Goal: Task Accomplishment & Management: Manage account settings

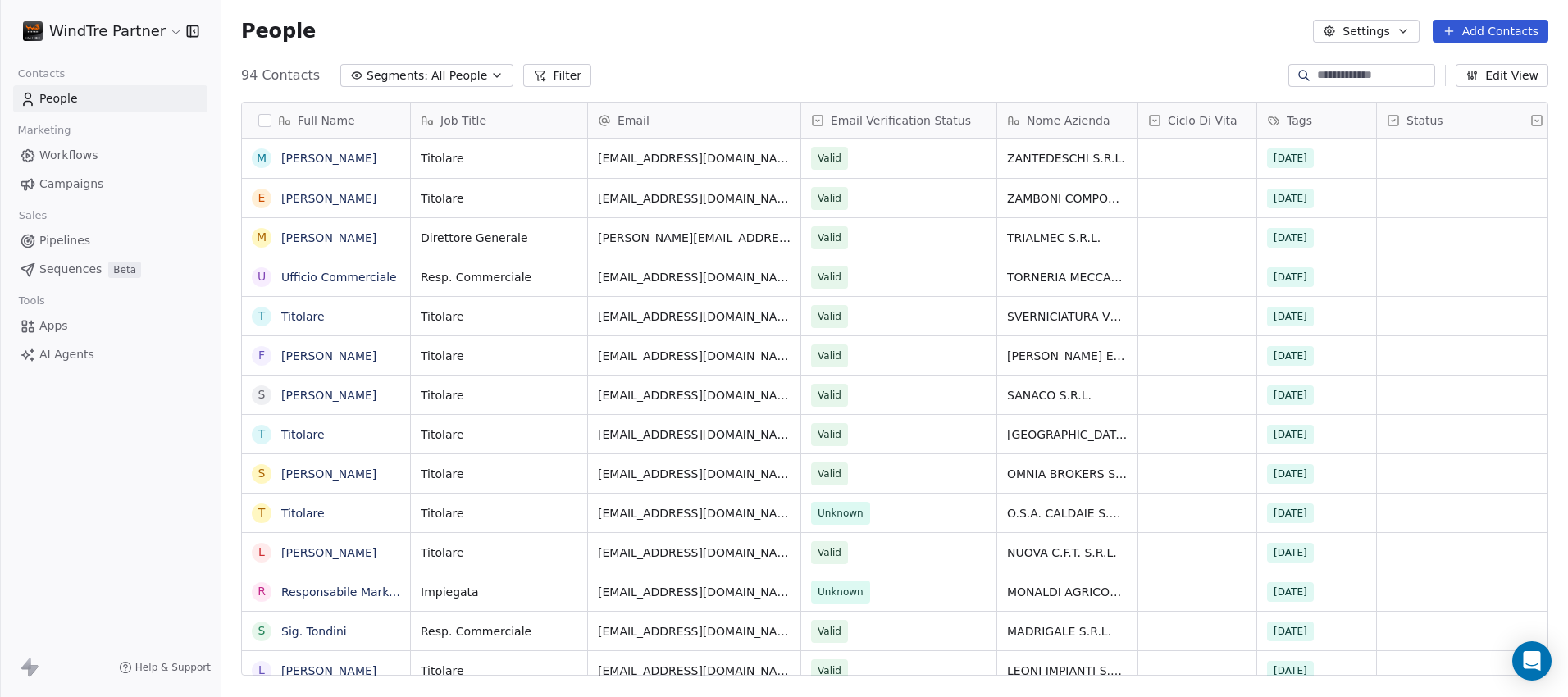
scroll to position [600, 1334]
click at [1513, 33] on button "Add Contacts" at bounding box center [1491, 31] width 116 height 23
click at [1455, 63] on span "Create new contact" at bounding box center [1495, 67] width 112 height 17
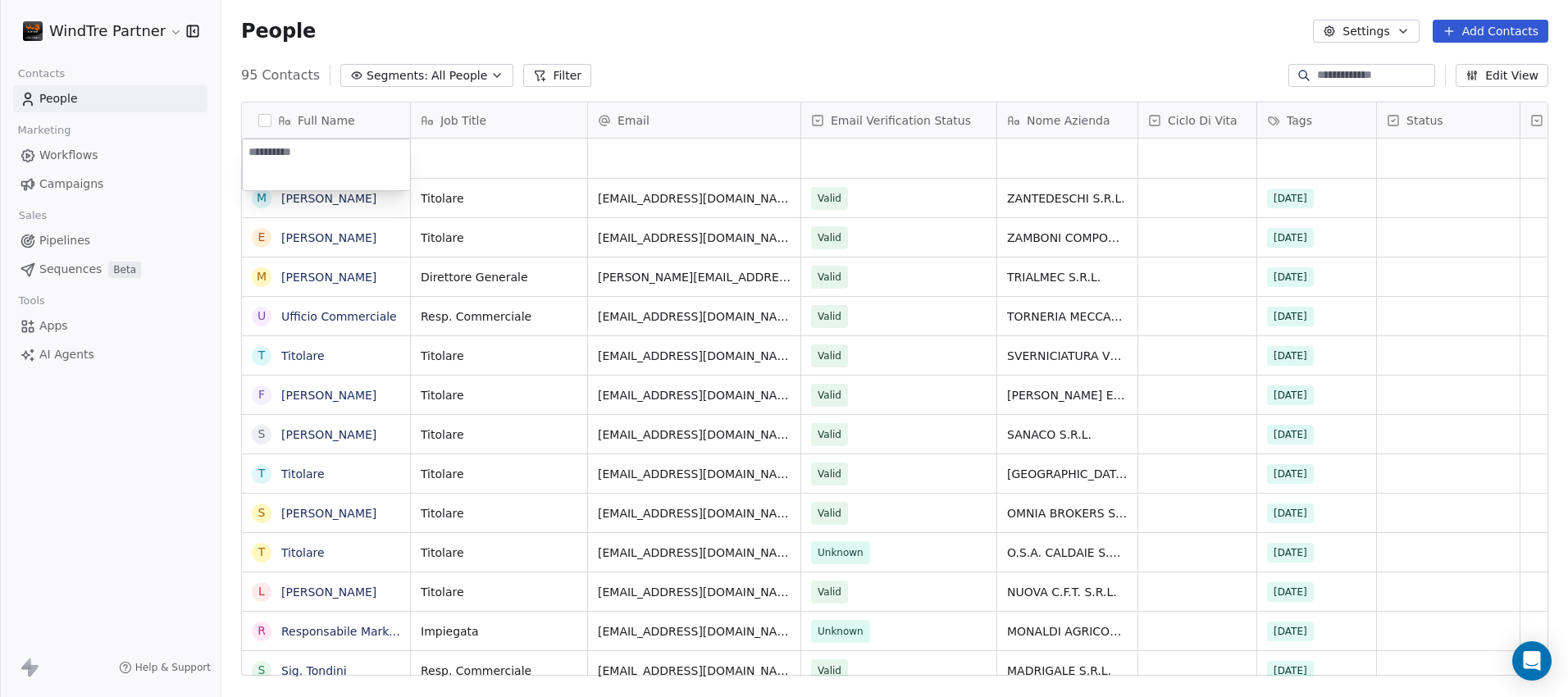
click at [668, 155] on html "WindTre Partner Contacts People Marketing Workflows Campaigns Sales Pipelines S…" at bounding box center [784, 348] width 1568 height 697
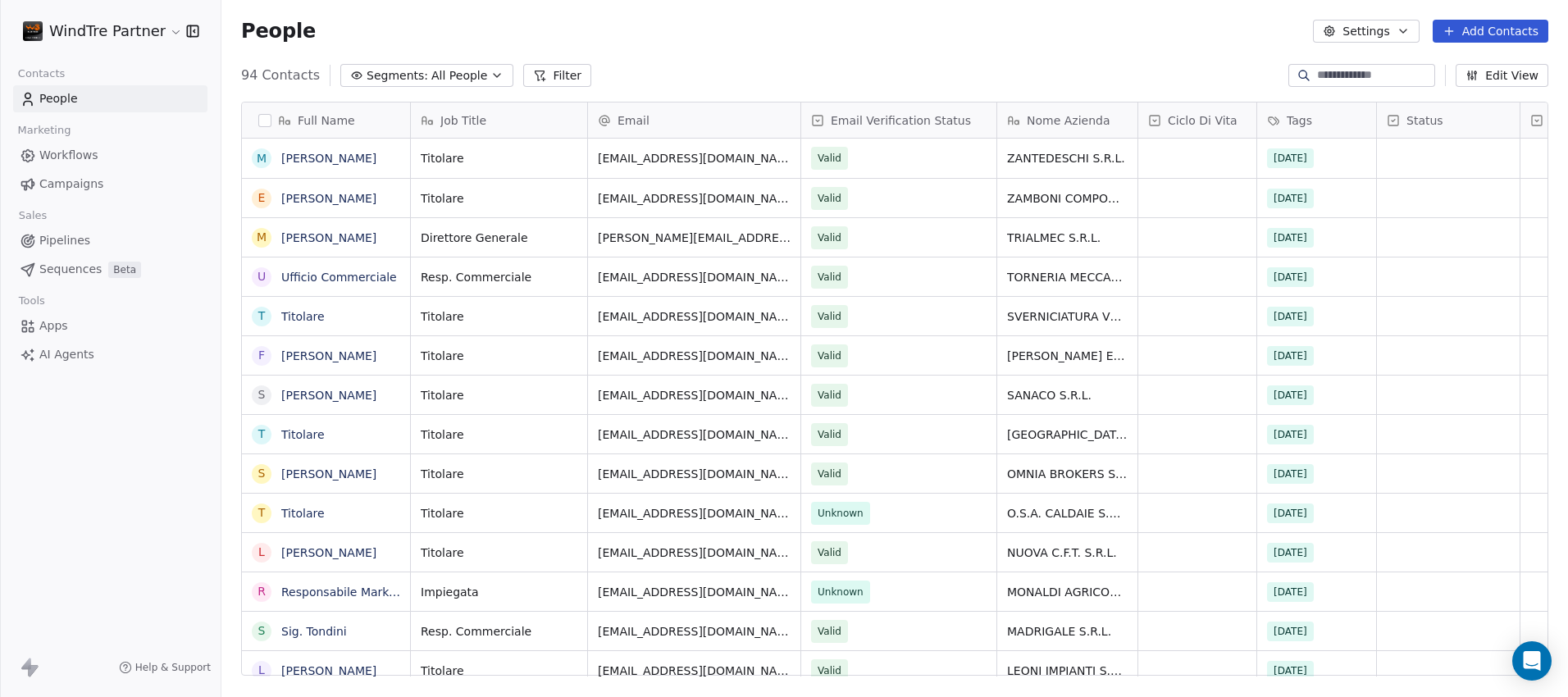
click at [1496, 38] on button "Add Contacts" at bounding box center [1491, 31] width 116 height 23
click at [1444, 63] on span "Create new contact" at bounding box center [1495, 67] width 112 height 17
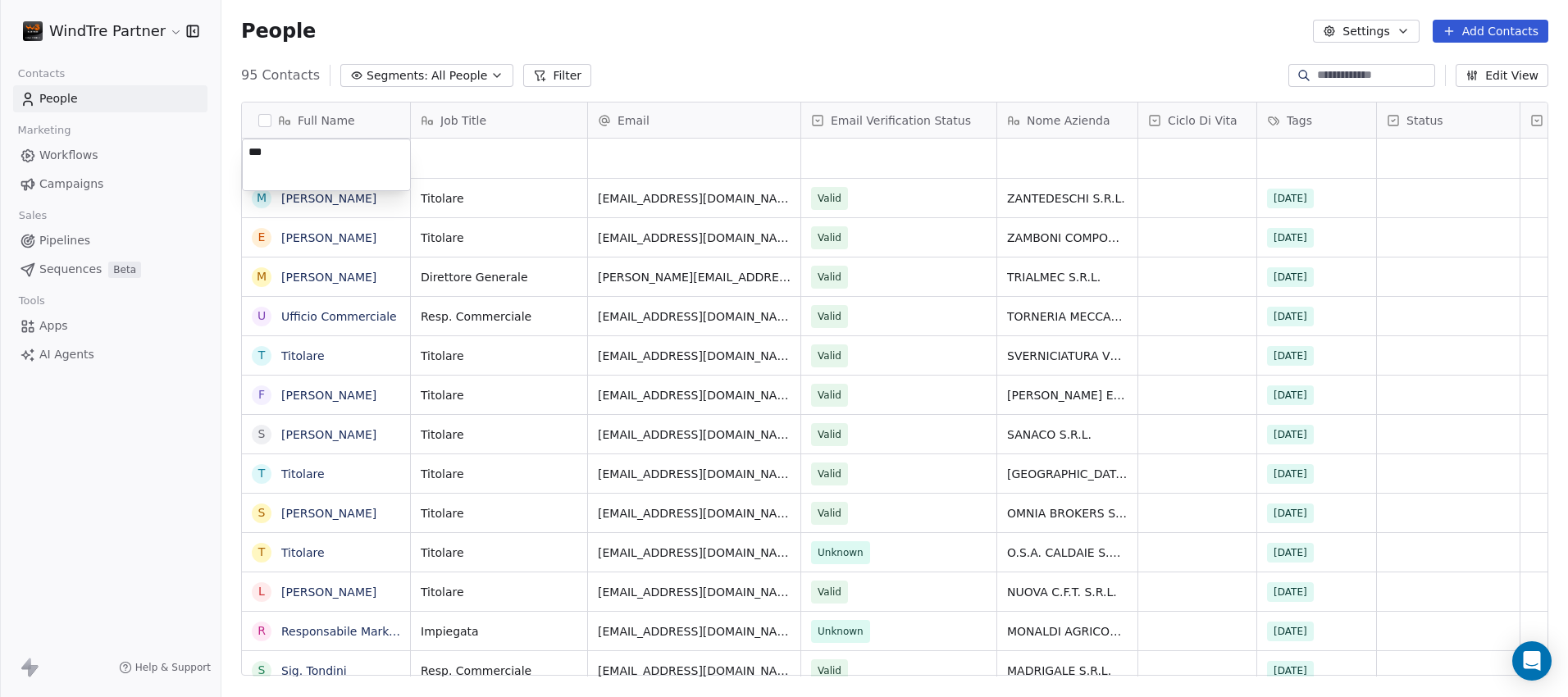
type textarea "****"
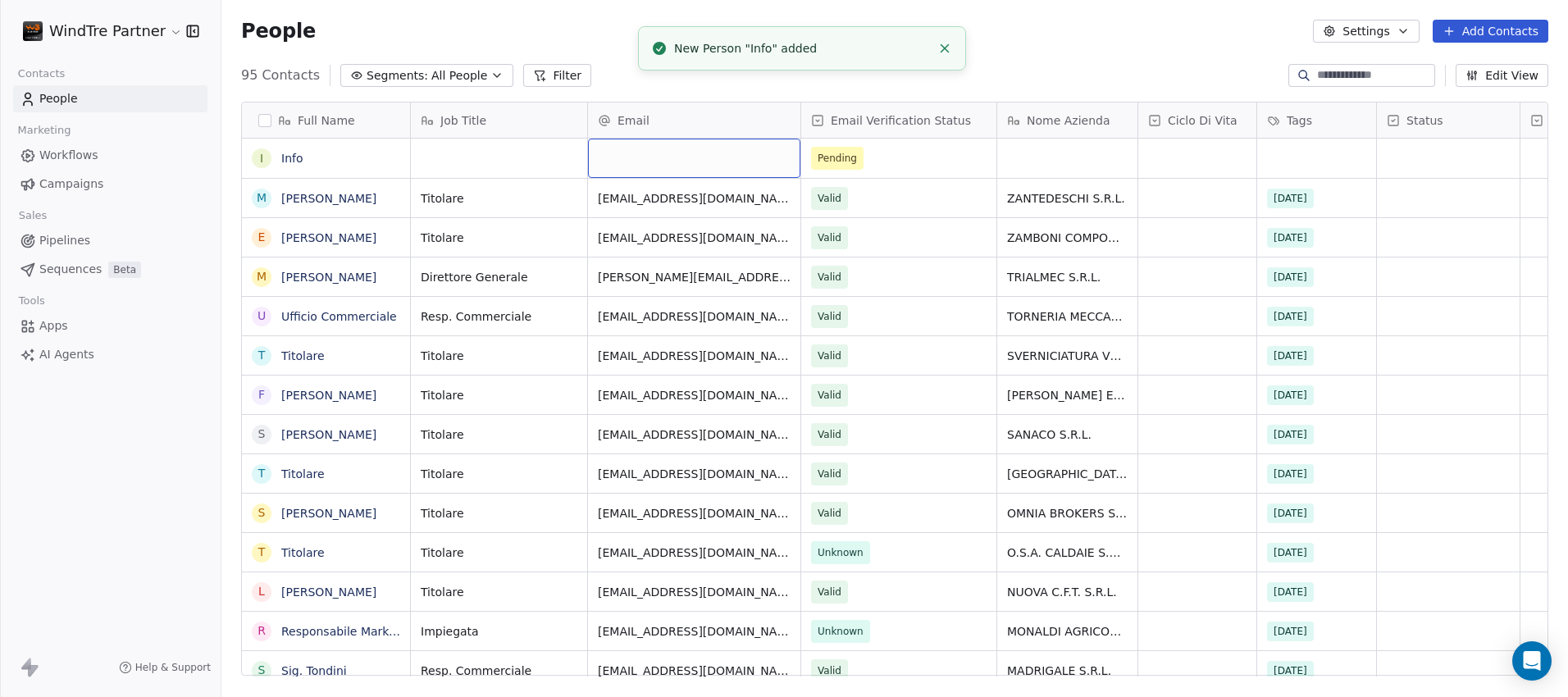
click at [647, 157] on div "grid" at bounding box center [694, 158] width 212 height 40
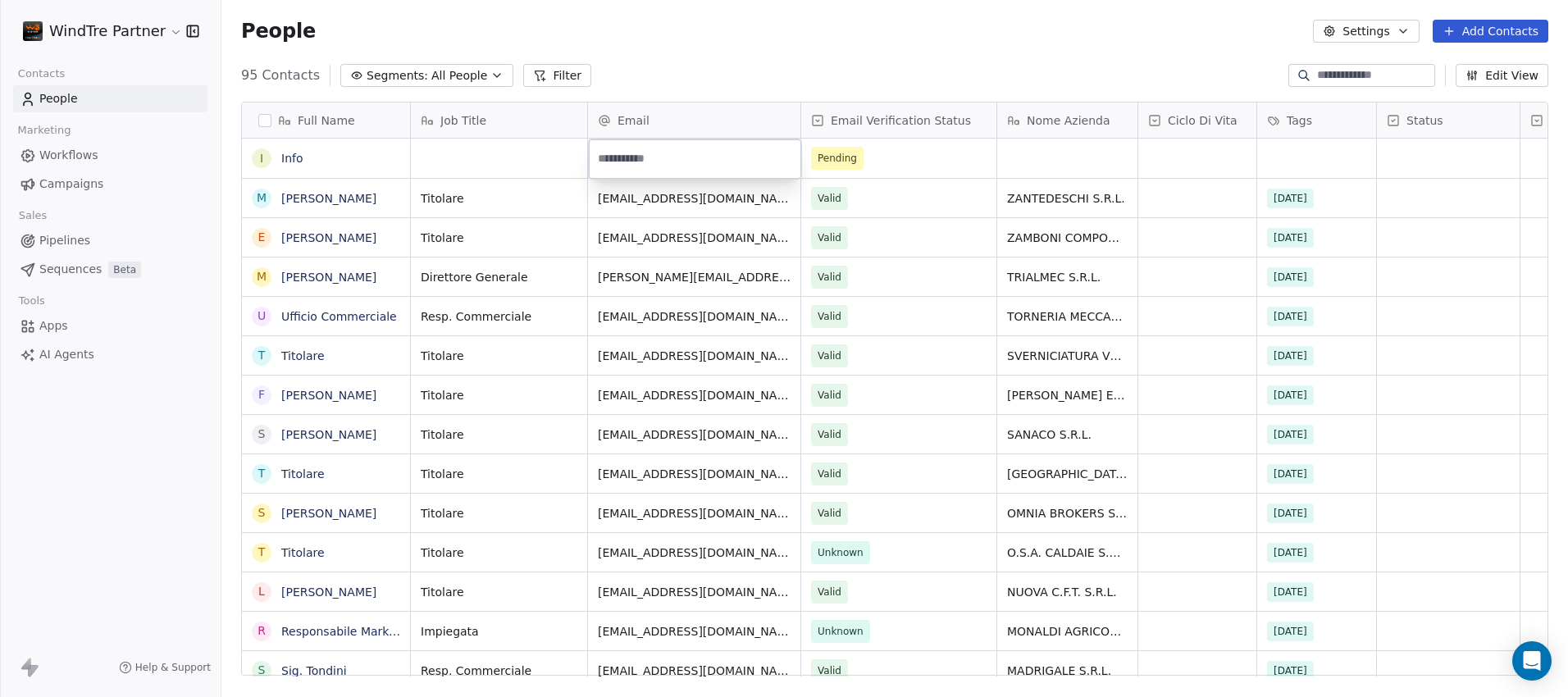
paste input "**********"
type input "**********"
click at [1044, 166] on div "grid" at bounding box center [1067, 158] width 140 height 40
type textarea "**********"
click at [1182, 155] on html "WindTre Partner Contacts People Marketing Workflows Campaigns Sales Pipelines S…" at bounding box center [784, 348] width 1568 height 697
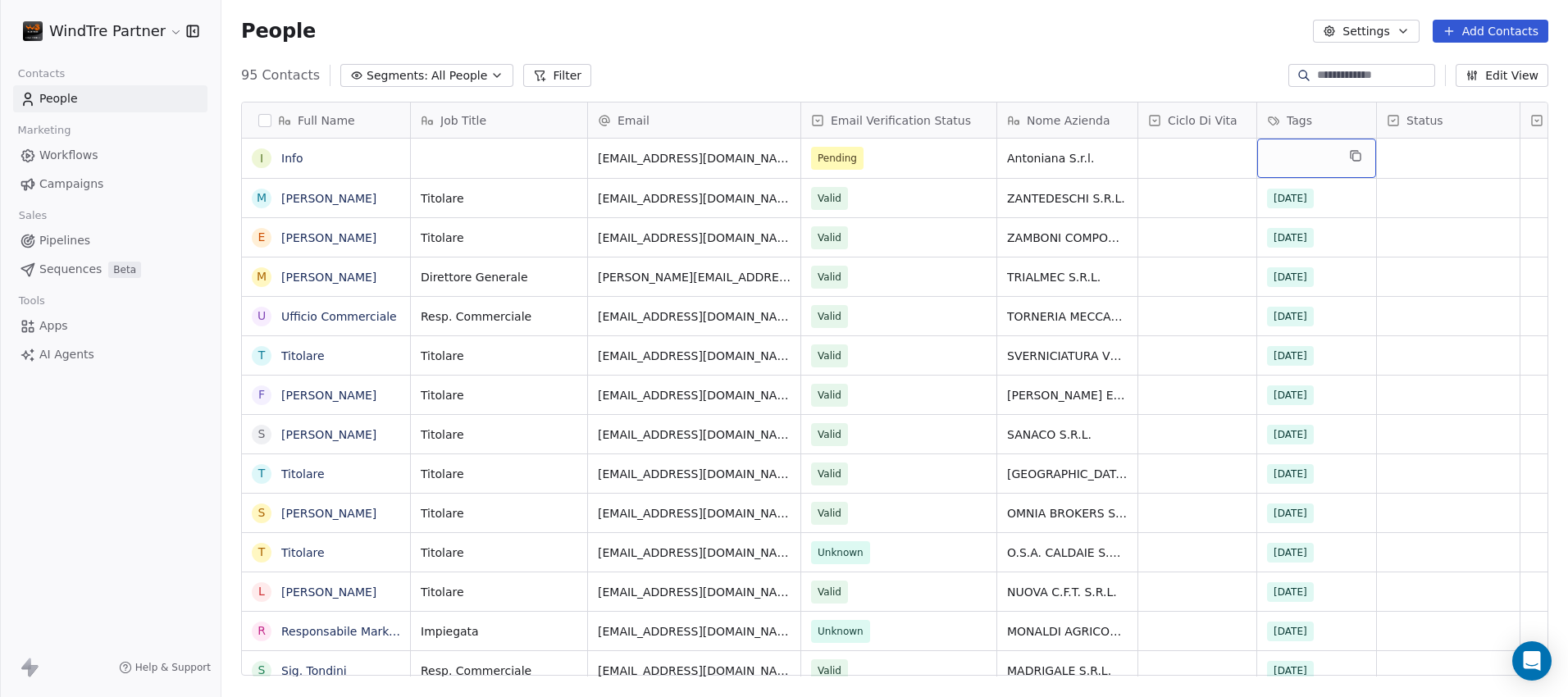
click at [1333, 158] on div "grid" at bounding box center [1316, 158] width 119 height 40
click at [1319, 152] on div "grid" at bounding box center [1316, 158] width 119 height 40
click at [1285, 264] on button "Suggestions" at bounding box center [1280, 267] width 14 height 14
click at [1218, 51] on html "WindTre Partner Contacts People Marketing Workflows Campaigns Sales Pipelines S…" at bounding box center [784, 348] width 1568 height 697
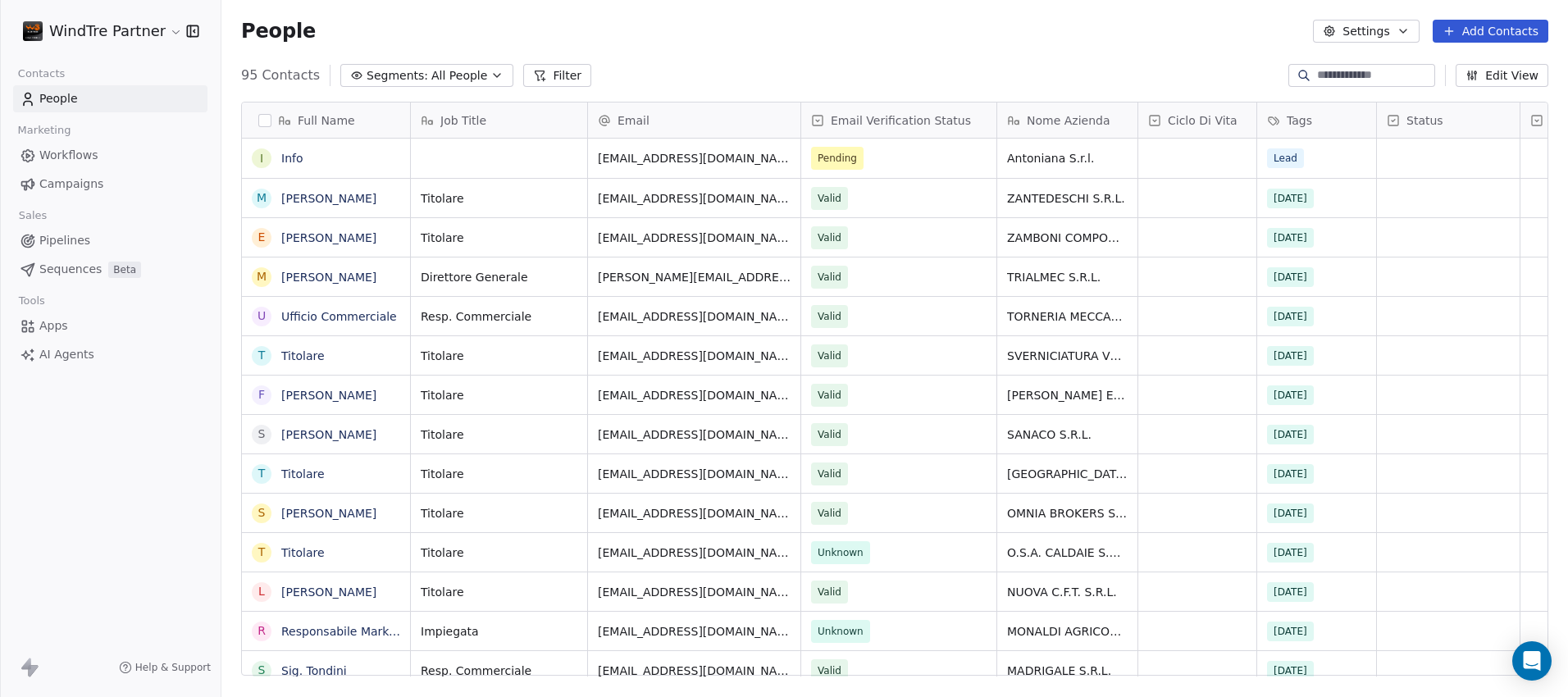
click at [68, 351] on span "AI Agents" at bounding box center [67, 354] width 55 height 17
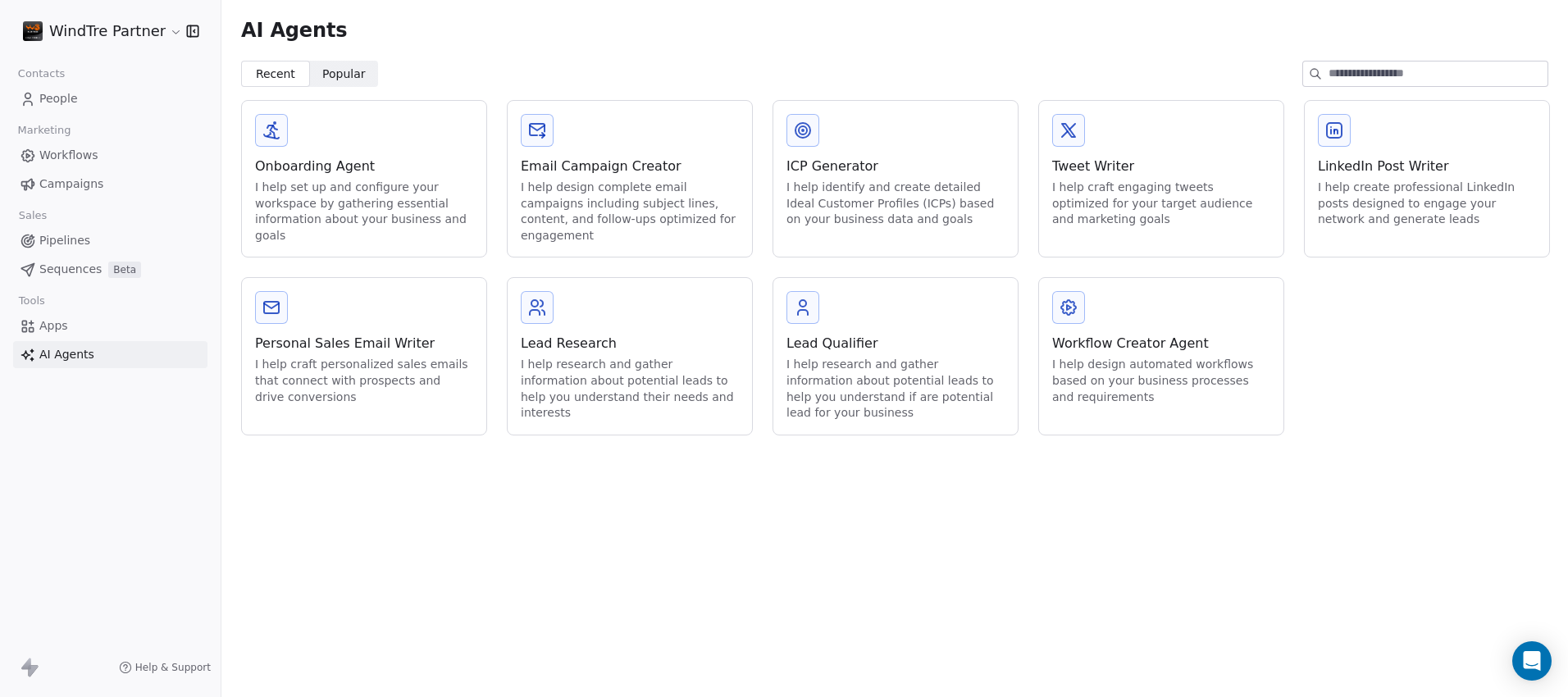
click at [360, 197] on div "I help set up and configure your workspace by gathering essential information a…" at bounding box center [364, 211] width 218 height 64
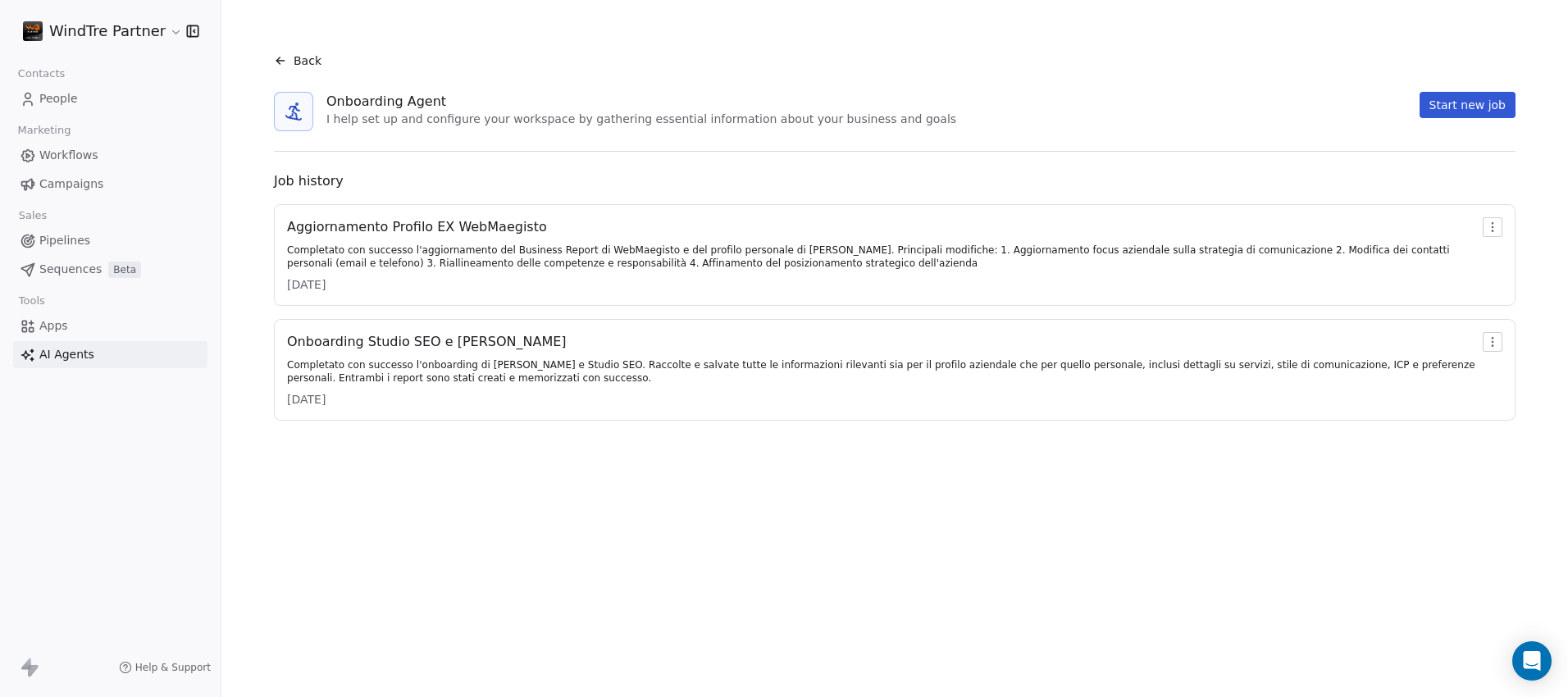
click at [1453, 106] on button "Start new job" at bounding box center [1467, 104] width 96 height 26
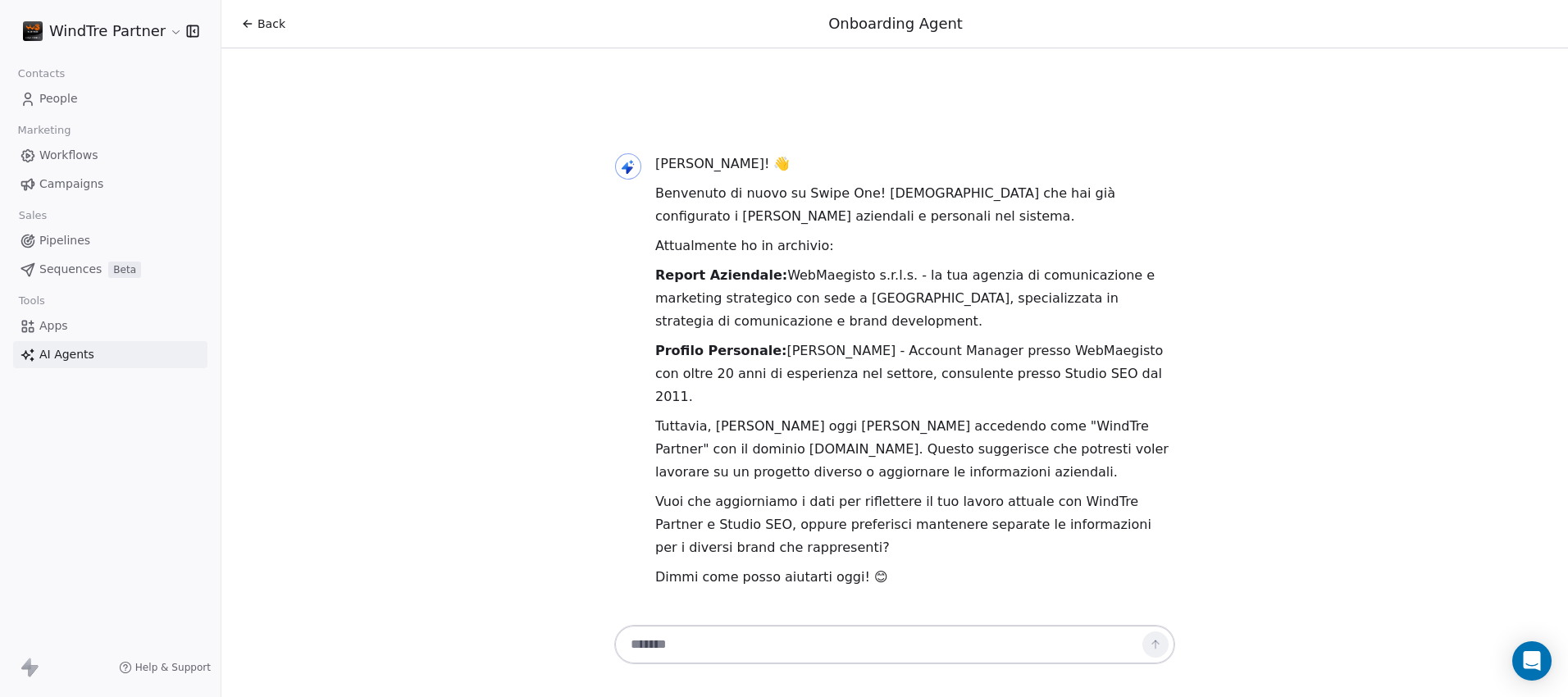
click at [740, 642] on textarea at bounding box center [879, 644] width 514 height 31
type textarea "*"
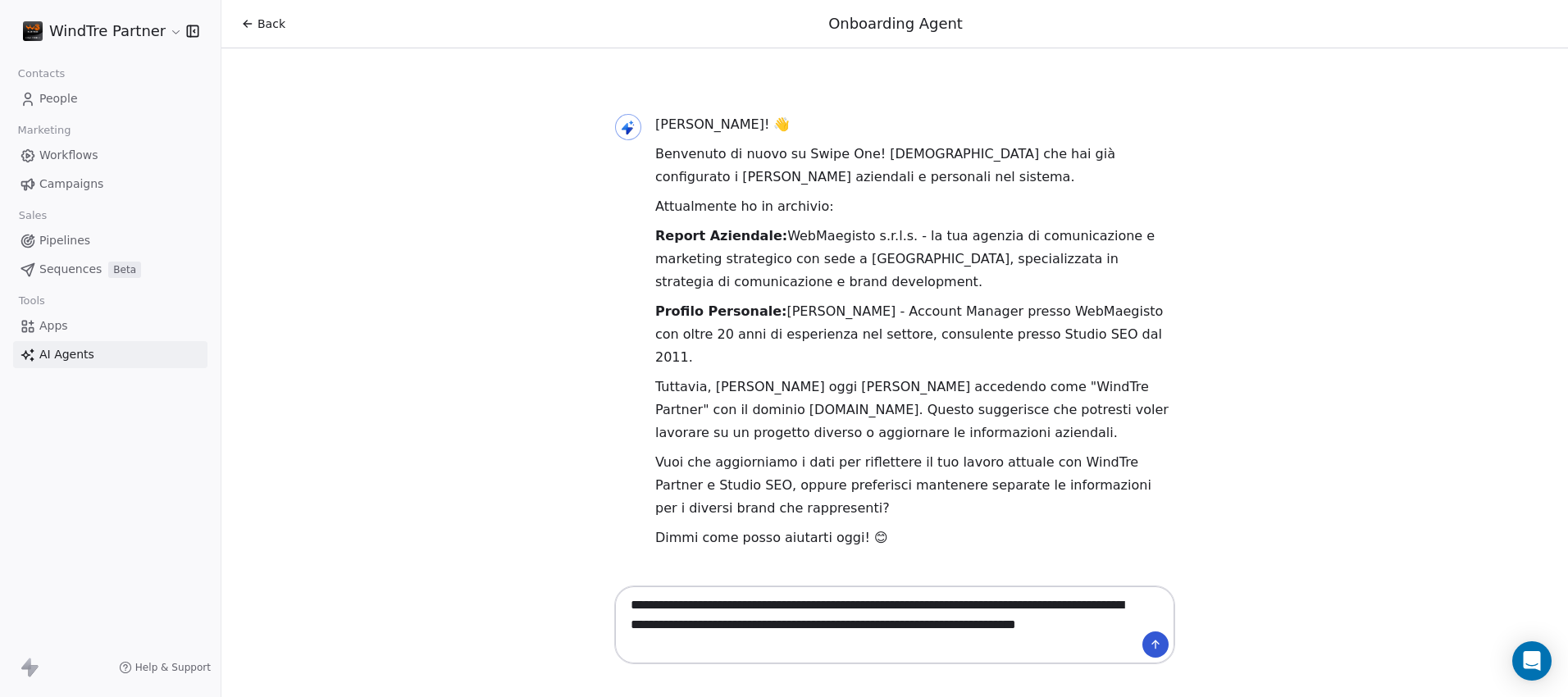
paste textarea "**********"
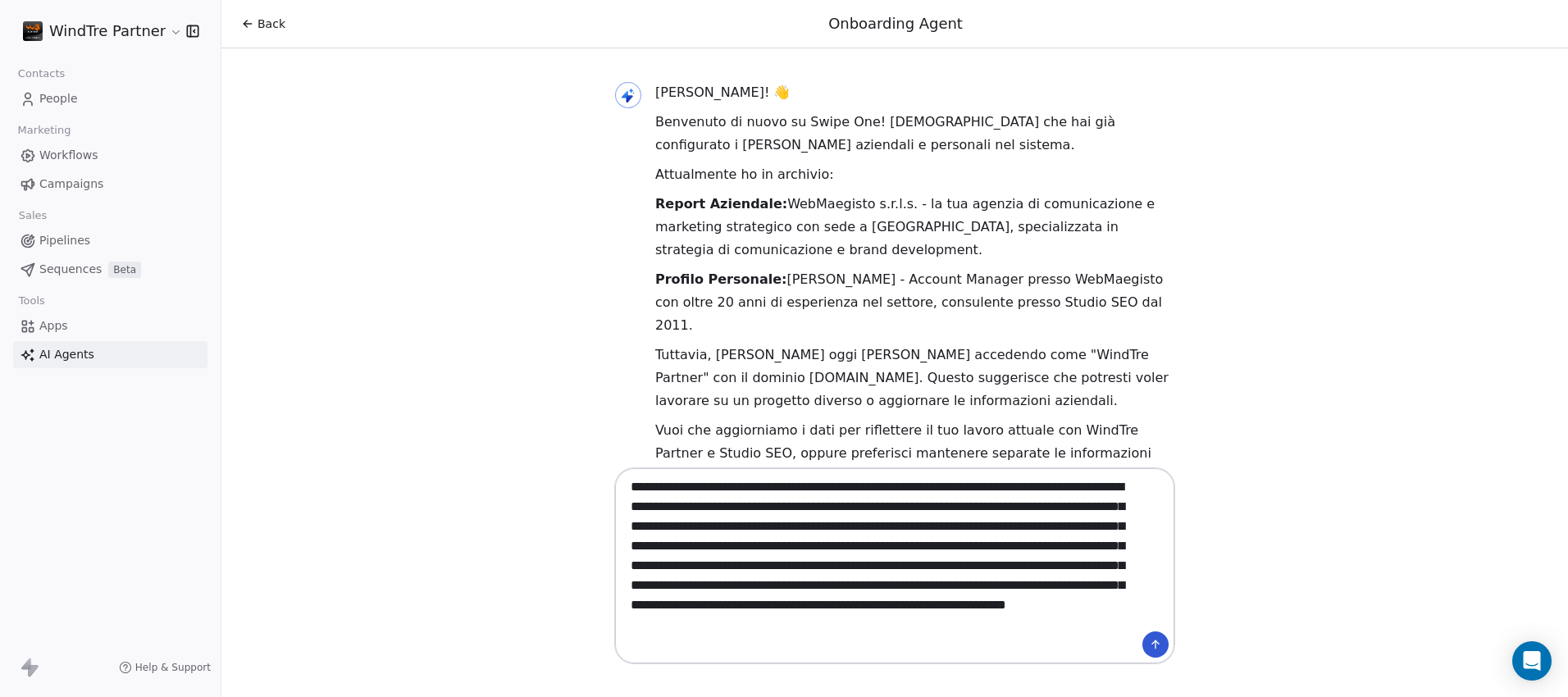
click at [888, 503] on textarea "**********" at bounding box center [879, 565] width 514 height 188
type textarea "**********"
click at [1159, 647] on icon at bounding box center [1156, 645] width 14 height 14
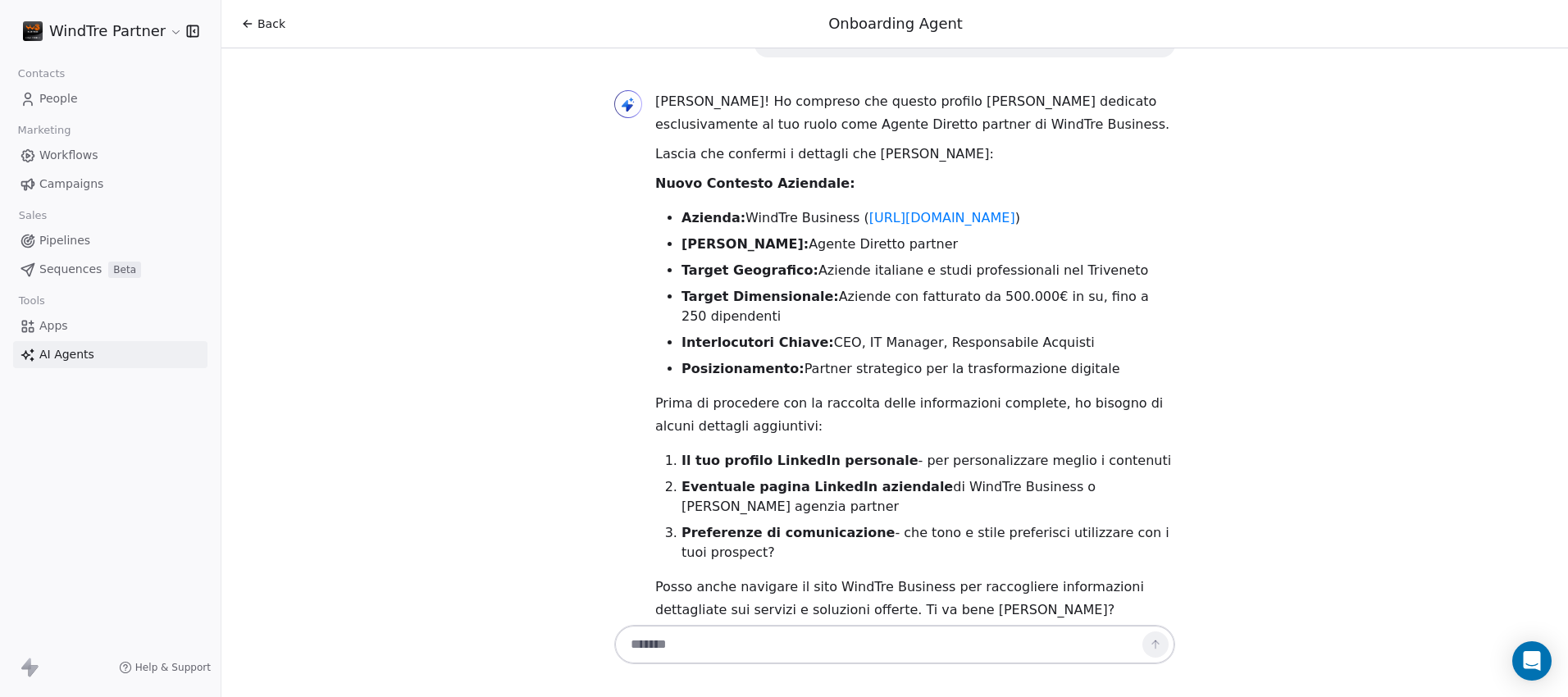
scroll to position [811, 0]
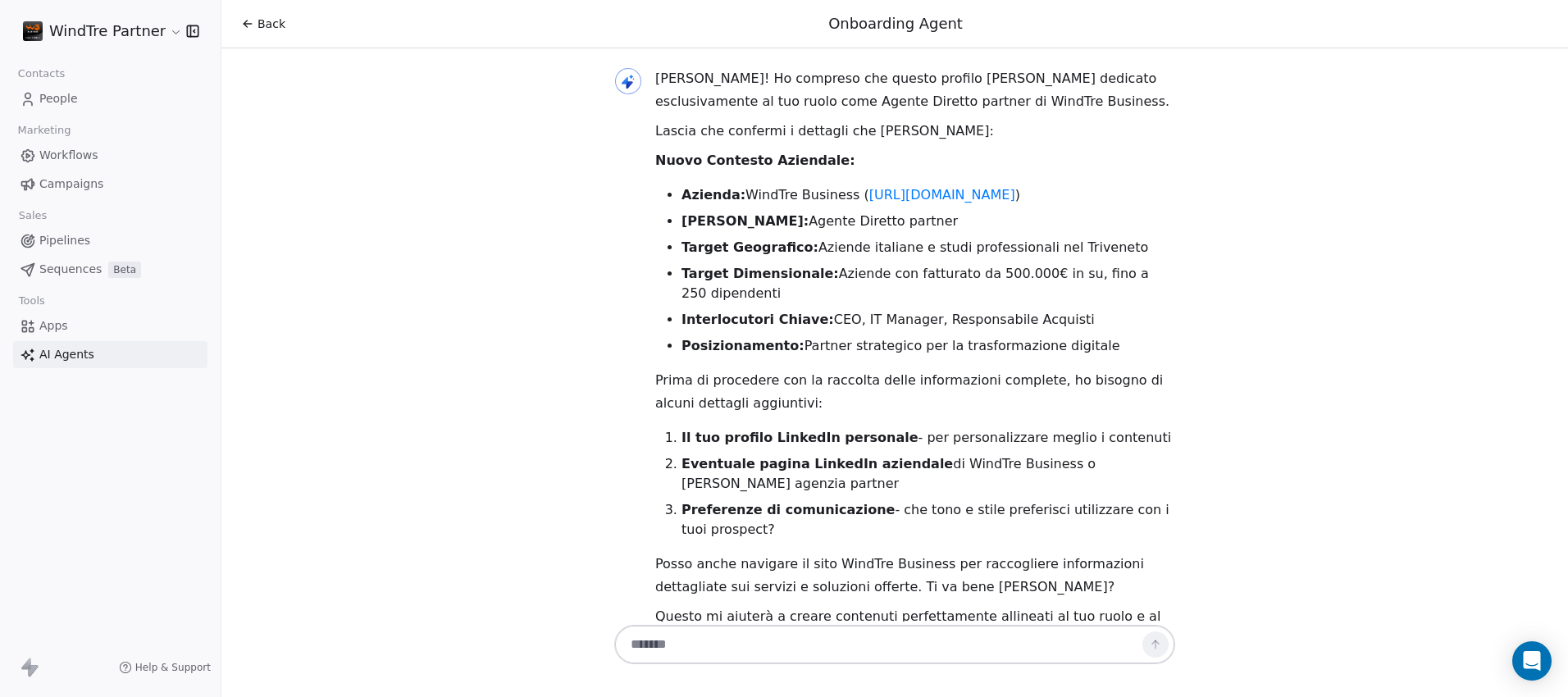
click at [776, 648] on textarea at bounding box center [879, 644] width 514 height 31
click at [742, 641] on textarea at bounding box center [879, 644] width 514 height 31
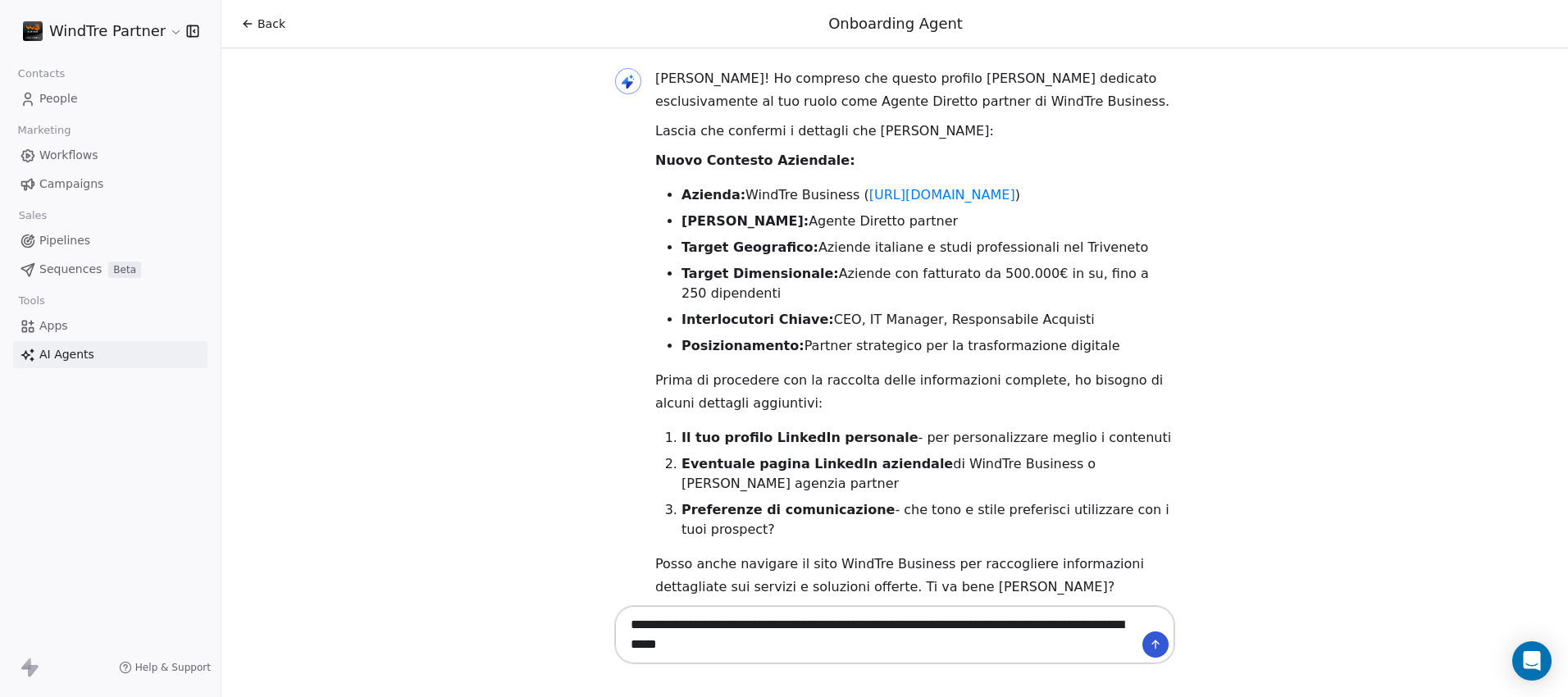
paste textarea "**********"
click at [629, 627] on textarea "**********" at bounding box center [879, 634] width 514 height 51
click at [1092, 645] on textarea "**********" at bounding box center [879, 634] width 514 height 51
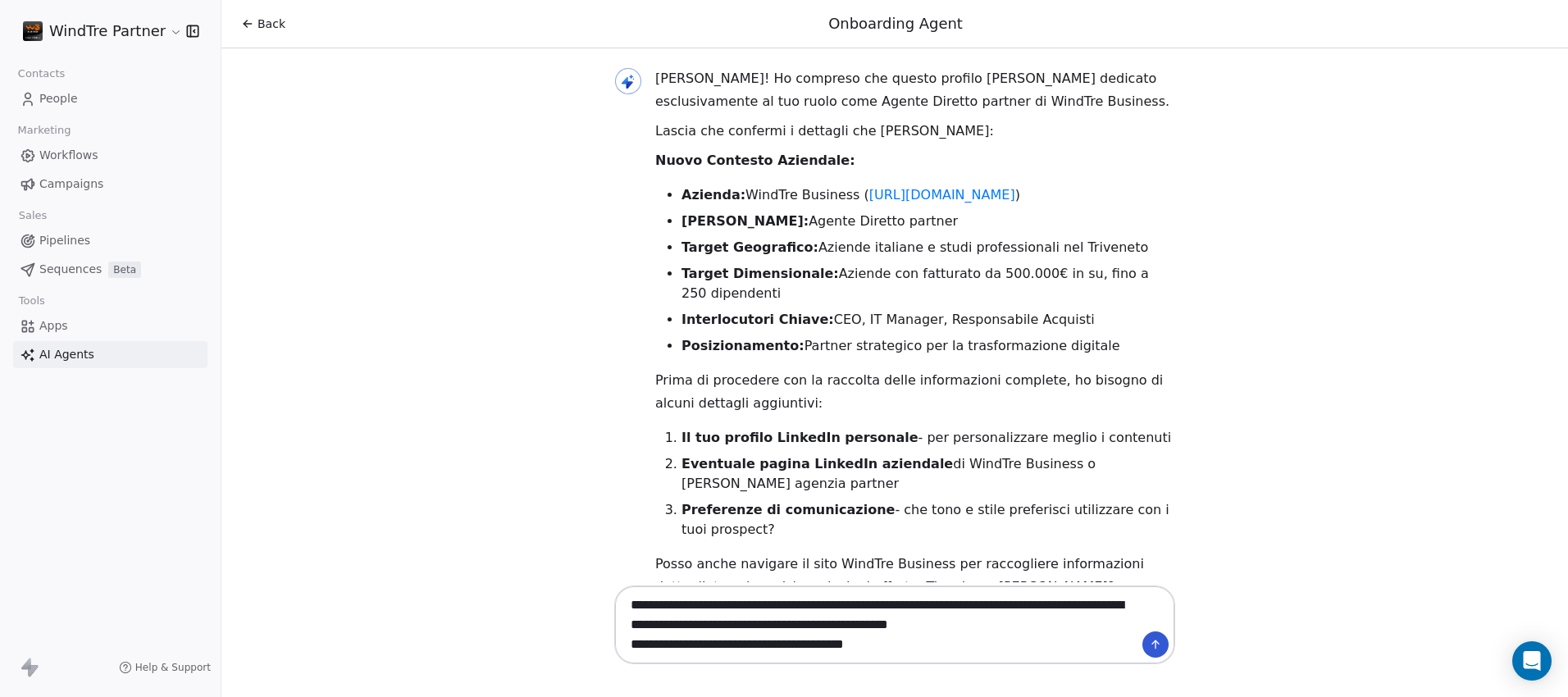
paste textarea "**********"
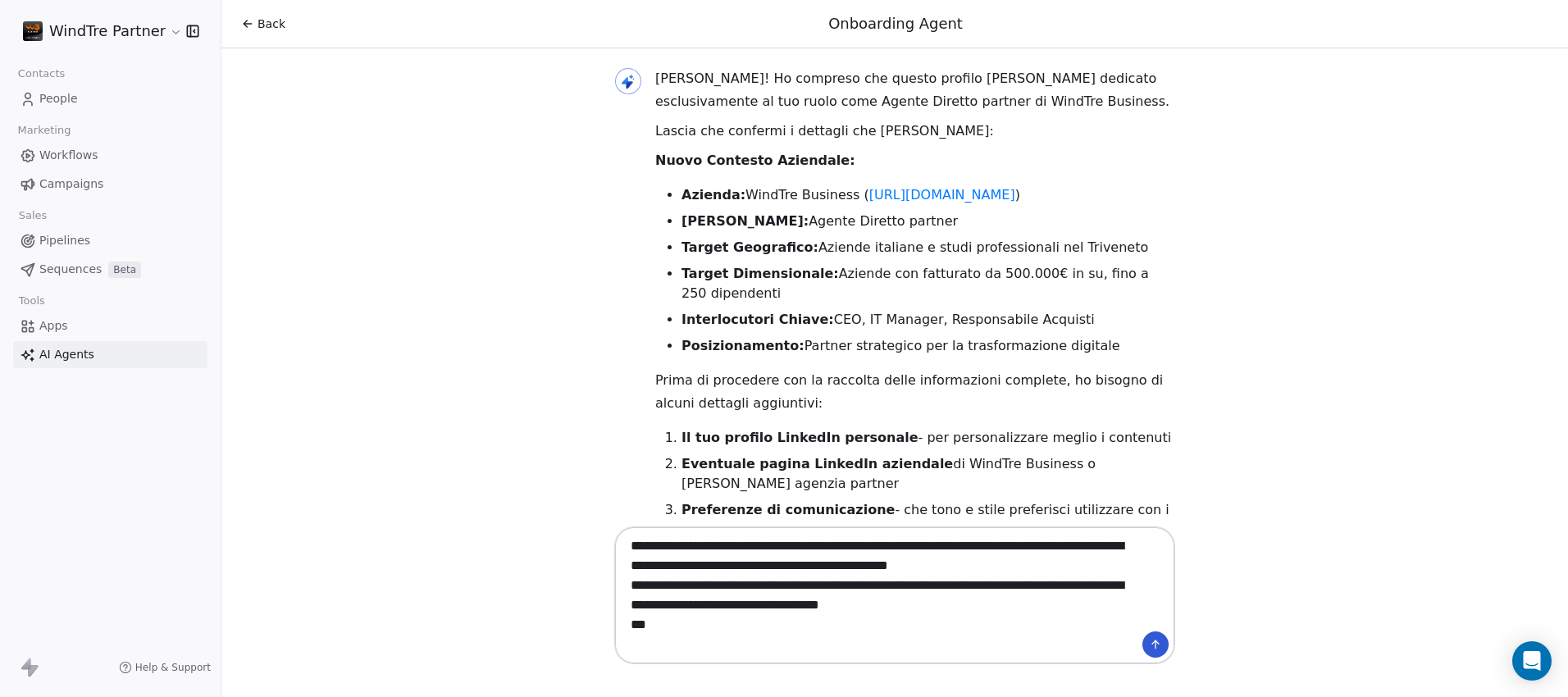
click at [978, 590] on textarea "**********" at bounding box center [879, 595] width 514 height 129
click at [976, 604] on textarea "**********" at bounding box center [879, 595] width 514 height 129
paste textarea "**********"
click at [770, 647] on textarea "**********" at bounding box center [879, 595] width 514 height 129
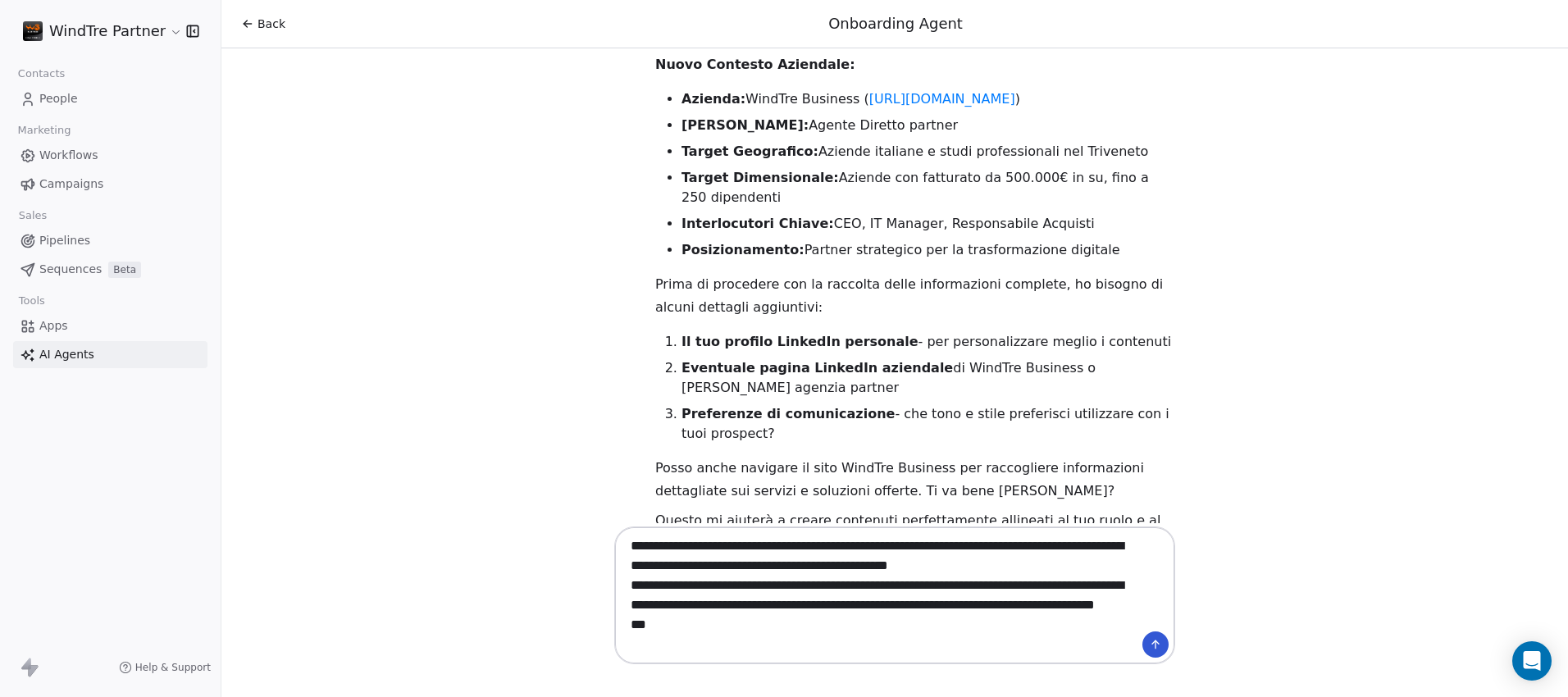
scroll to position [98, 0]
paste textarea "**********"
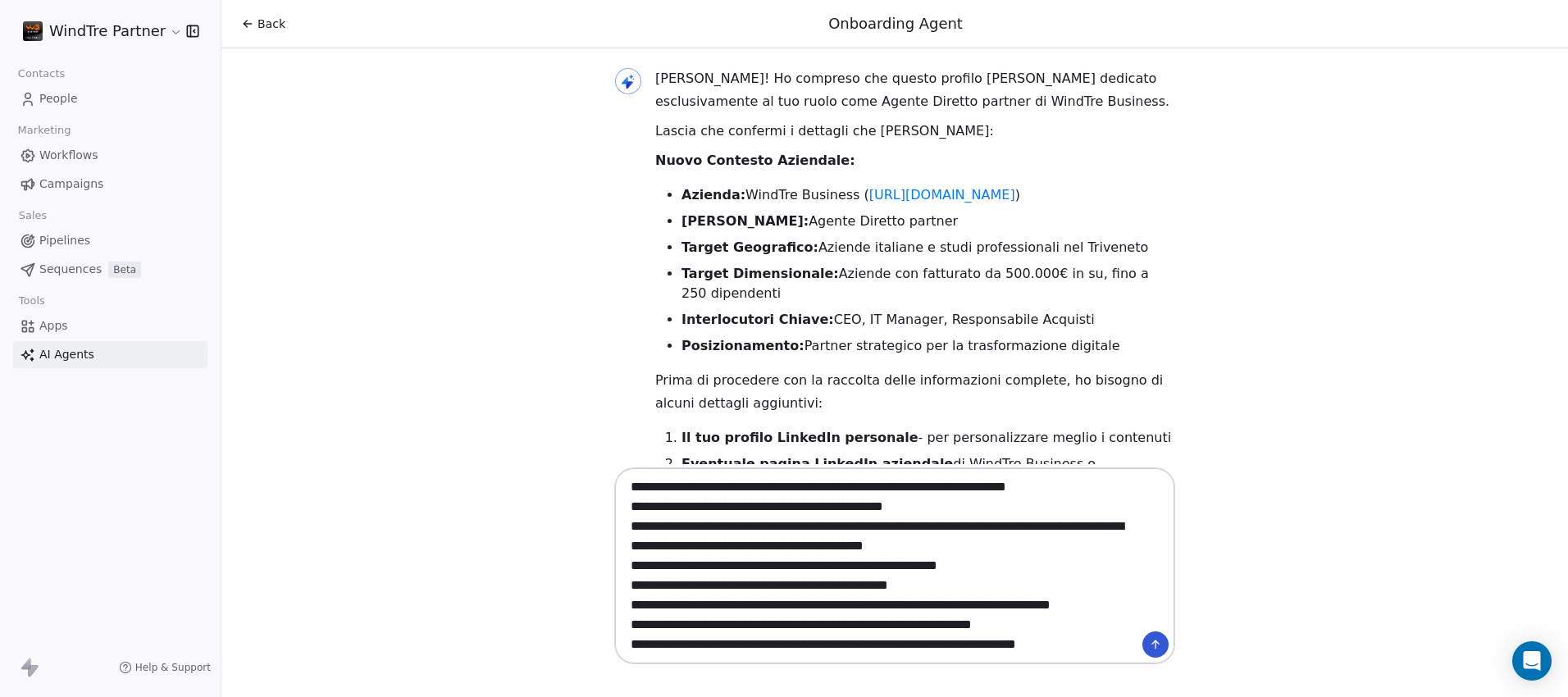
scroll to position [295, 0]
click at [733, 628] on textarea at bounding box center [879, 565] width 514 height 188
type textarea "**********"
click at [1158, 653] on button at bounding box center [1155, 644] width 26 height 26
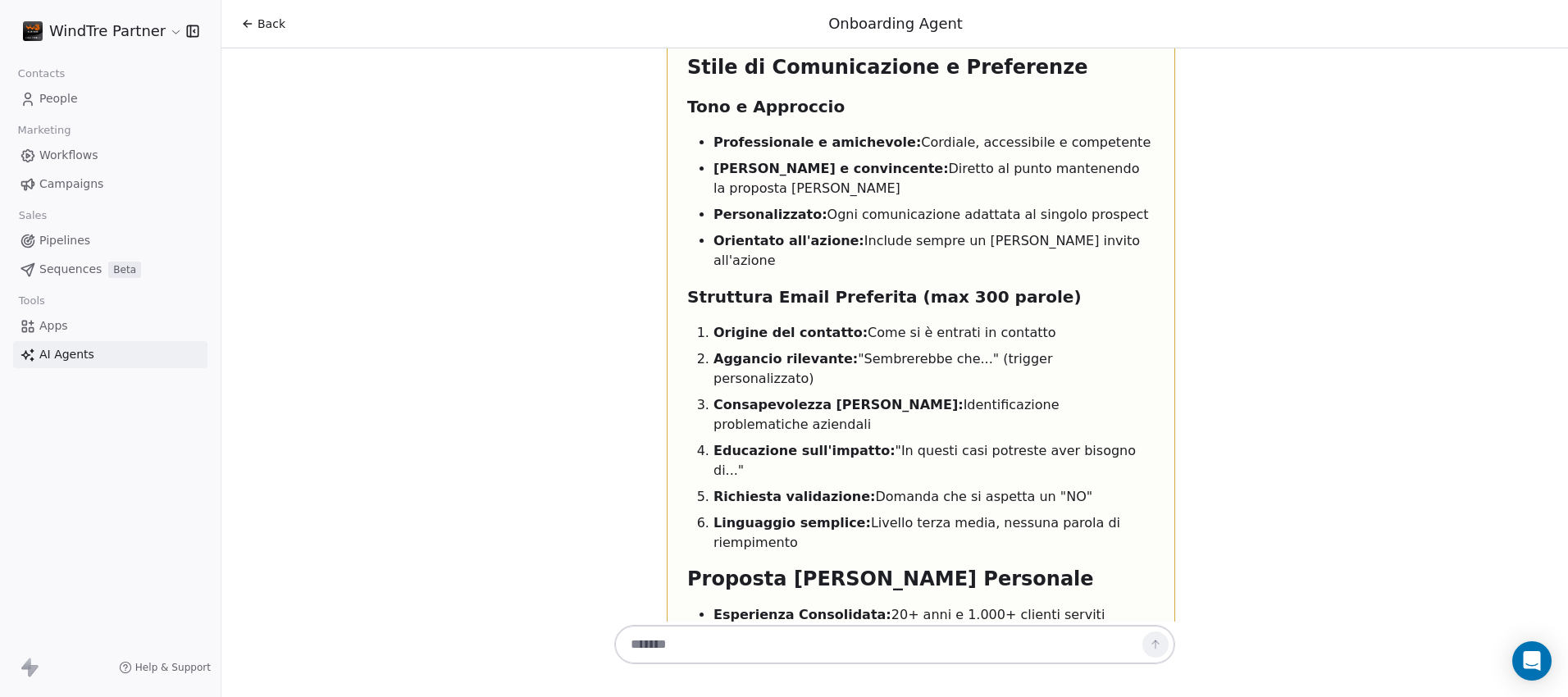
scroll to position [7130, 0]
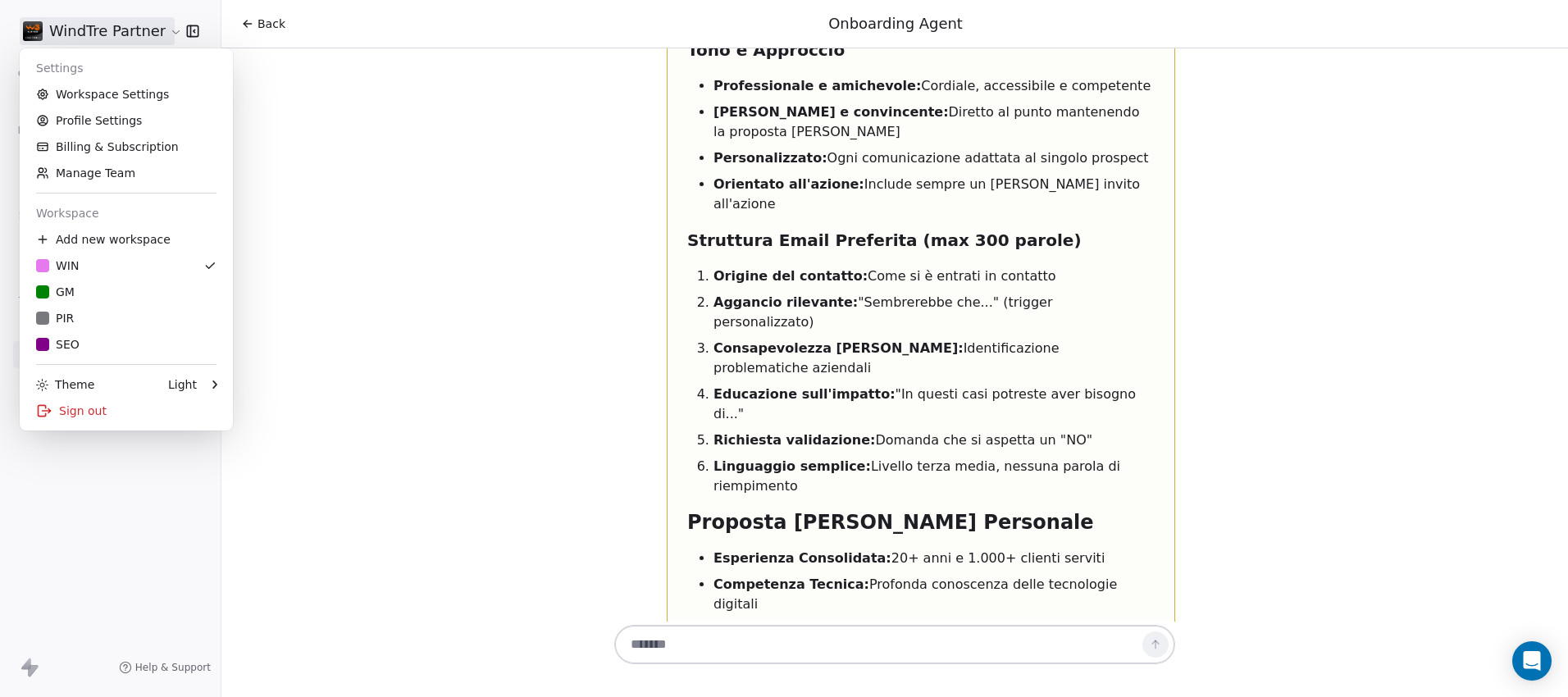
click at [163, 26] on html "WindTre Partner Contacts People Marketing Workflows Campaigns Sales Pipelines S…" at bounding box center [784, 348] width 1568 height 697
click at [120, 102] on link "Workspace Settings" at bounding box center [126, 94] width 200 height 26
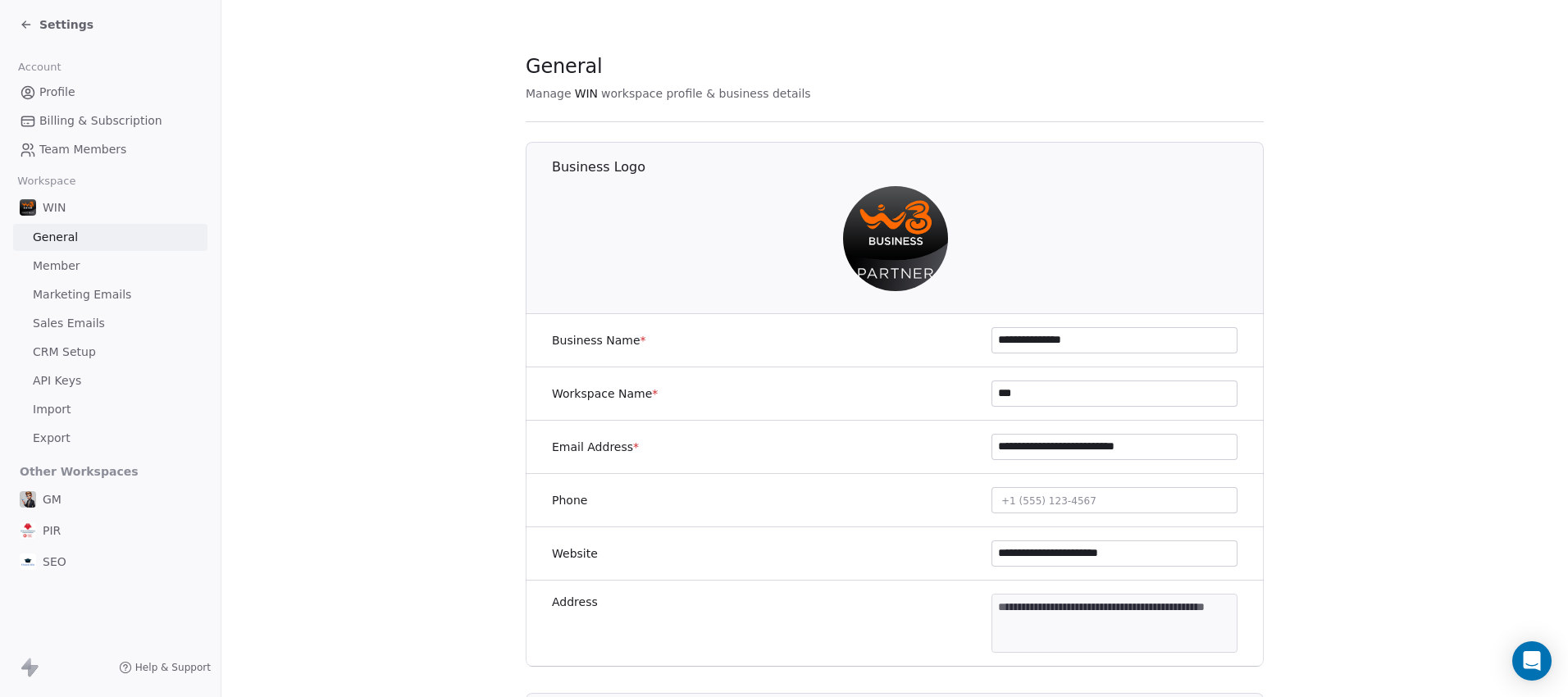
click at [53, 270] on span "Member" at bounding box center [56, 266] width 47 height 17
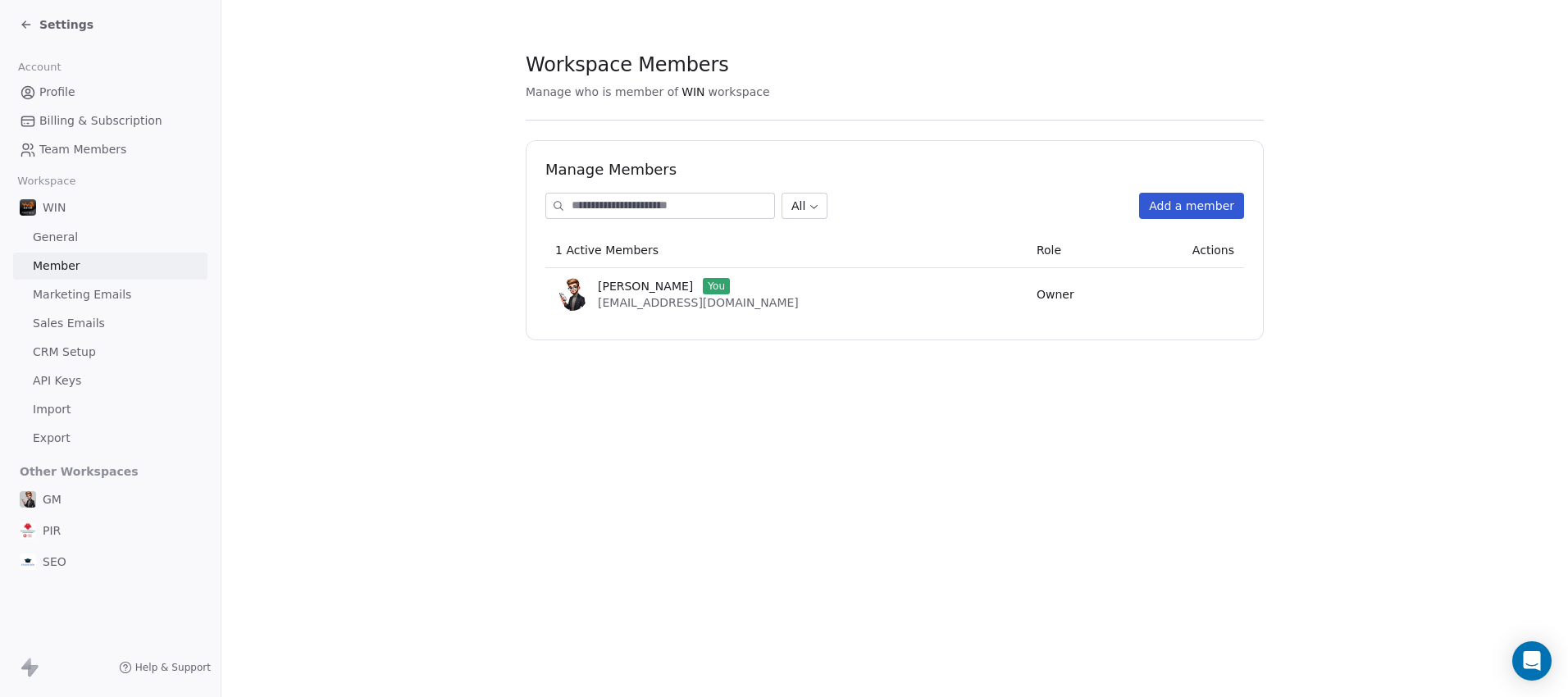
click at [108, 296] on span "Marketing Emails" at bounding box center [82, 294] width 98 height 17
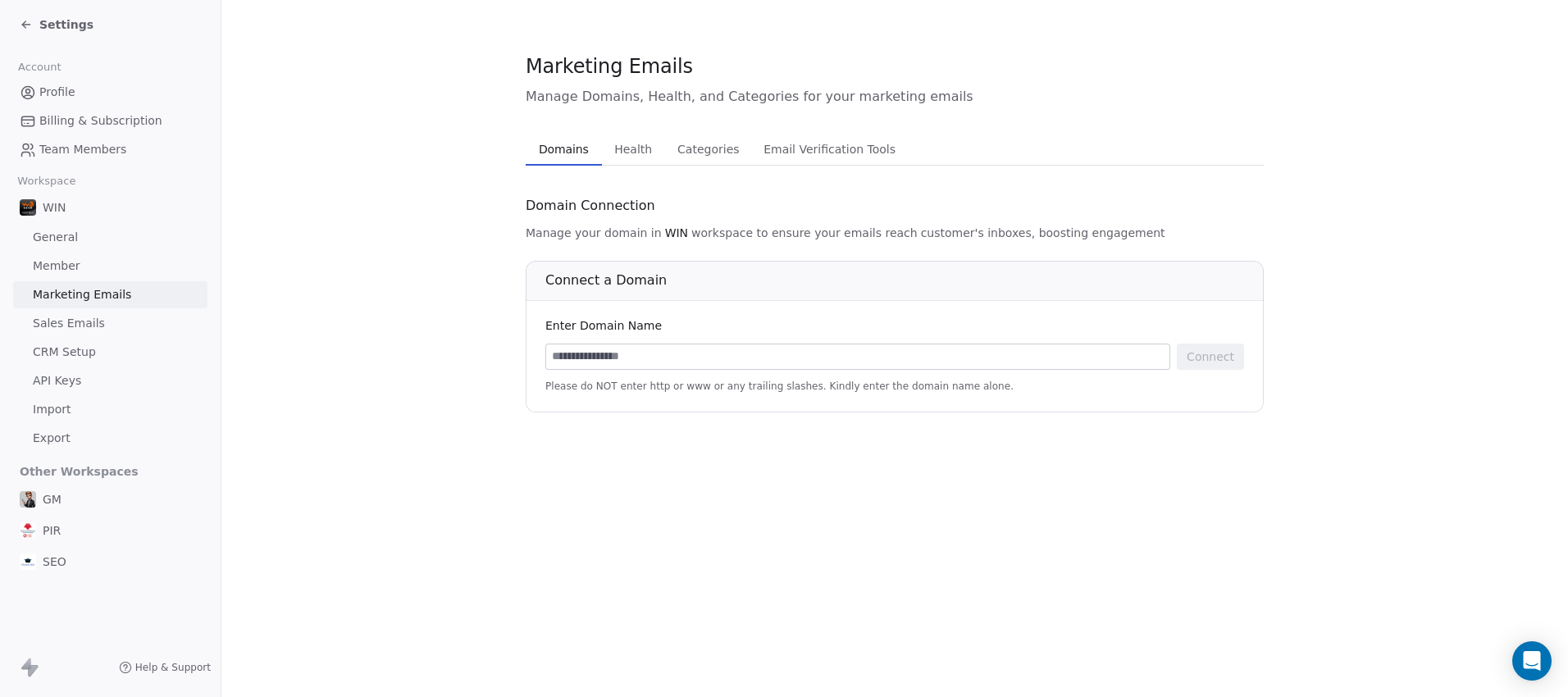
click at [67, 321] on span "Sales Emails" at bounding box center [69, 323] width 72 height 17
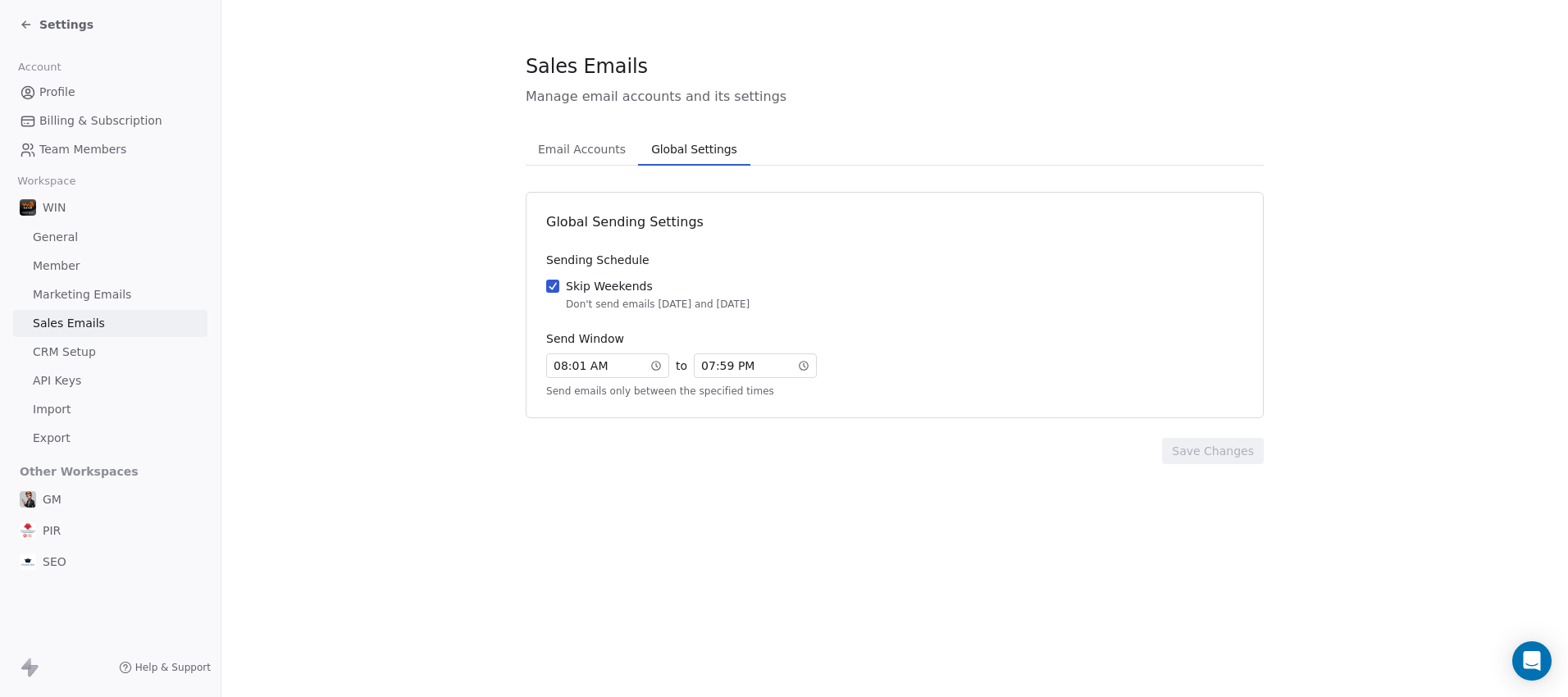
click at [680, 153] on span "Global Settings" at bounding box center [693, 150] width 98 height 23
click at [590, 152] on span "Email Accounts" at bounding box center [581, 150] width 100 height 23
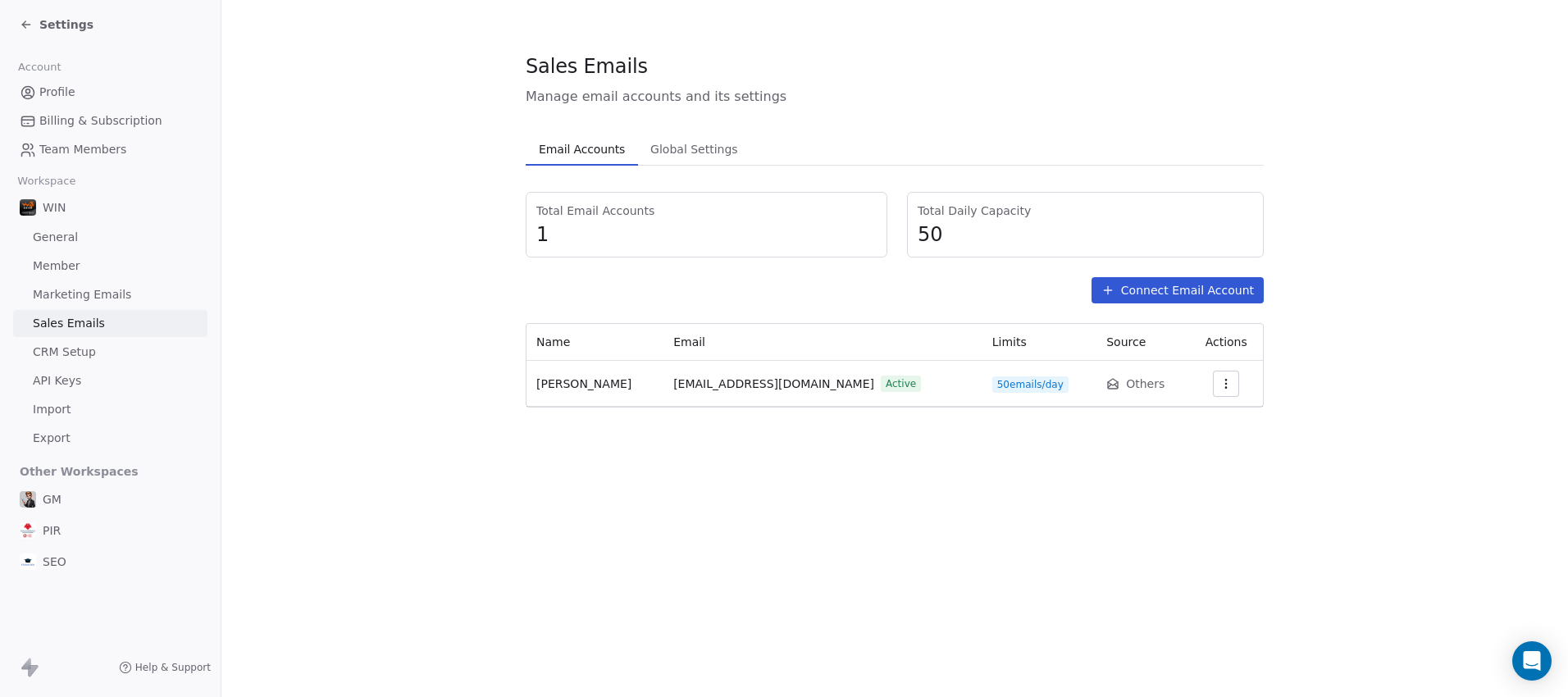
click at [104, 350] on link "CRM Setup" at bounding box center [110, 352] width 194 height 27
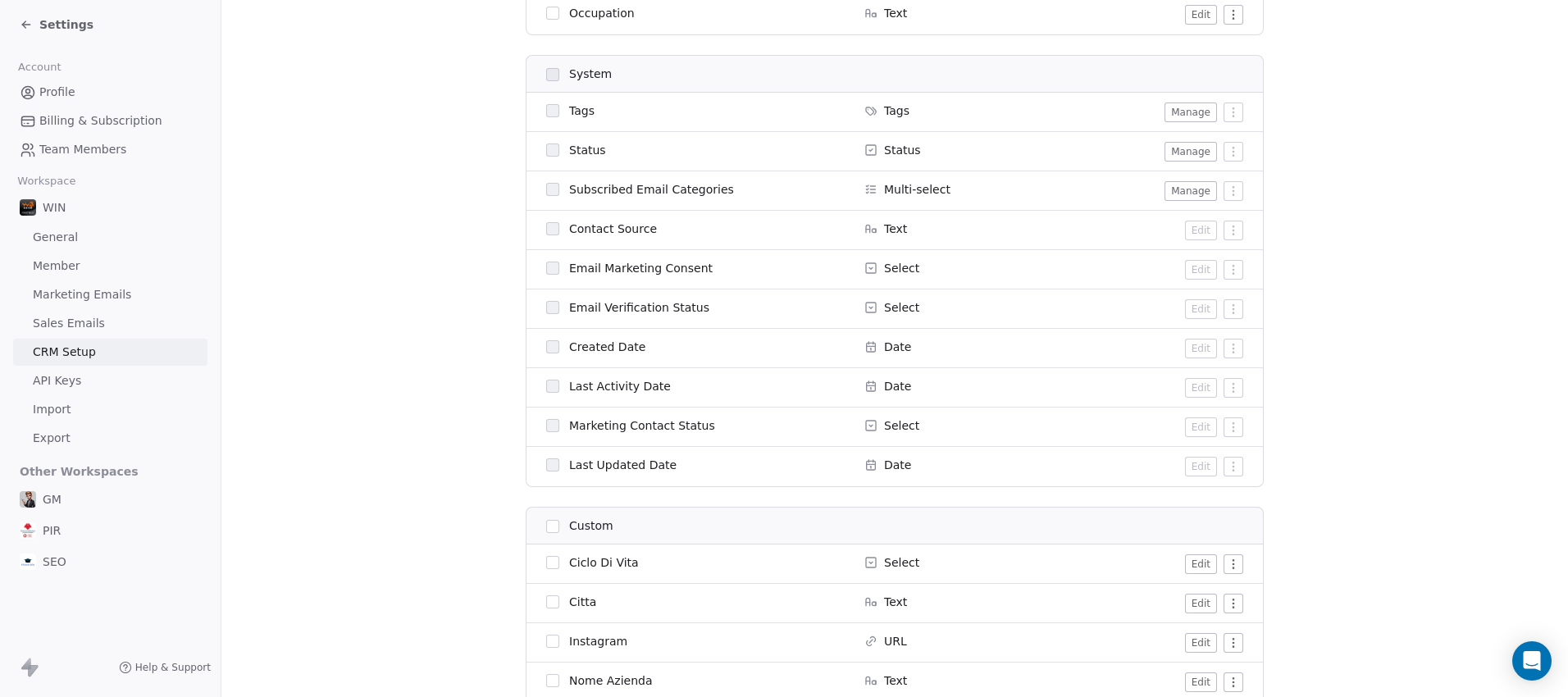
scroll to position [935, 0]
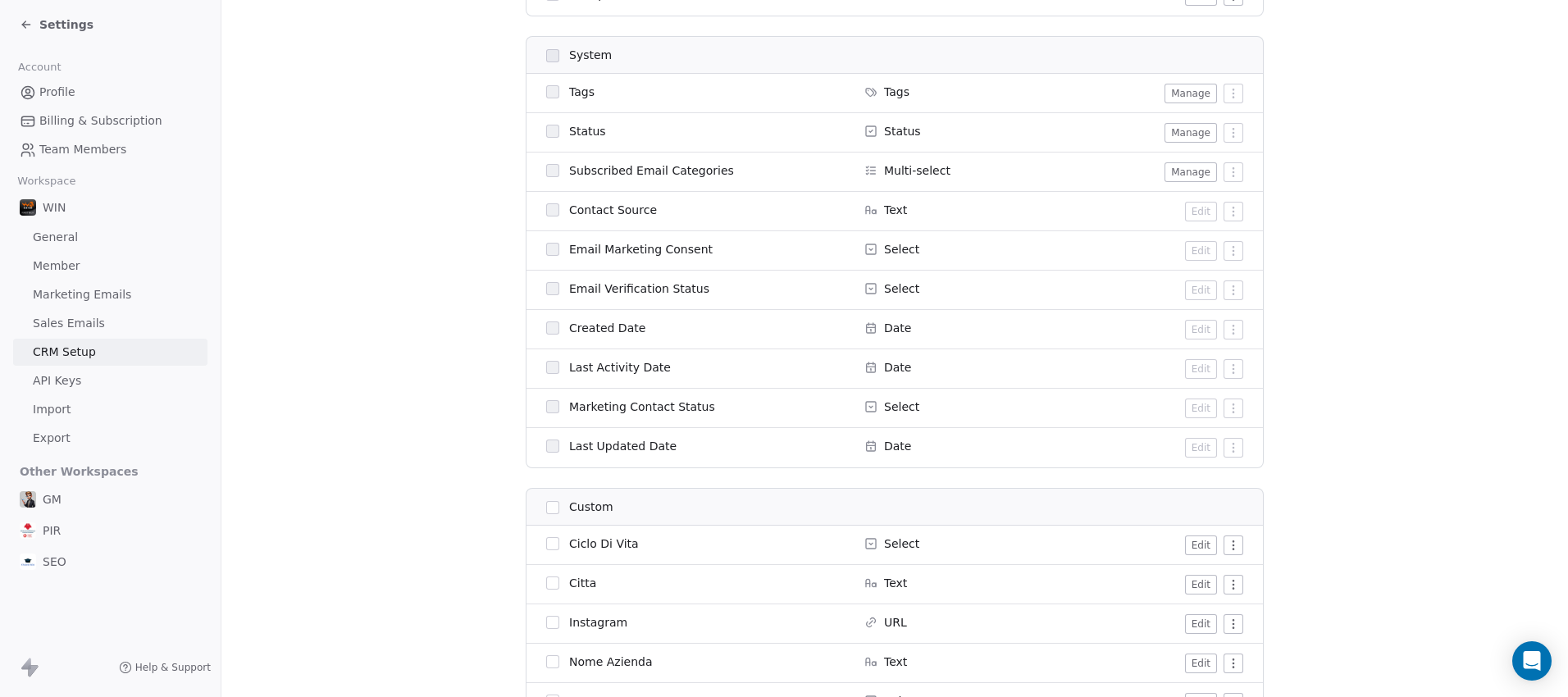
click at [100, 380] on link "API Keys" at bounding box center [110, 380] width 194 height 27
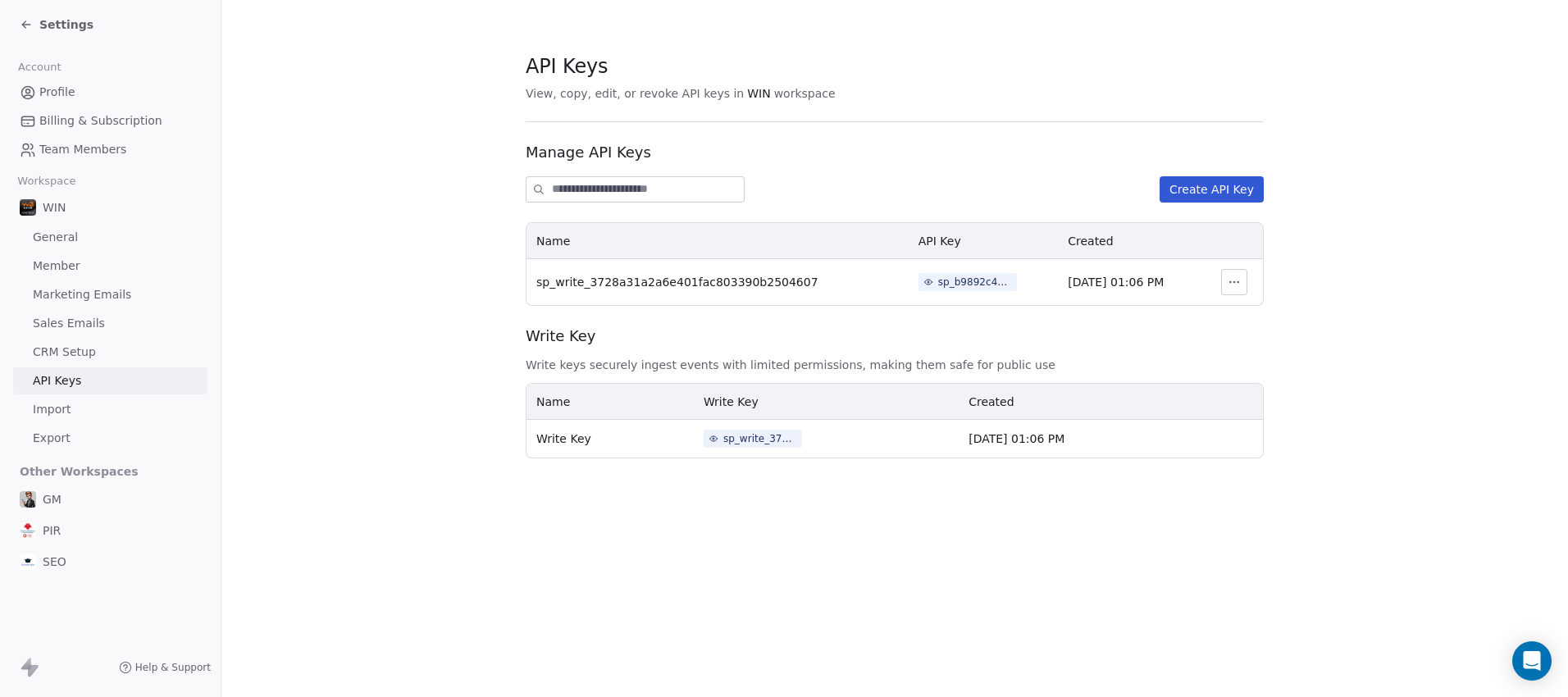
click at [73, 416] on link "Import" at bounding box center [110, 409] width 194 height 27
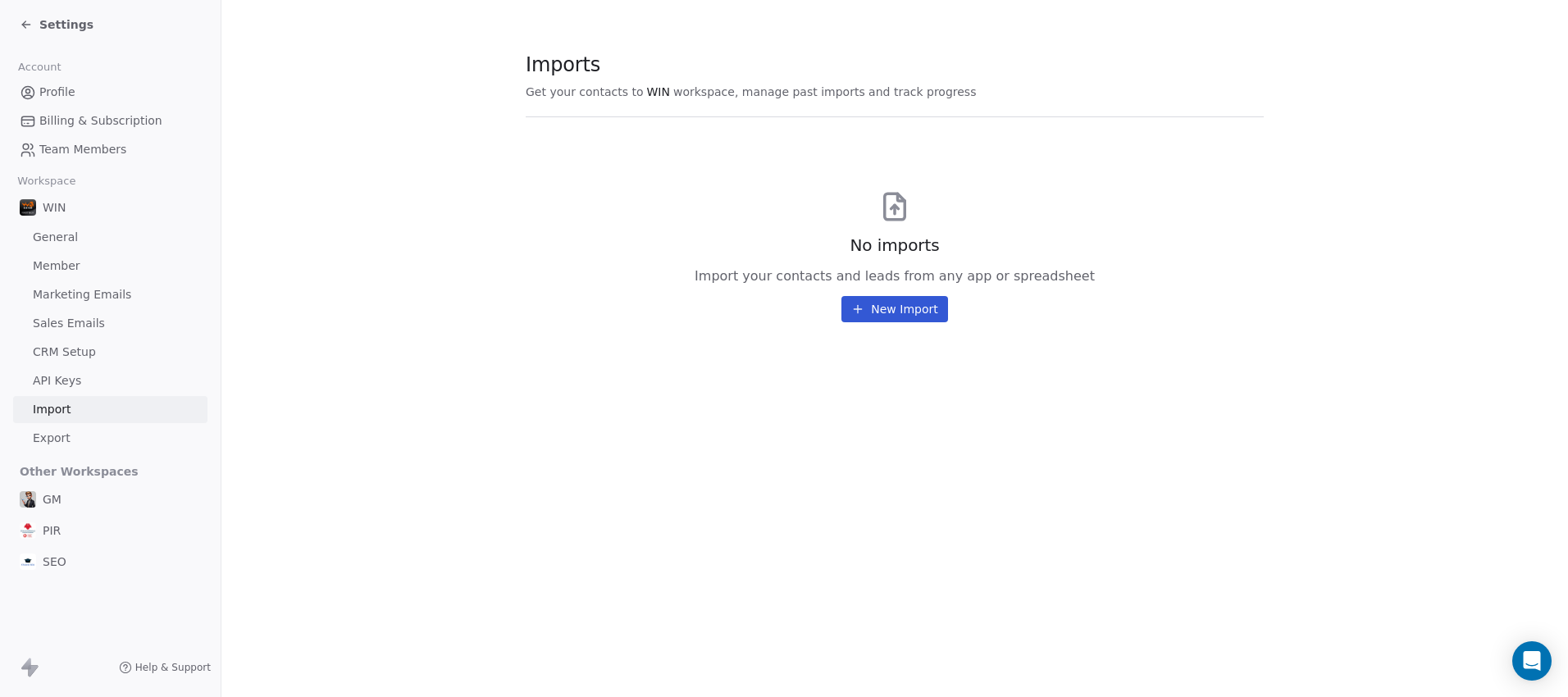
click at [61, 434] on span "Export" at bounding box center [51, 438] width 38 height 17
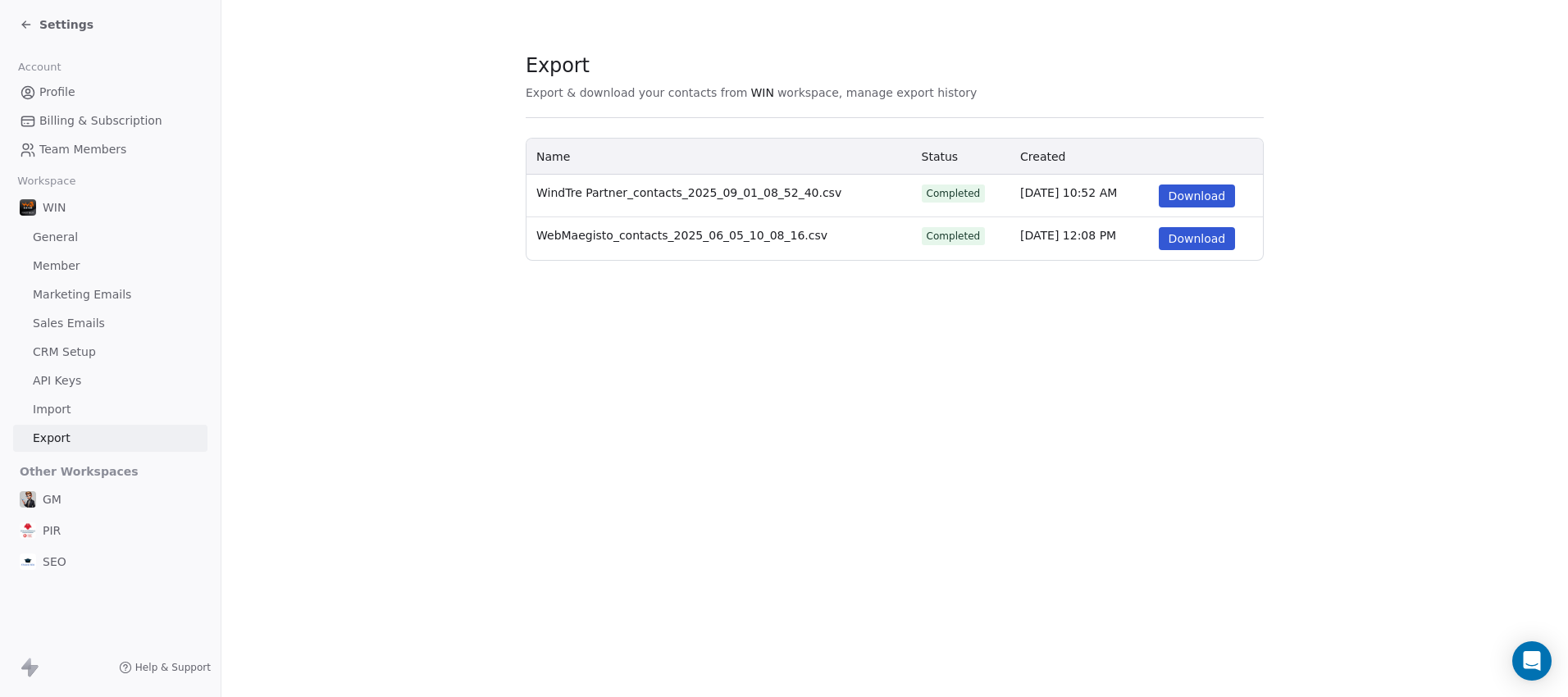
click at [30, 24] on icon at bounding box center [26, 24] width 8 height 0
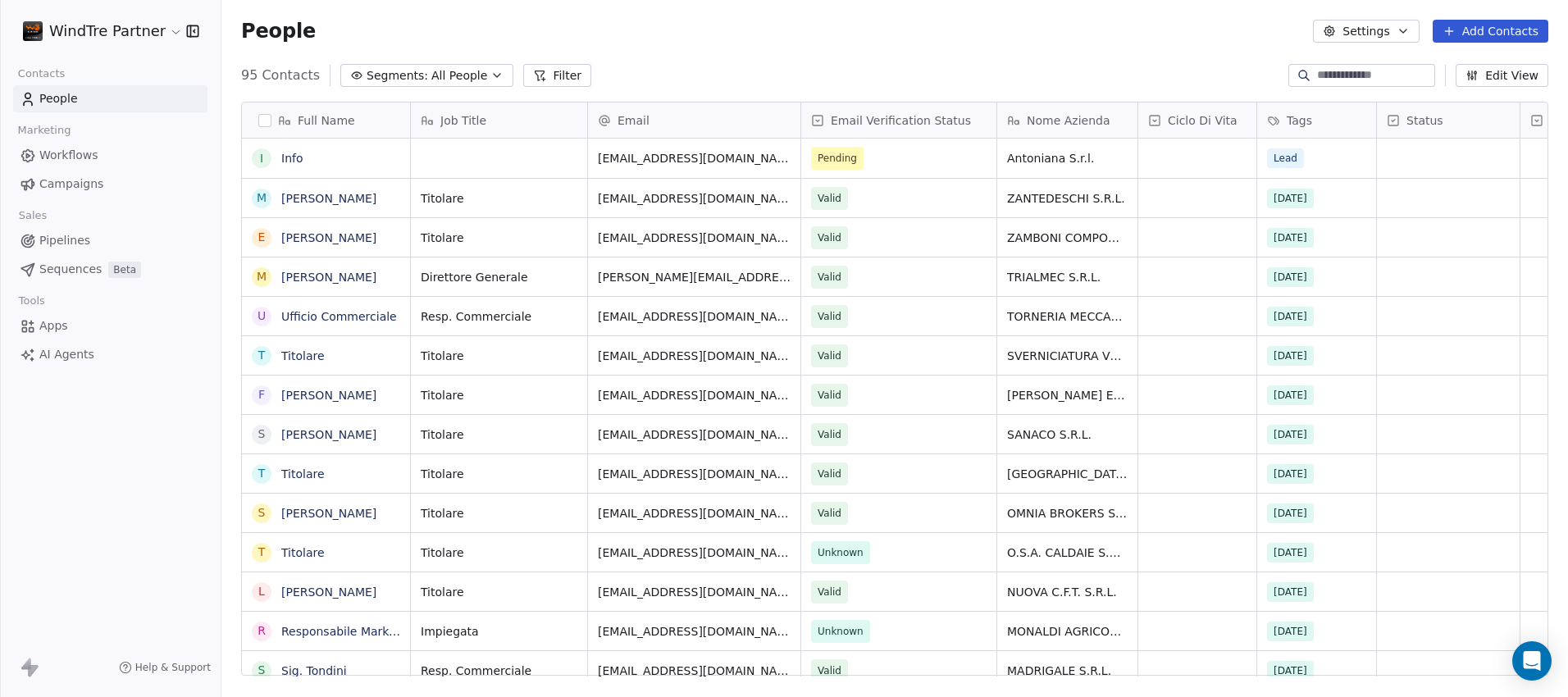
scroll to position [600, 1334]
drag, startPoint x: 702, startPoint y: 161, endPoint x: 601, endPoint y: 160, distance: 101.0
click at [807, 153] on icon "grid" at bounding box center [814, 156] width 14 height 14
click at [62, 331] on span "Apps" at bounding box center [54, 326] width 29 height 17
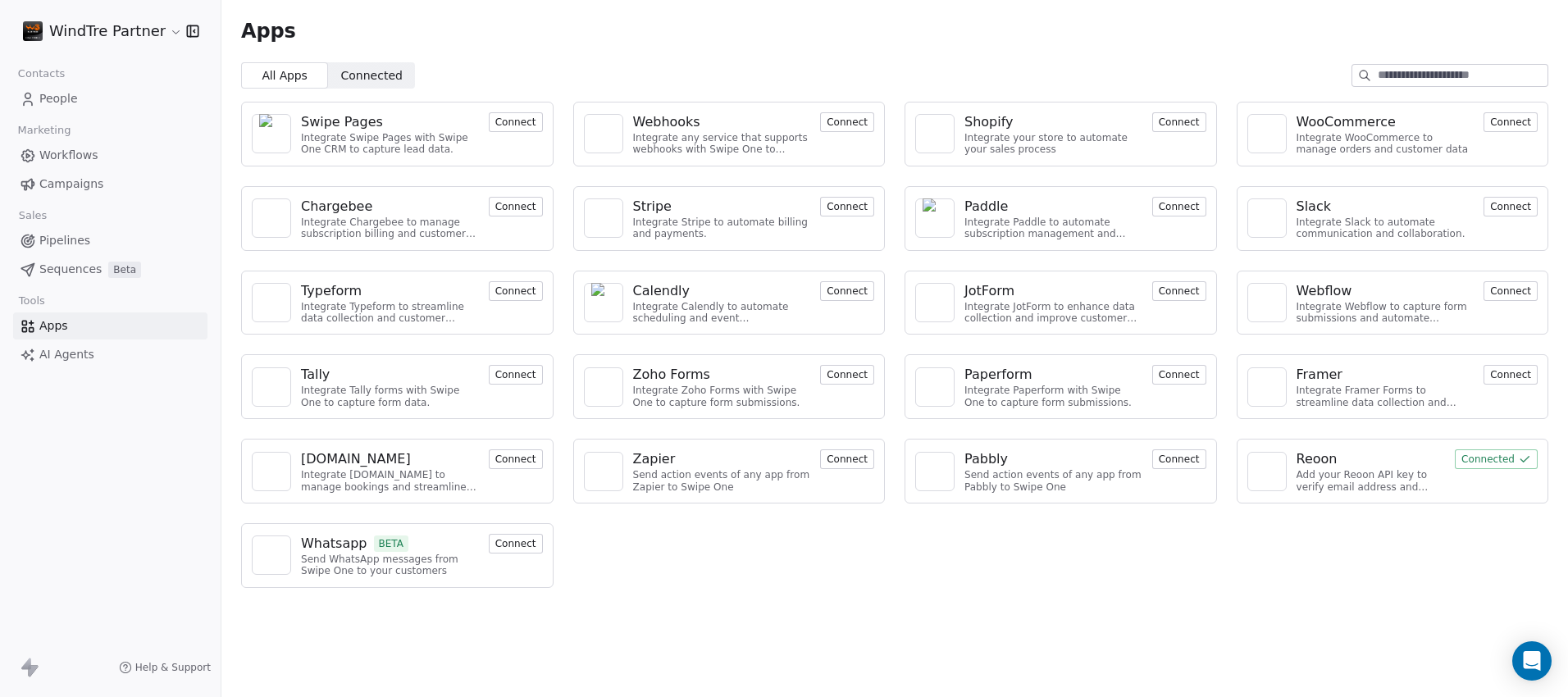
click at [105, 351] on link "AI Agents" at bounding box center [110, 354] width 194 height 27
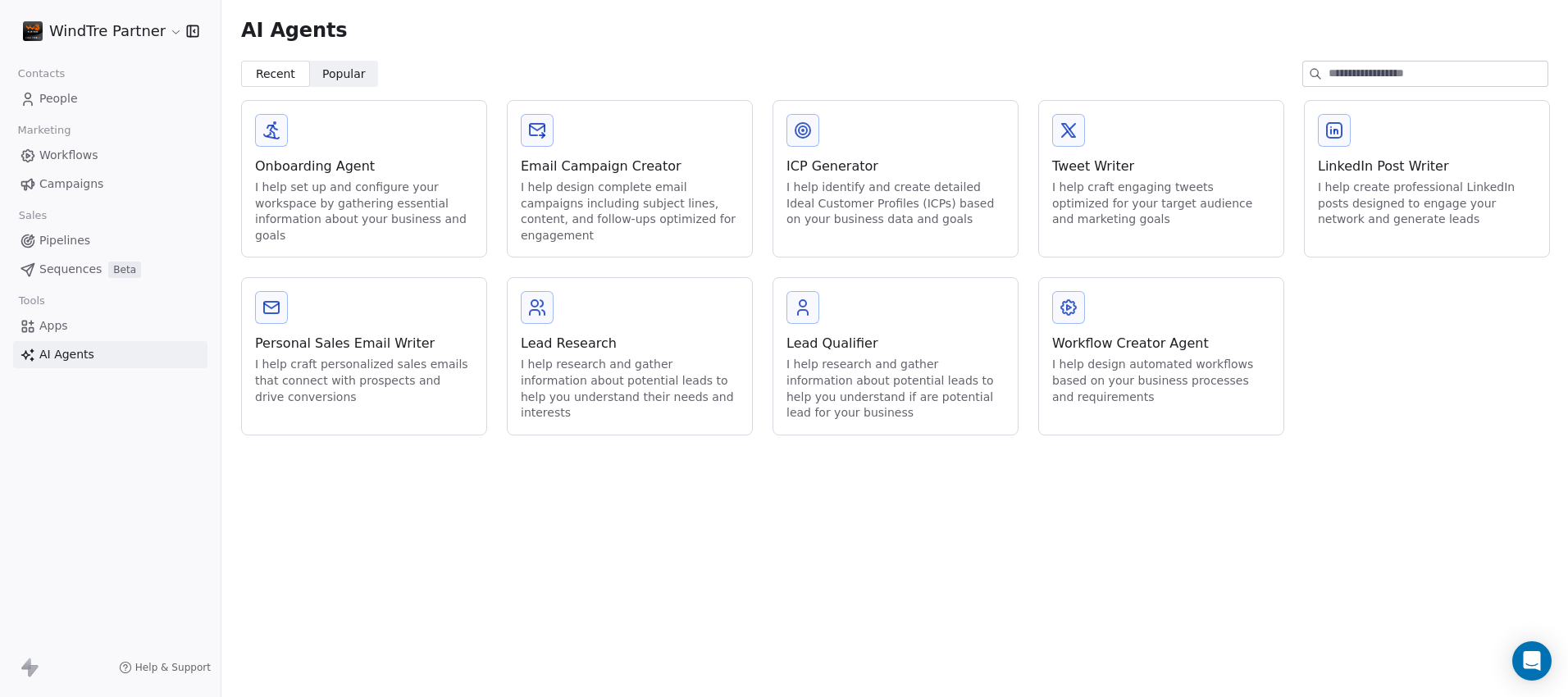
click at [644, 334] on div "Lead Research" at bounding box center [630, 344] width 218 height 19
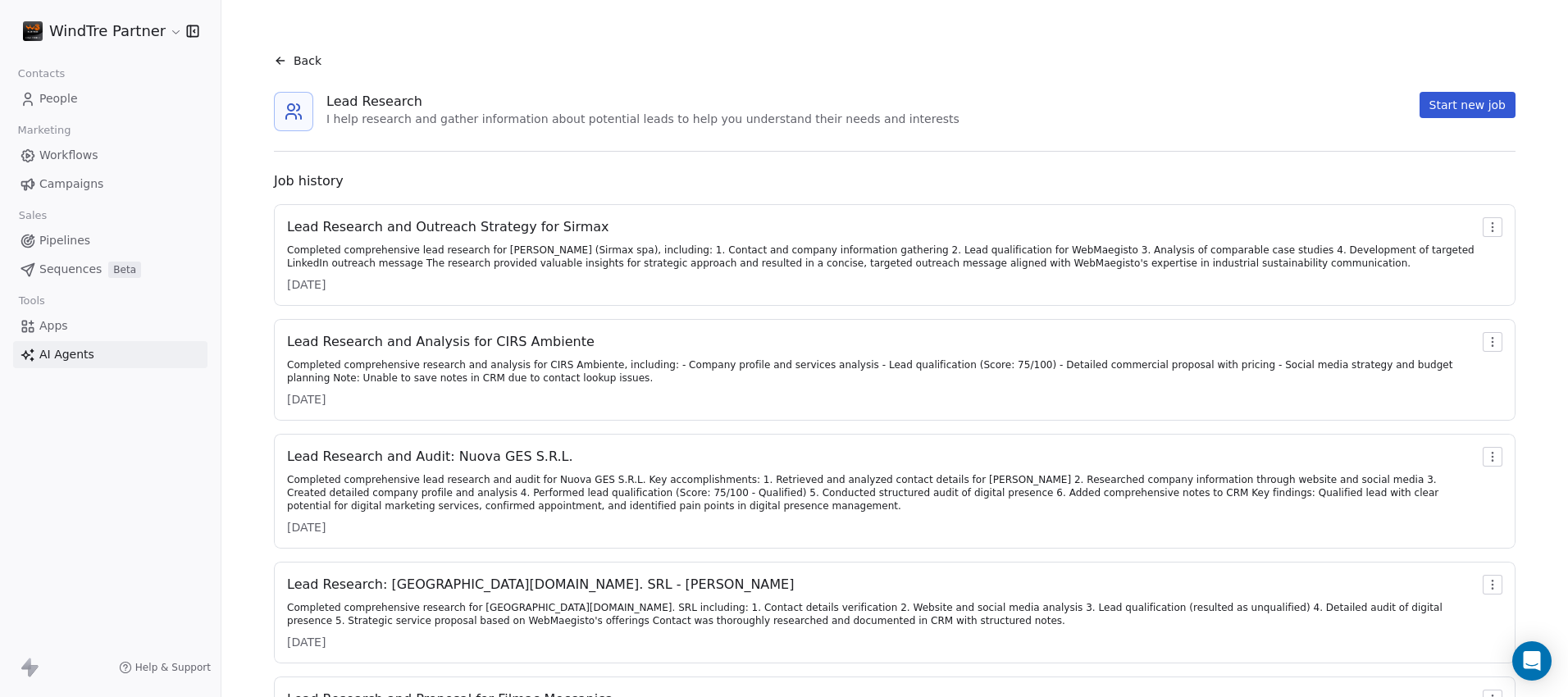
click at [1477, 104] on button "Start new job" at bounding box center [1467, 104] width 96 height 26
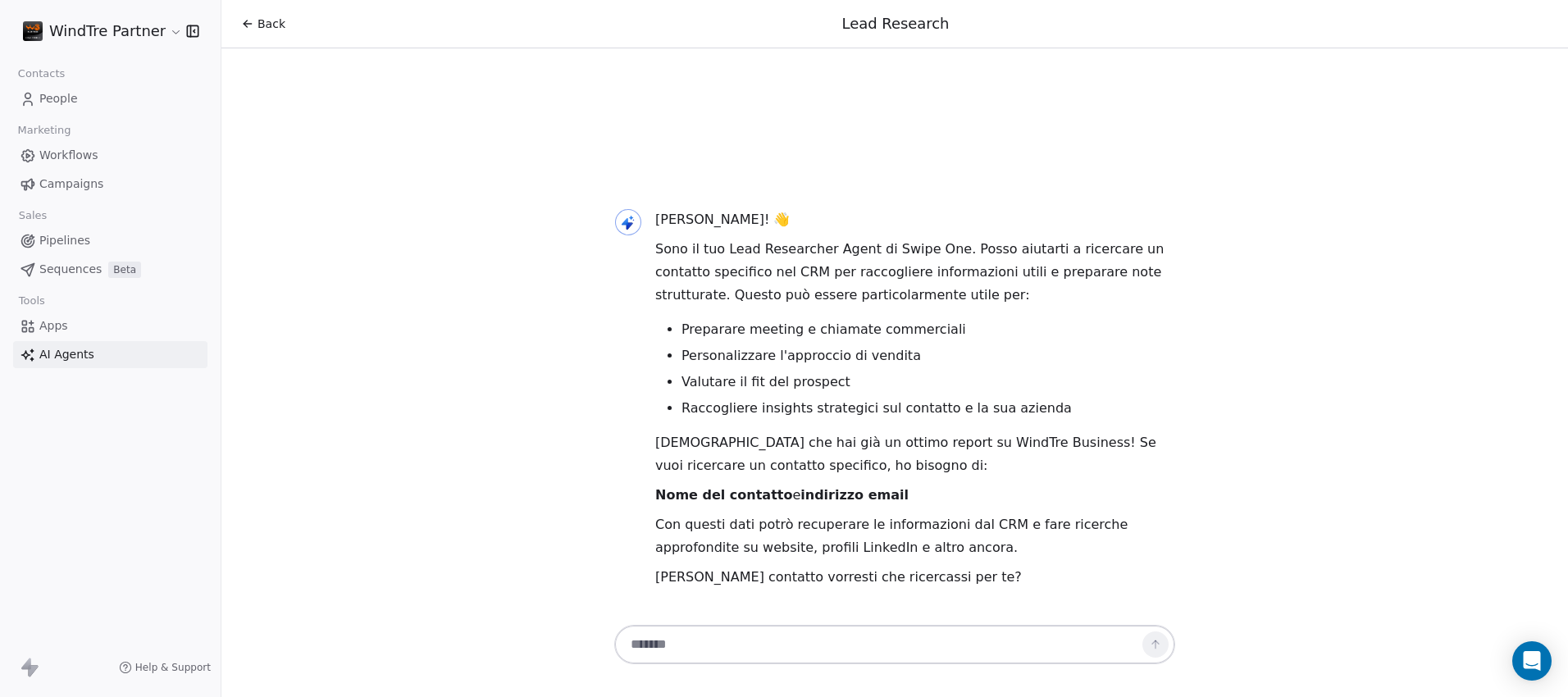
click at [704, 643] on textarea at bounding box center [879, 644] width 514 height 31
paste textarea "**********"
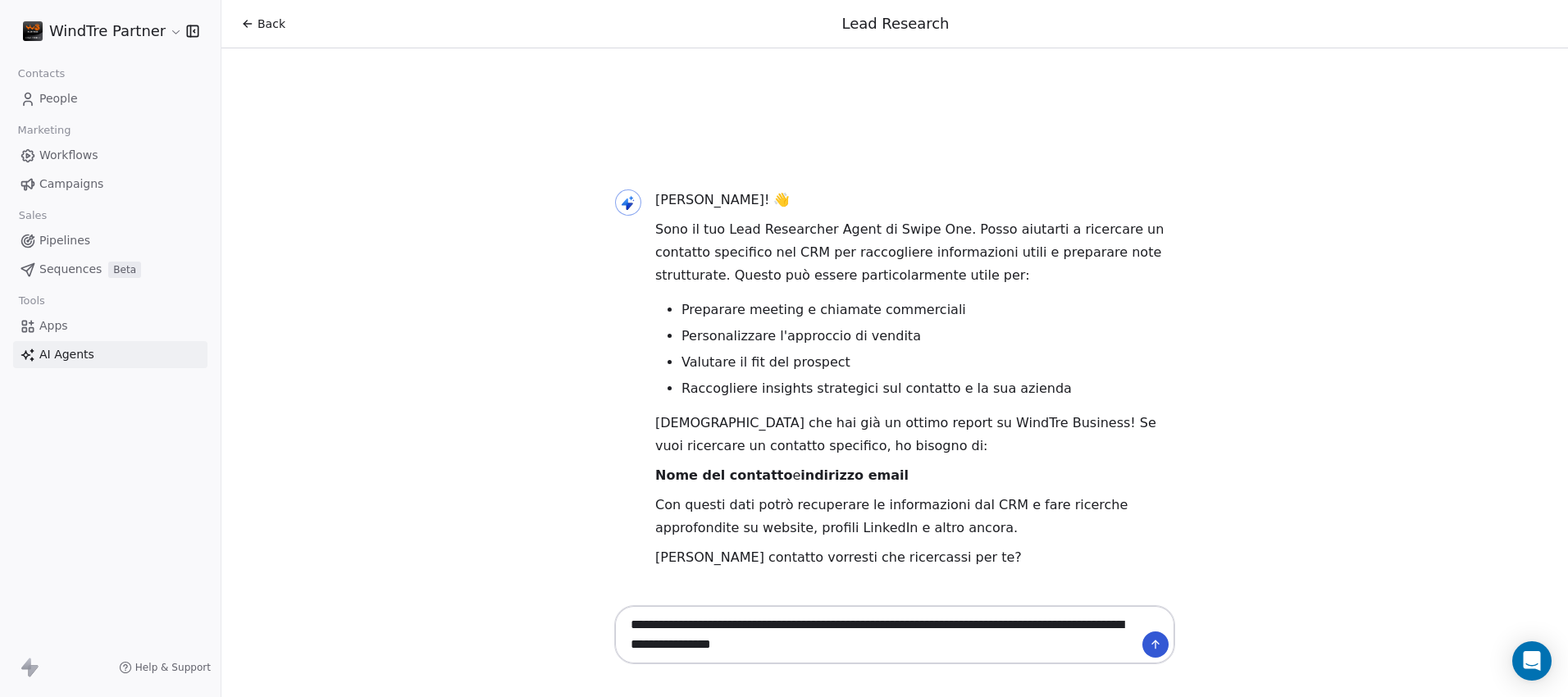
type textarea "**********"
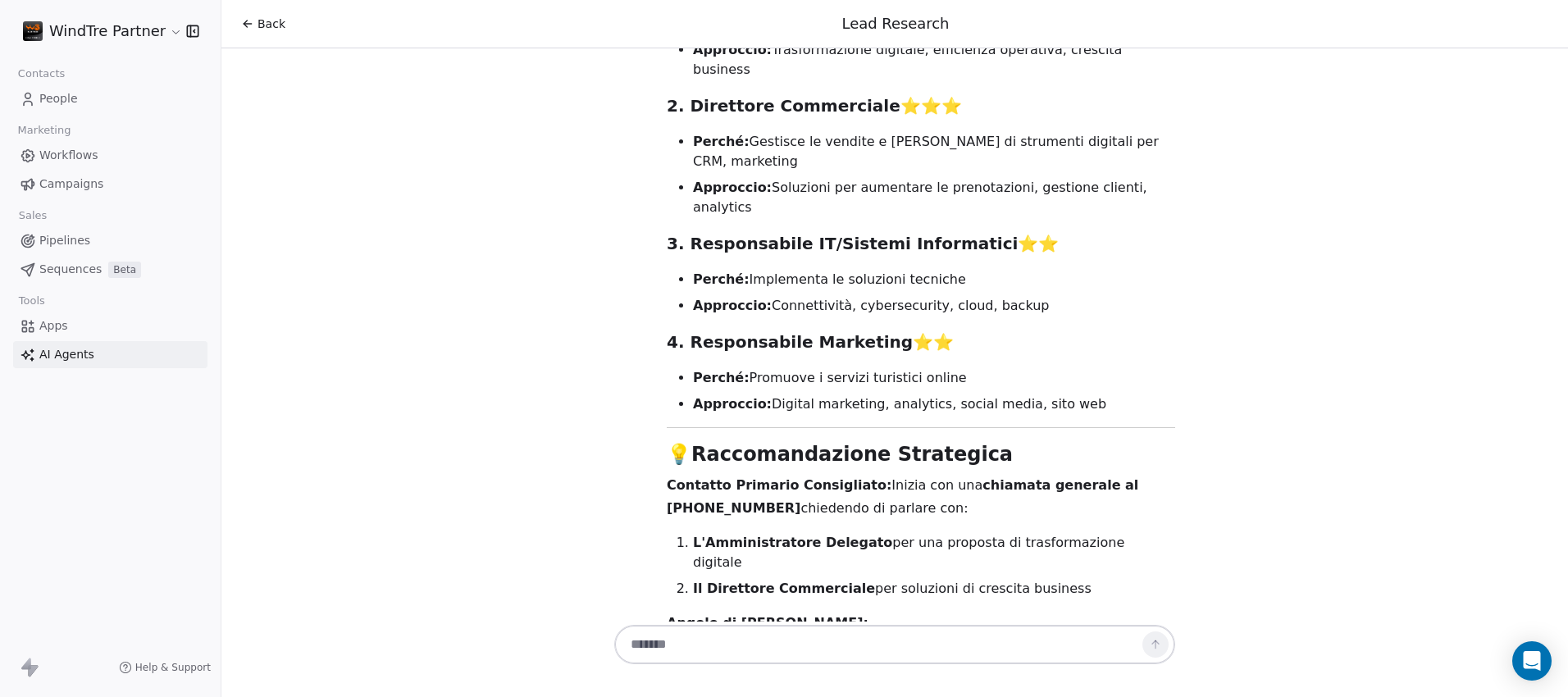
scroll to position [2085, 0]
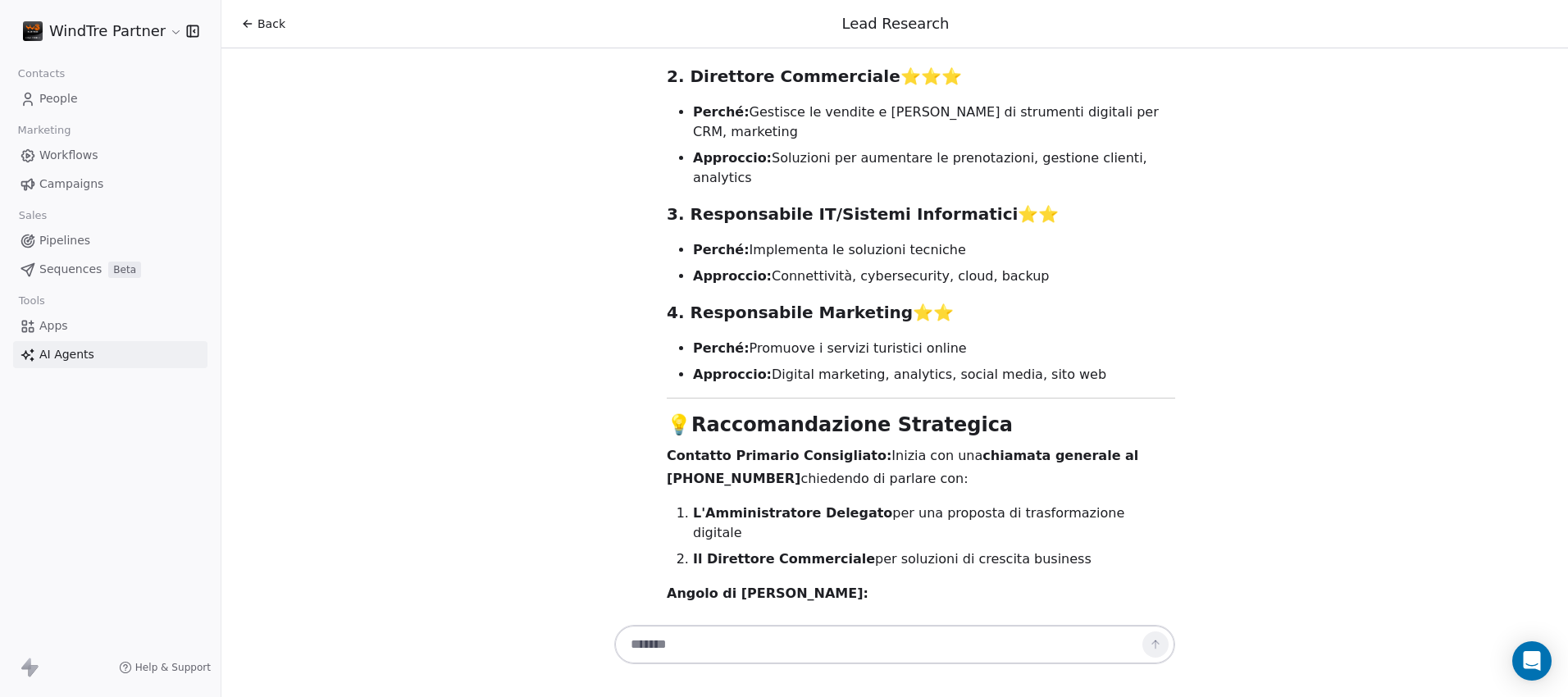
click at [737, 651] on textarea at bounding box center [879, 644] width 514 height 31
type textarea "**********"
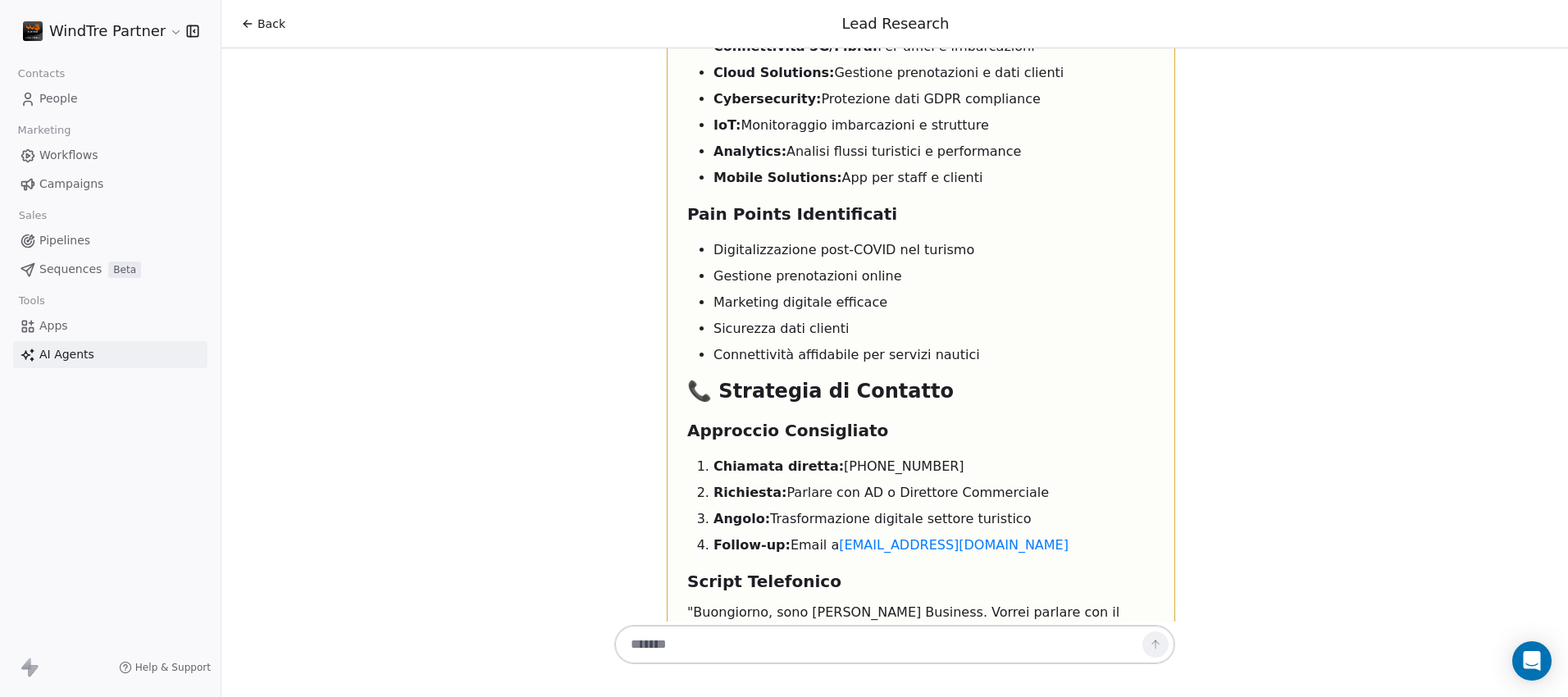
scroll to position [5698, 0]
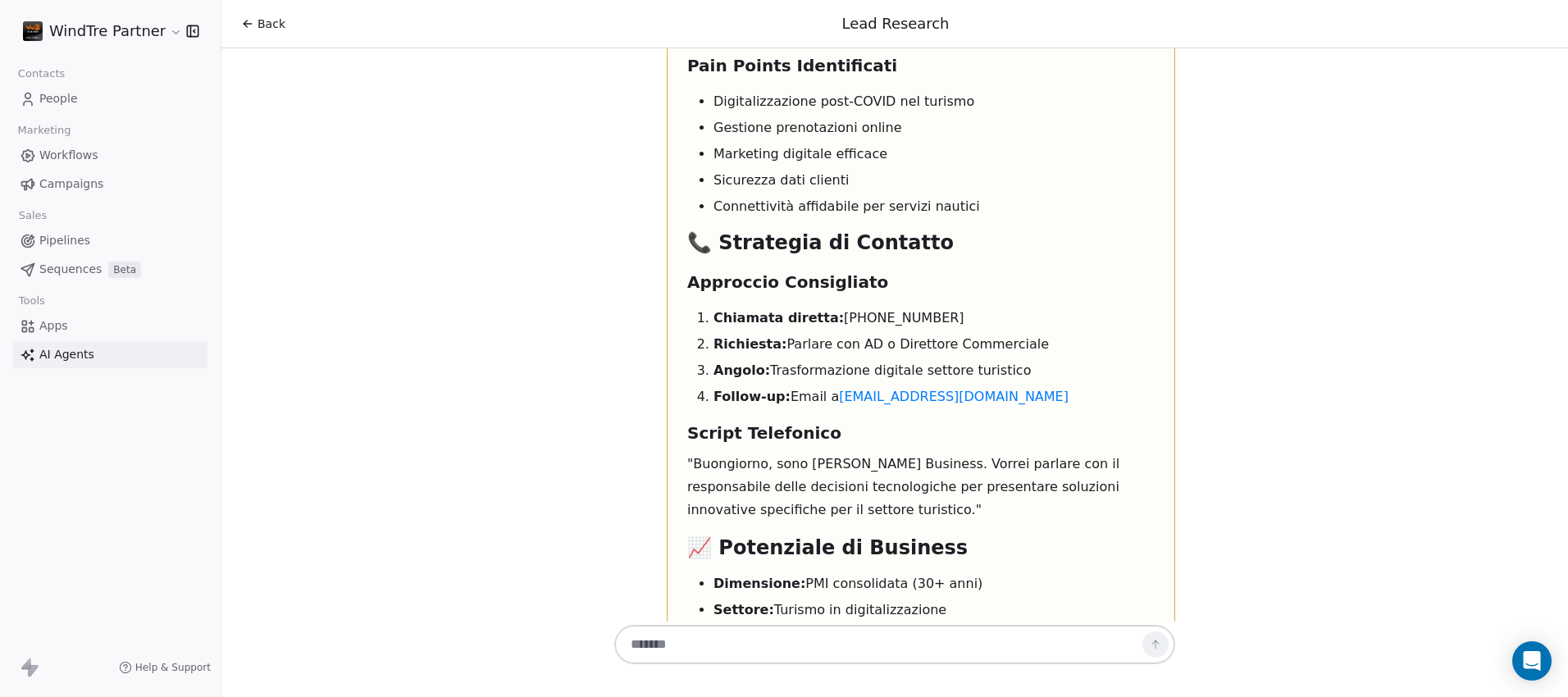
click at [247, 29] on icon at bounding box center [248, 24] width 14 height 14
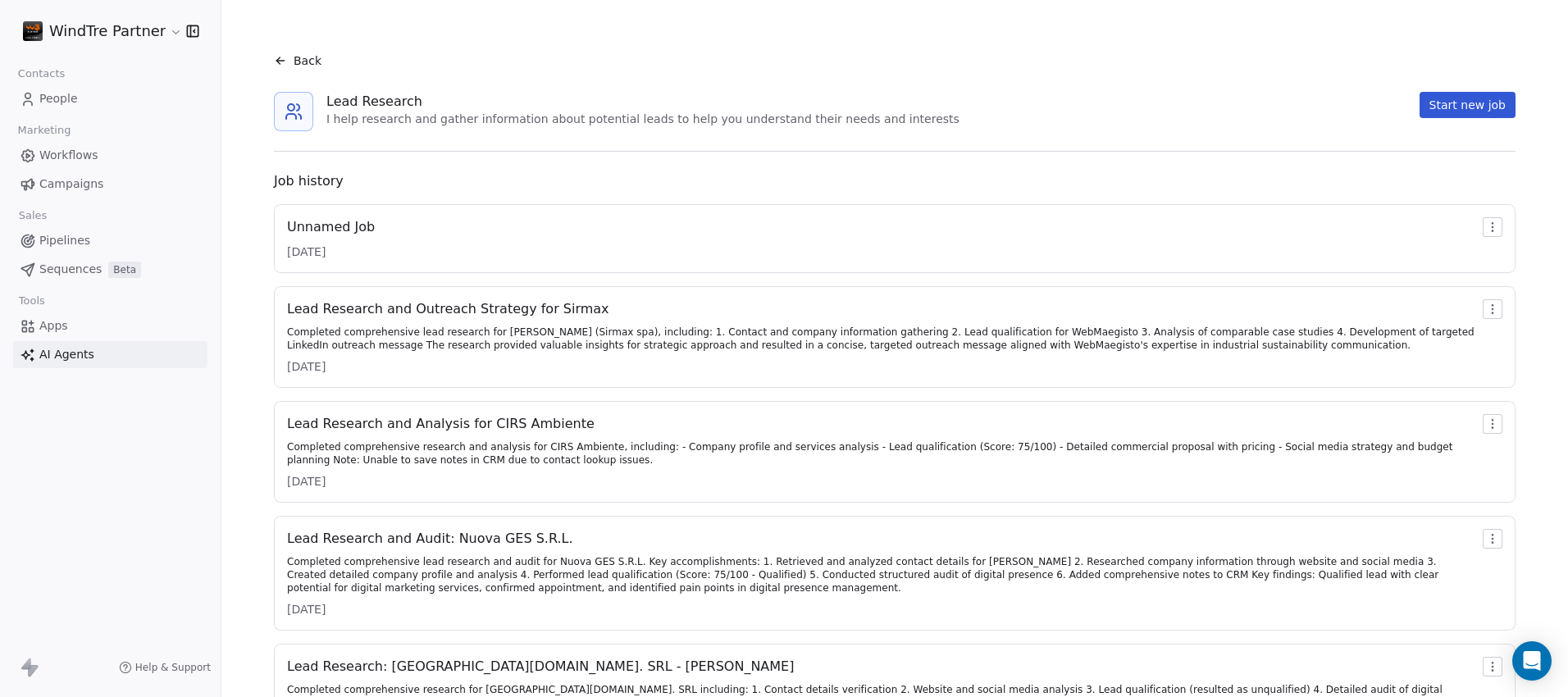
click at [295, 62] on span "Back" at bounding box center [307, 60] width 28 height 16
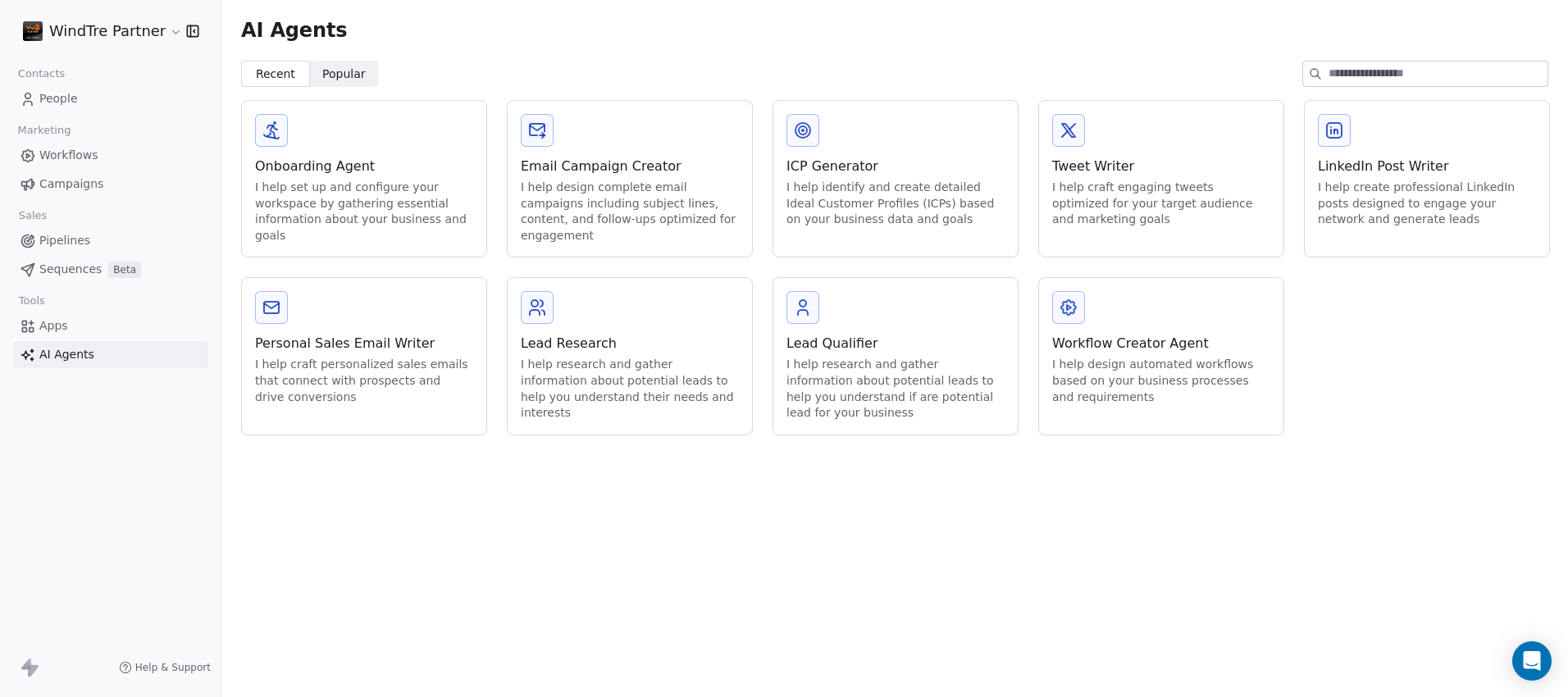
click at [906, 334] on div "Lead Qualifier" at bounding box center [895, 344] width 218 height 19
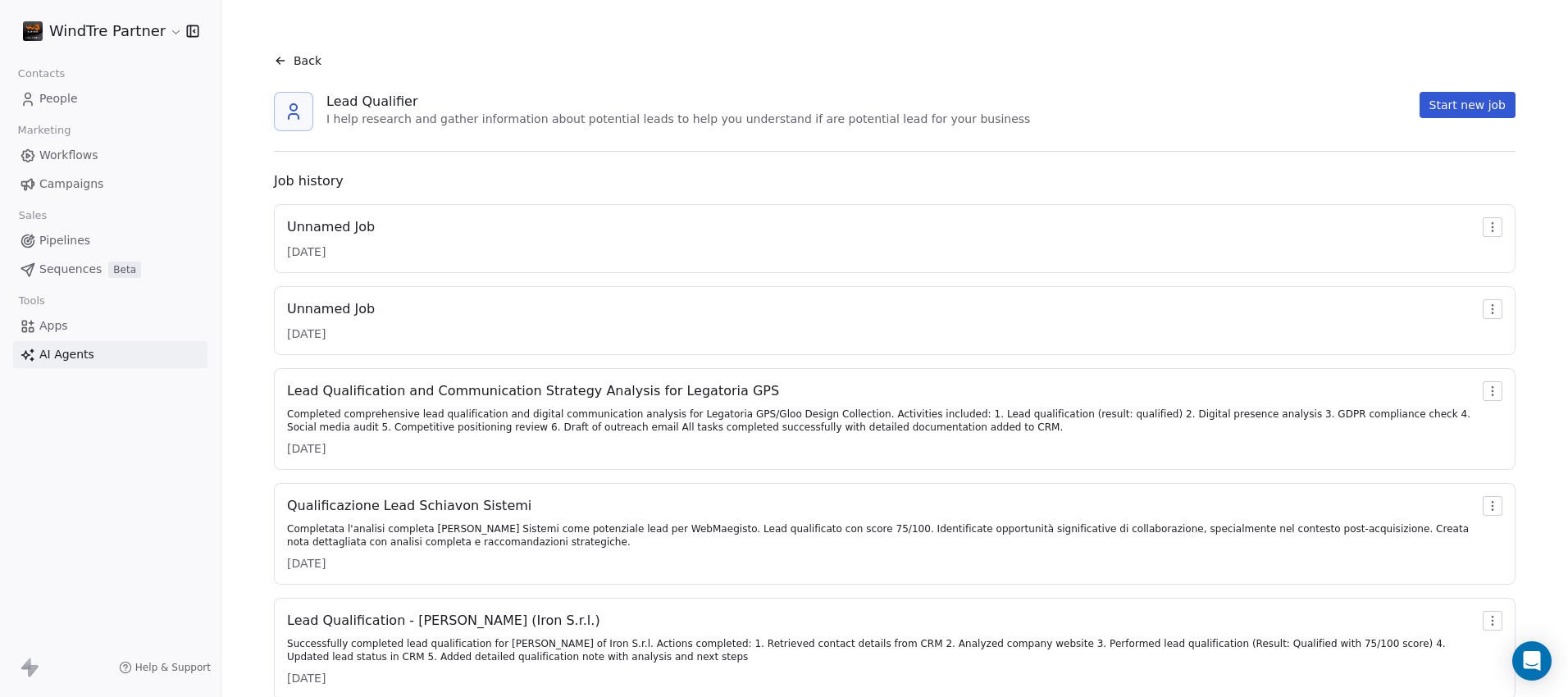
click at [281, 63] on icon at bounding box center [281, 61] width 14 height 14
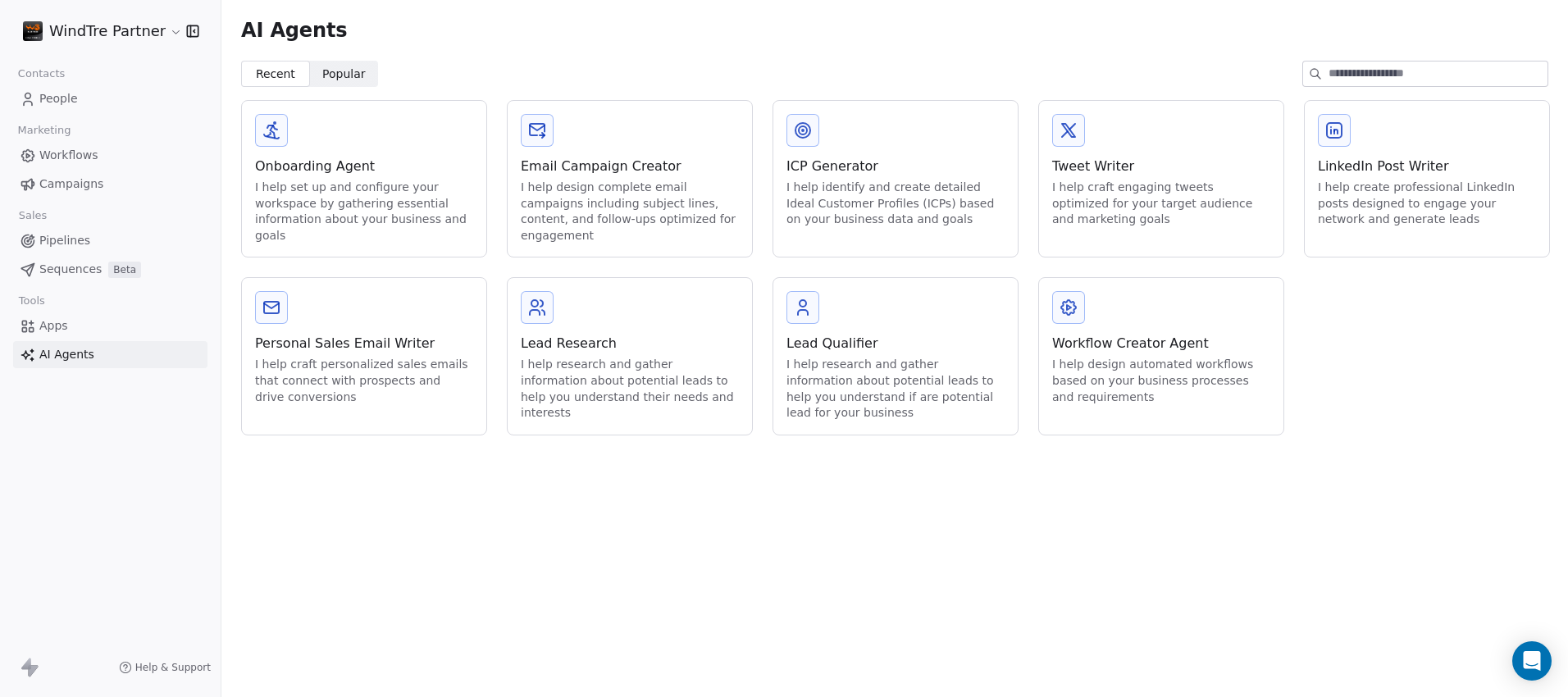
click at [1145, 342] on div "Workflow Creator Agent" at bounding box center [1162, 344] width 218 height 19
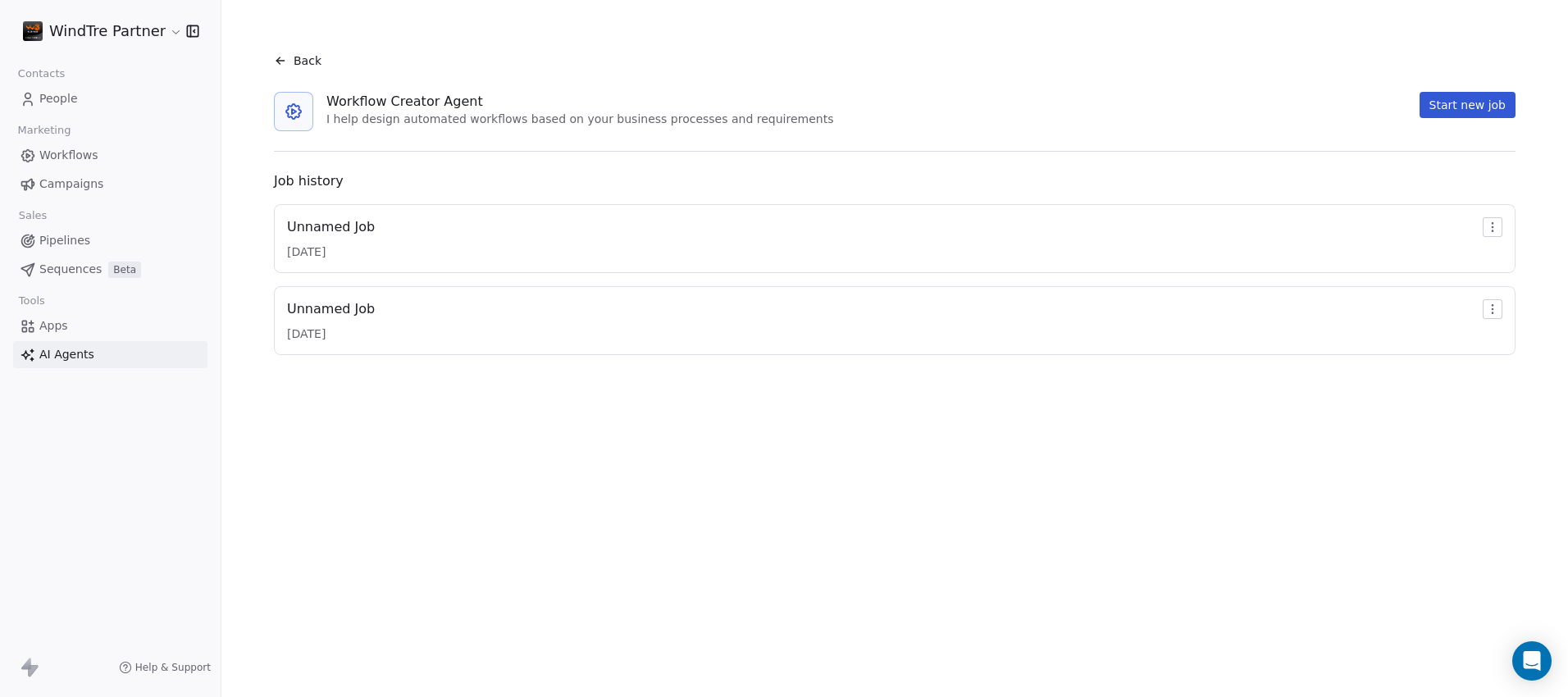
click at [285, 61] on icon at bounding box center [281, 61] width 14 height 14
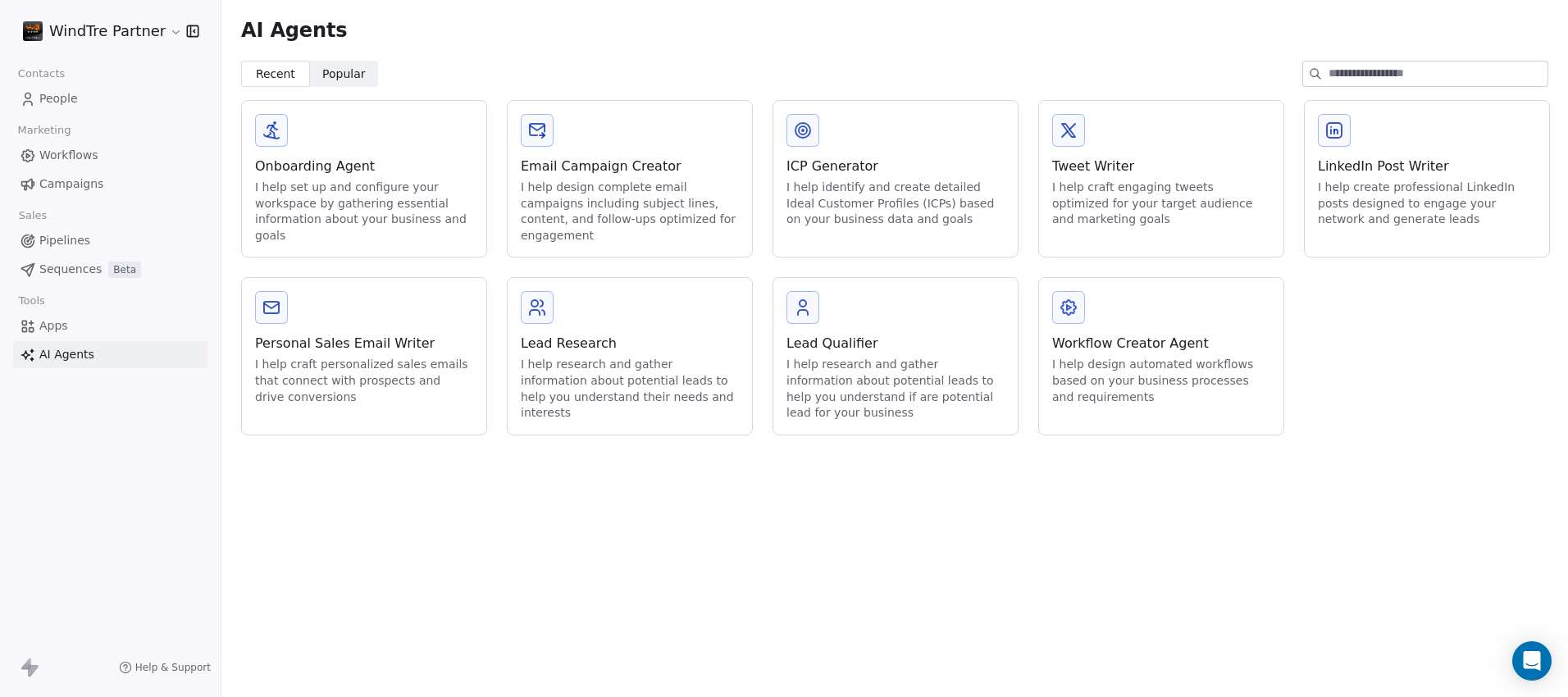
click at [356, 304] on div "Personal Sales Email Writer I help craft personalized sales emails that connect…" at bounding box center [364, 348] width 244 height 140
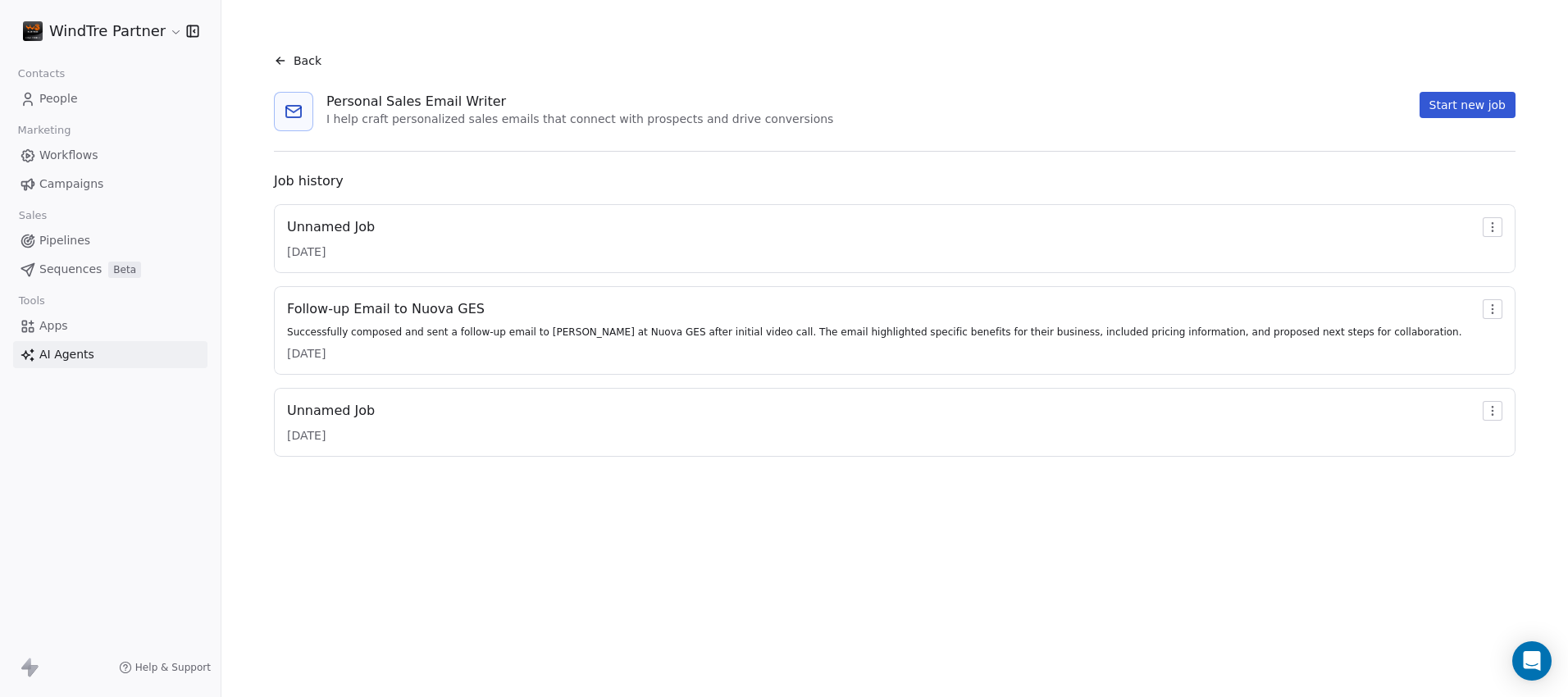
click at [282, 54] on icon at bounding box center [281, 61] width 14 height 14
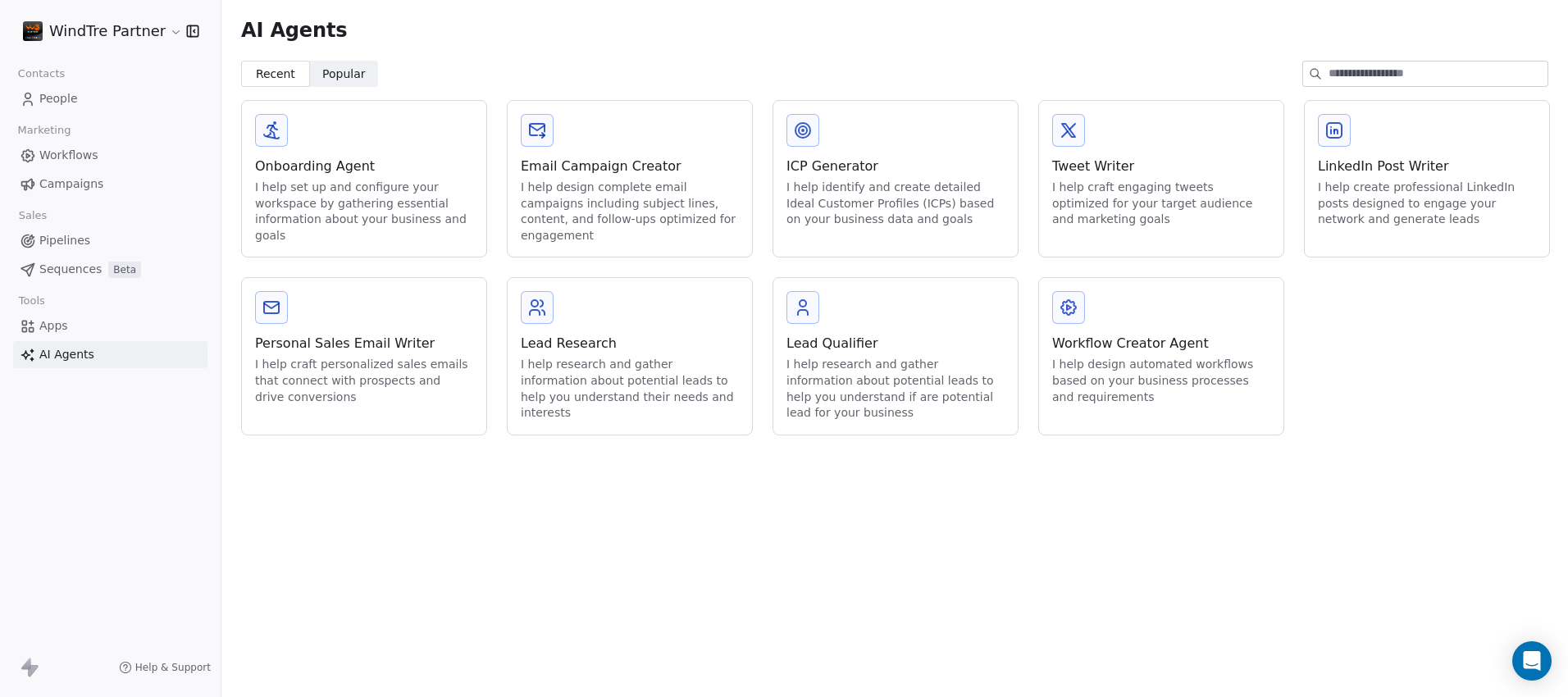
click at [64, 100] on span "People" at bounding box center [59, 98] width 39 height 17
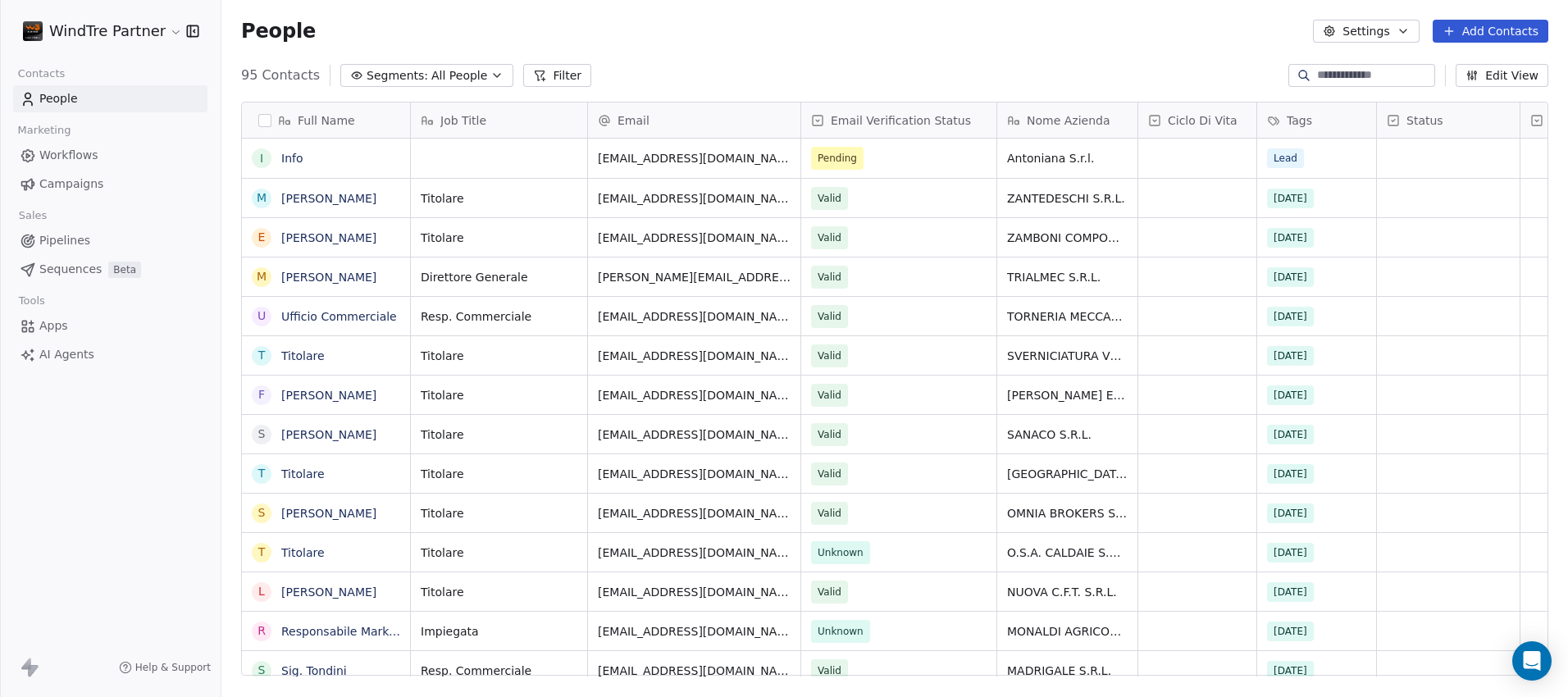
scroll to position [600, 1334]
click at [266, 157] on button "grid" at bounding box center [262, 158] width 14 height 14
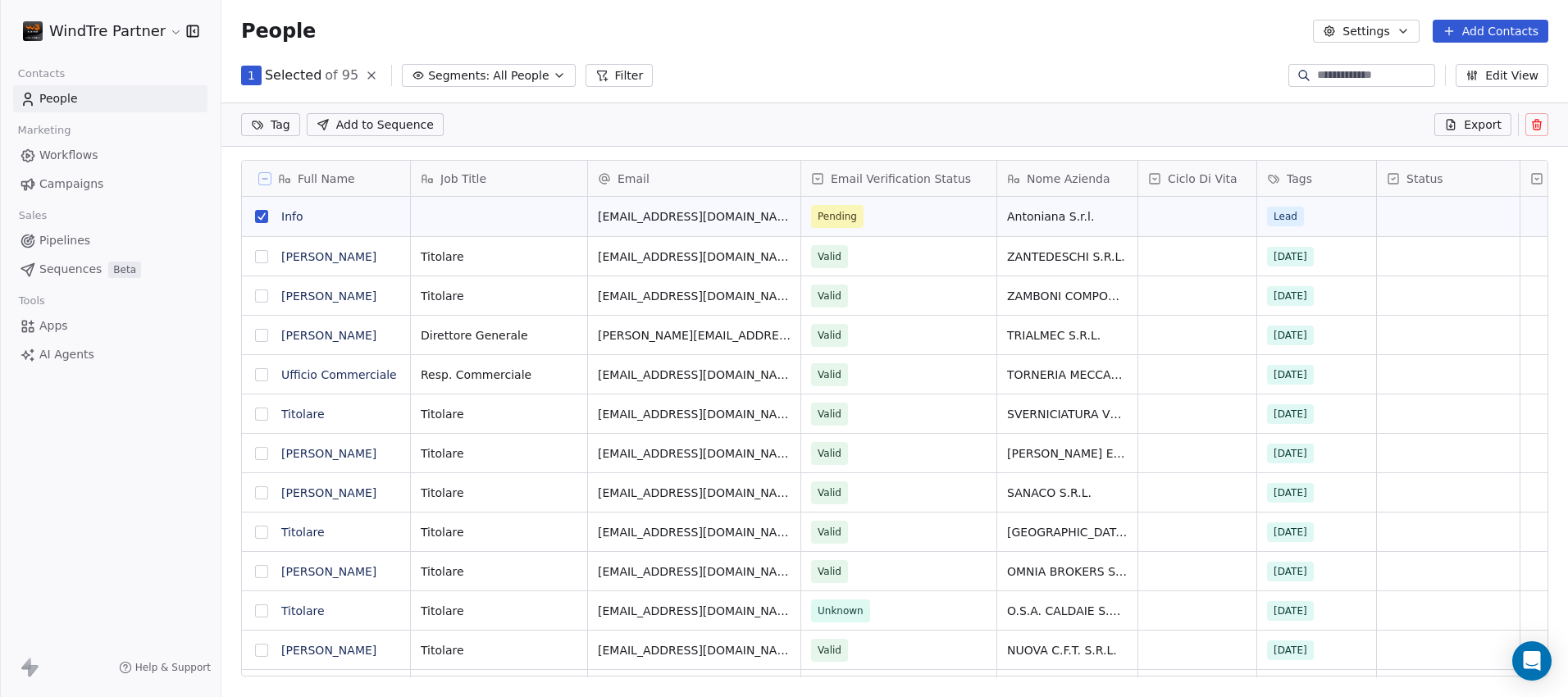
scroll to position [544, 1334]
click at [1538, 123] on icon at bounding box center [1537, 125] width 14 height 14
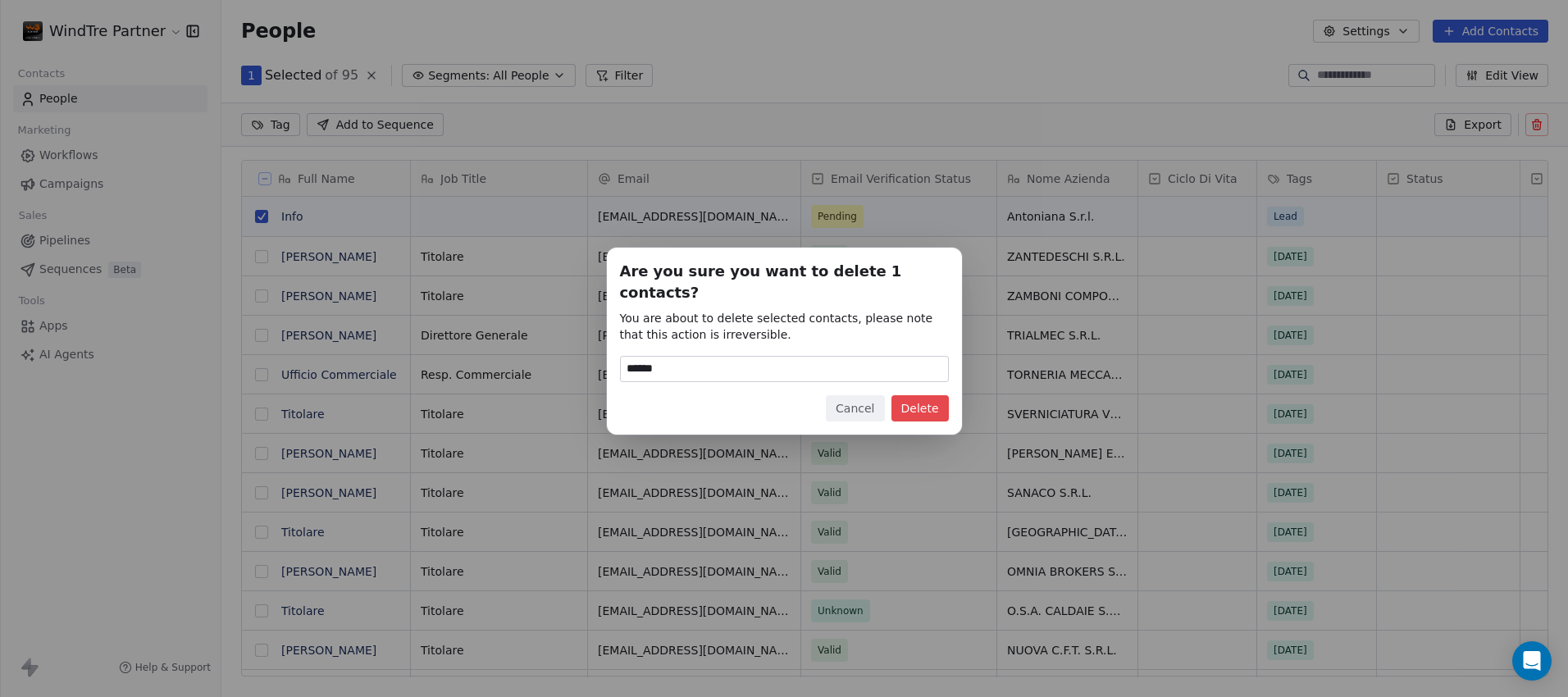
type input "******"
click at [938, 399] on button "Delete" at bounding box center [919, 407] width 57 height 26
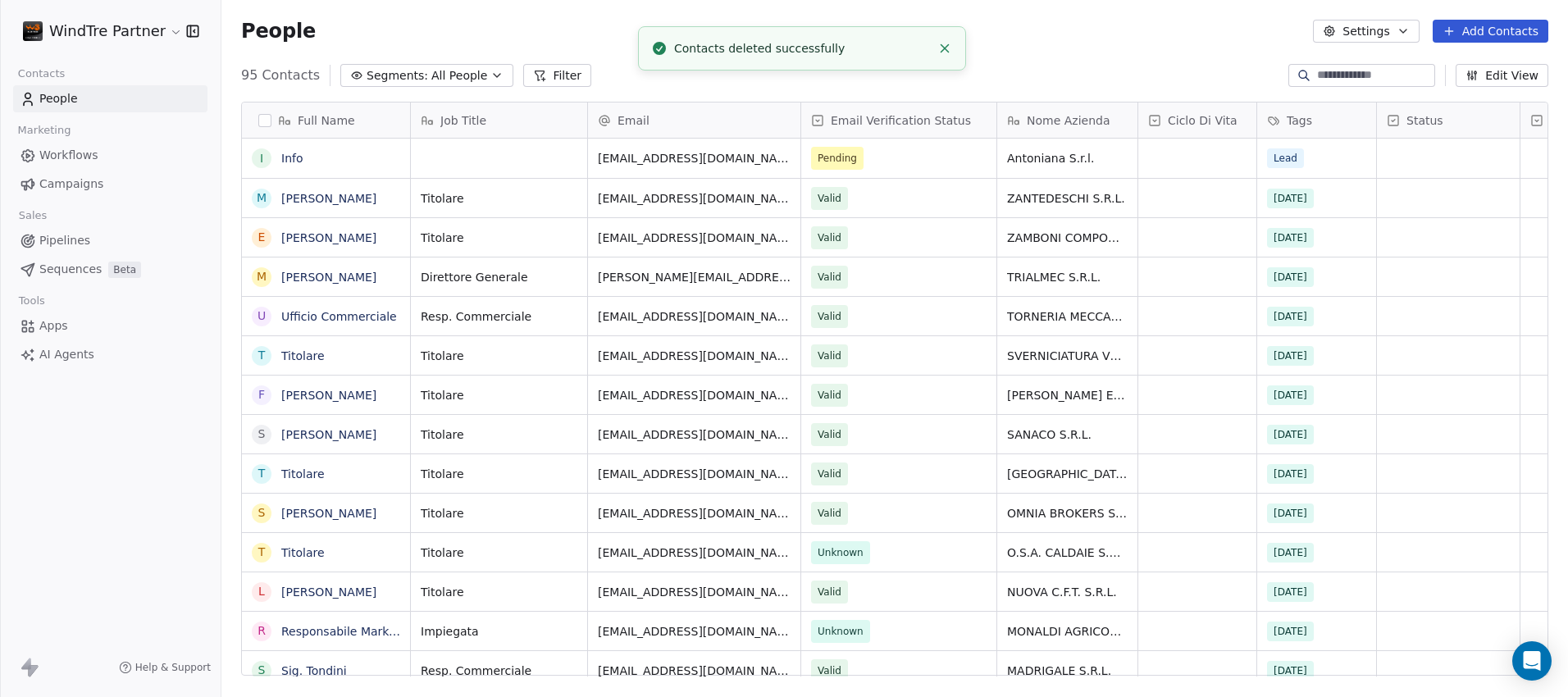
scroll to position [600, 1334]
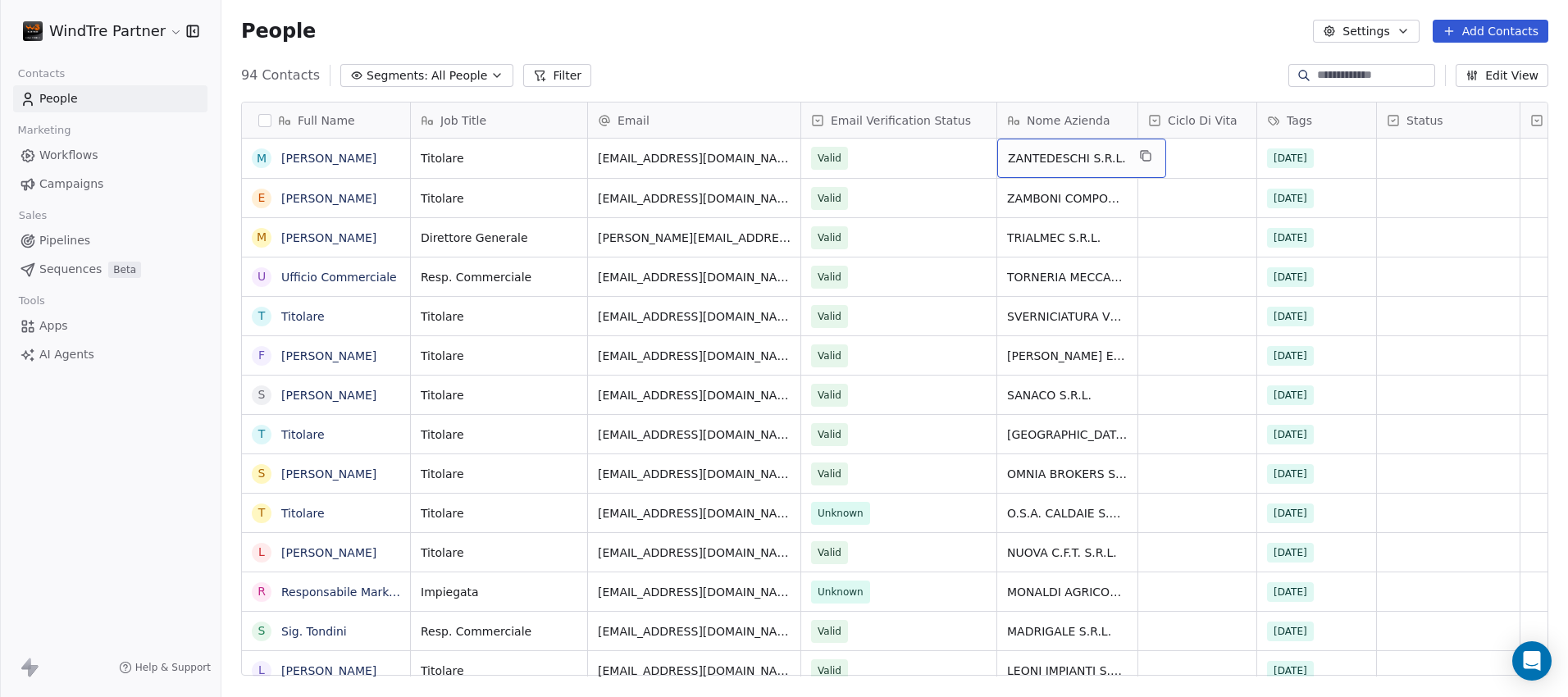
drag, startPoint x: 1124, startPoint y: 159, endPoint x: 1014, endPoint y: 160, distance: 110.0
click at [1139, 158] on icon "grid" at bounding box center [1146, 156] width 14 height 14
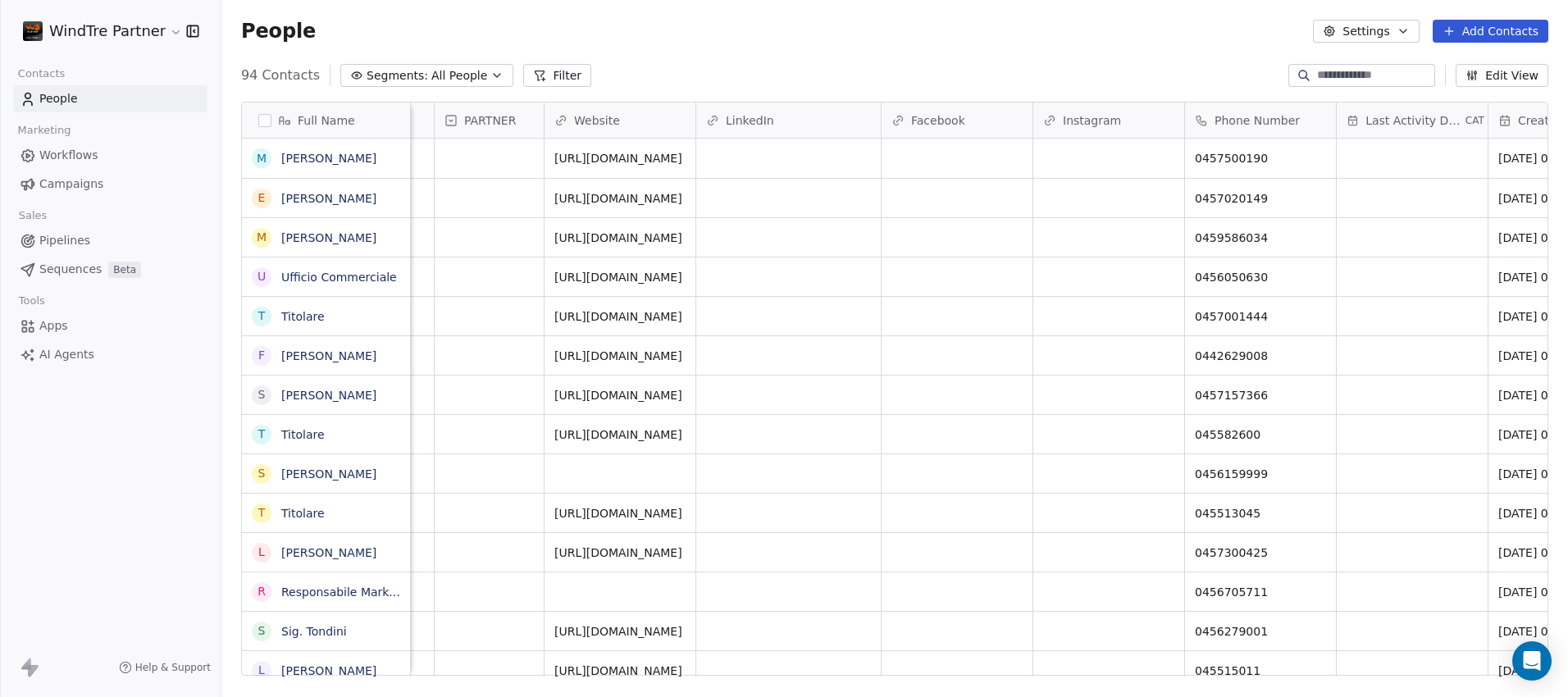
scroll to position [0, 904]
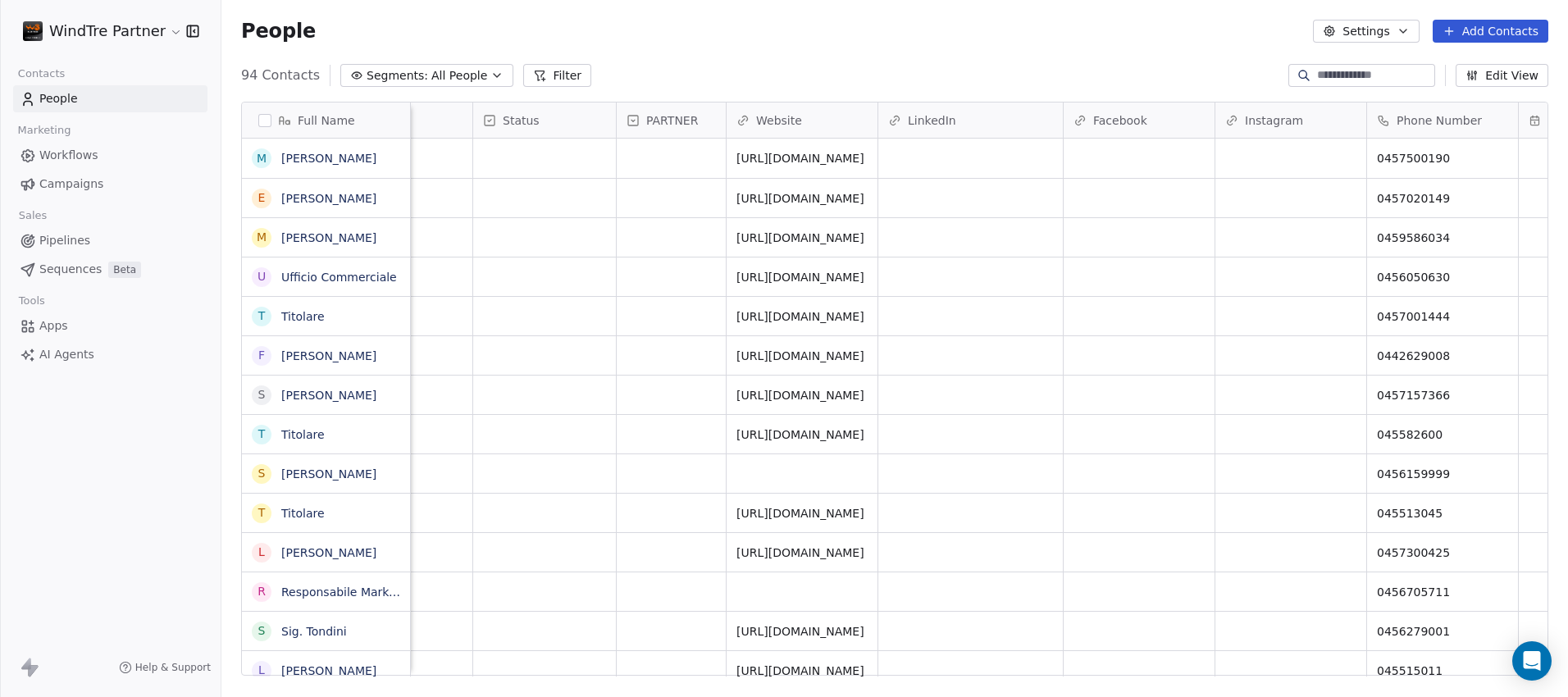
click at [1482, 76] on button "Edit View" at bounding box center [1501, 75] width 93 height 23
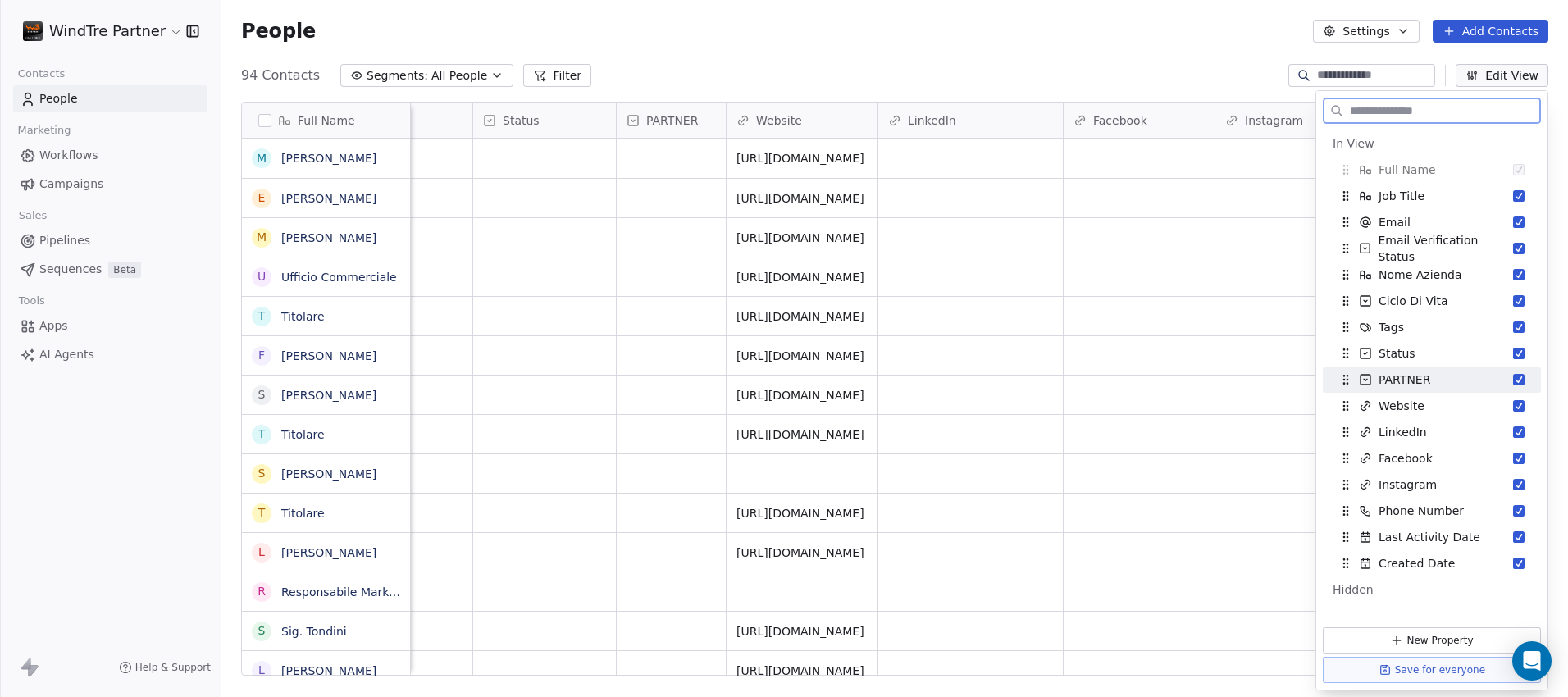
click at [1513, 377] on button "Suggestions" at bounding box center [1519, 379] width 12 height 12
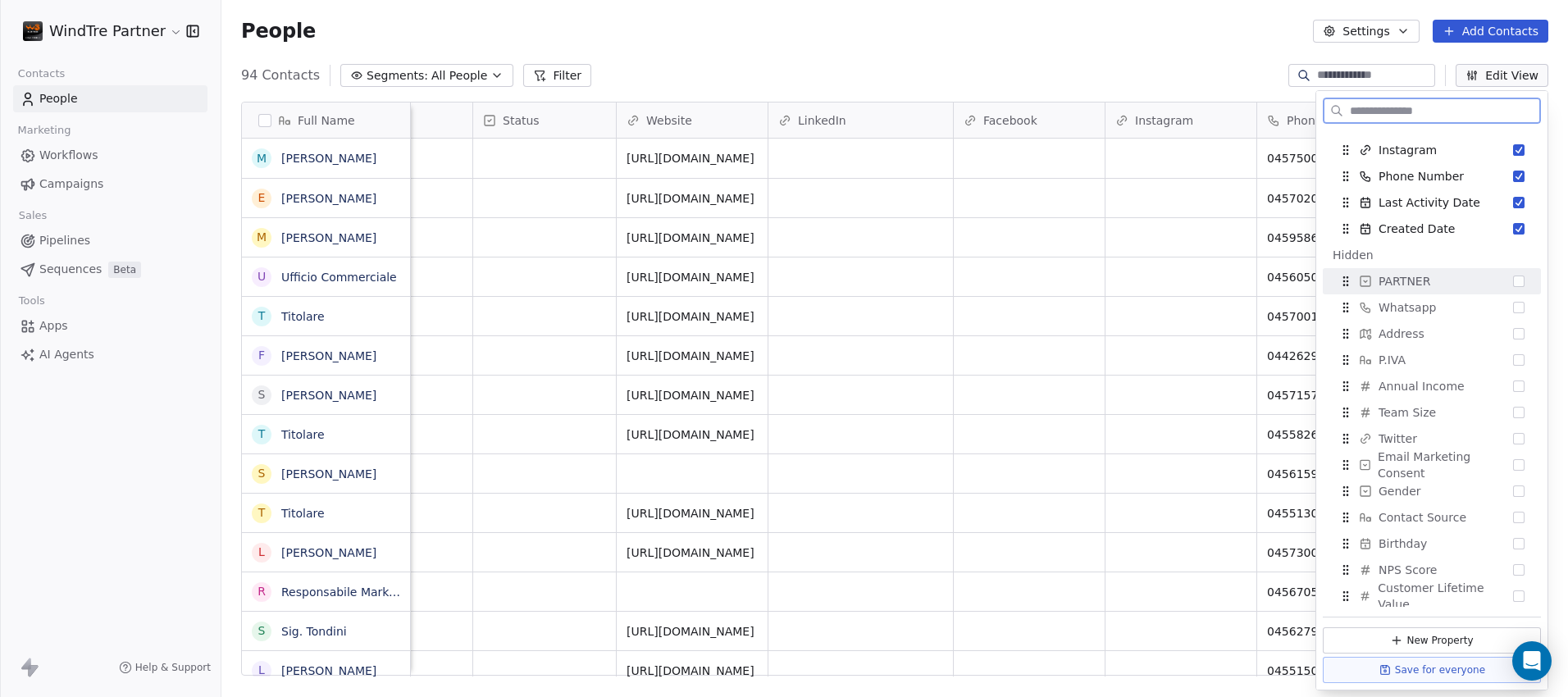
scroll to position [311, 0]
click at [1513, 359] on button "Suggestions" at bounding box center [1519, 357] width 12 height 12
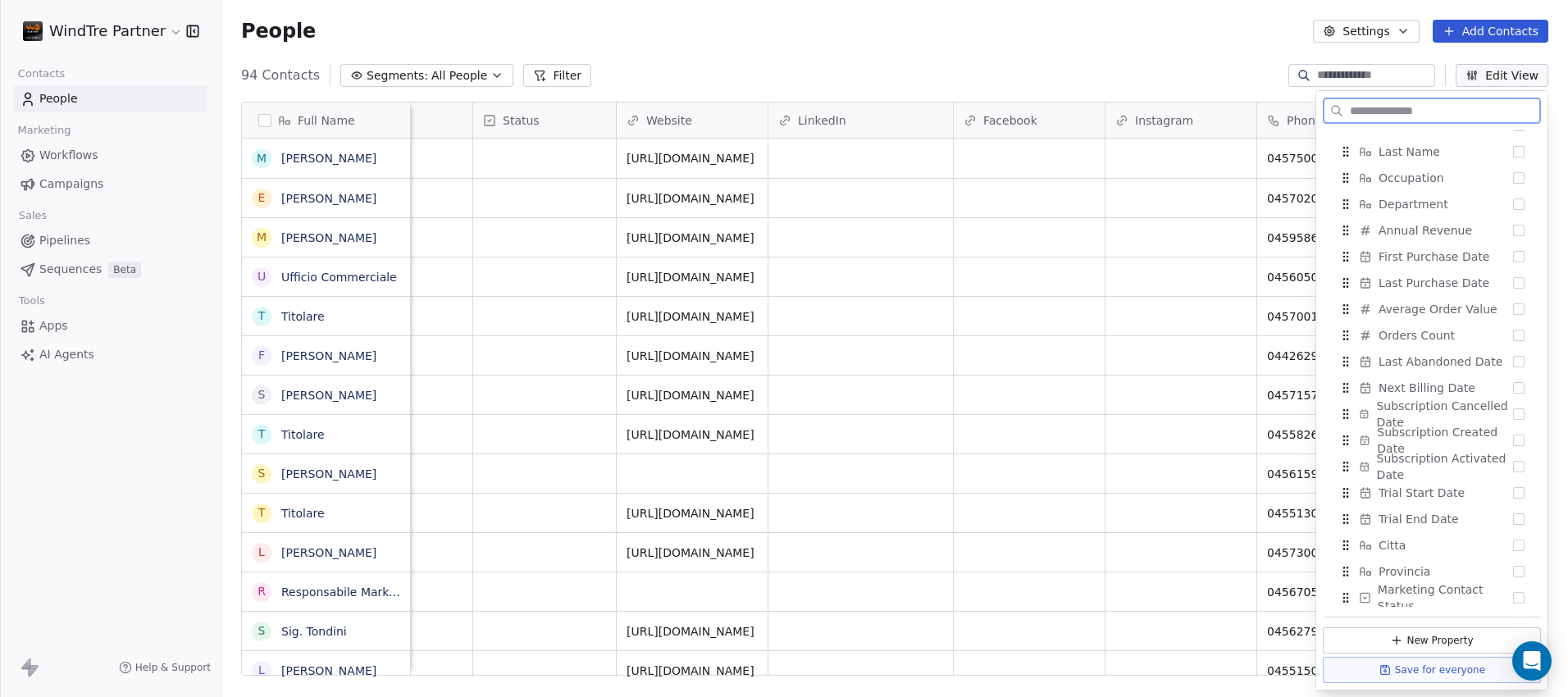
scroll to position [914, 0]
click at [1513, 570] on button "Suggestions" at bounding box center [1519, 568] width 12 height 12
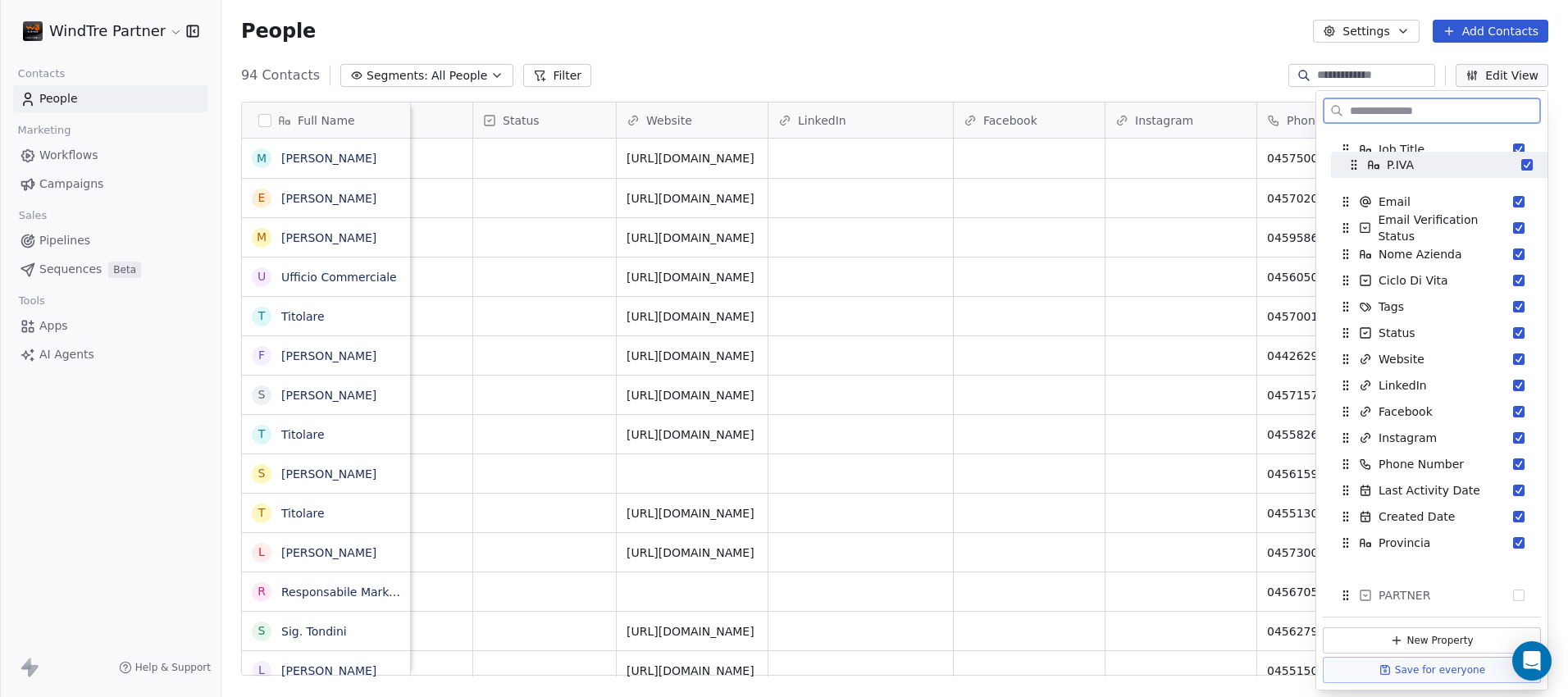
scroll to position [0, 0]
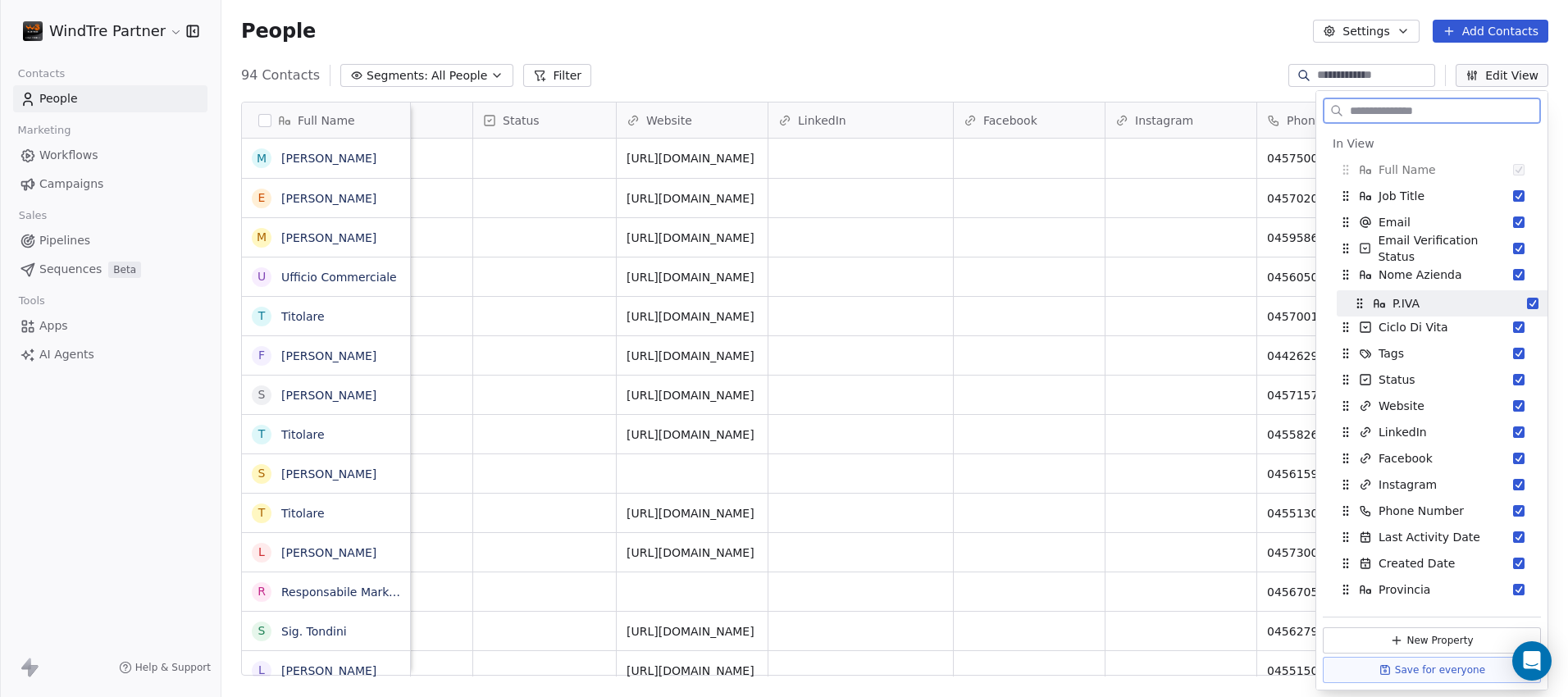
drag, startPoint x: 1345, startPoint y: 448, endPoint x: 1358, endPoint y: 301, distance: 147.6
click at [1358, 301] on icon "Suggestions" at bounding box center [1359, 303] width 14 height 14
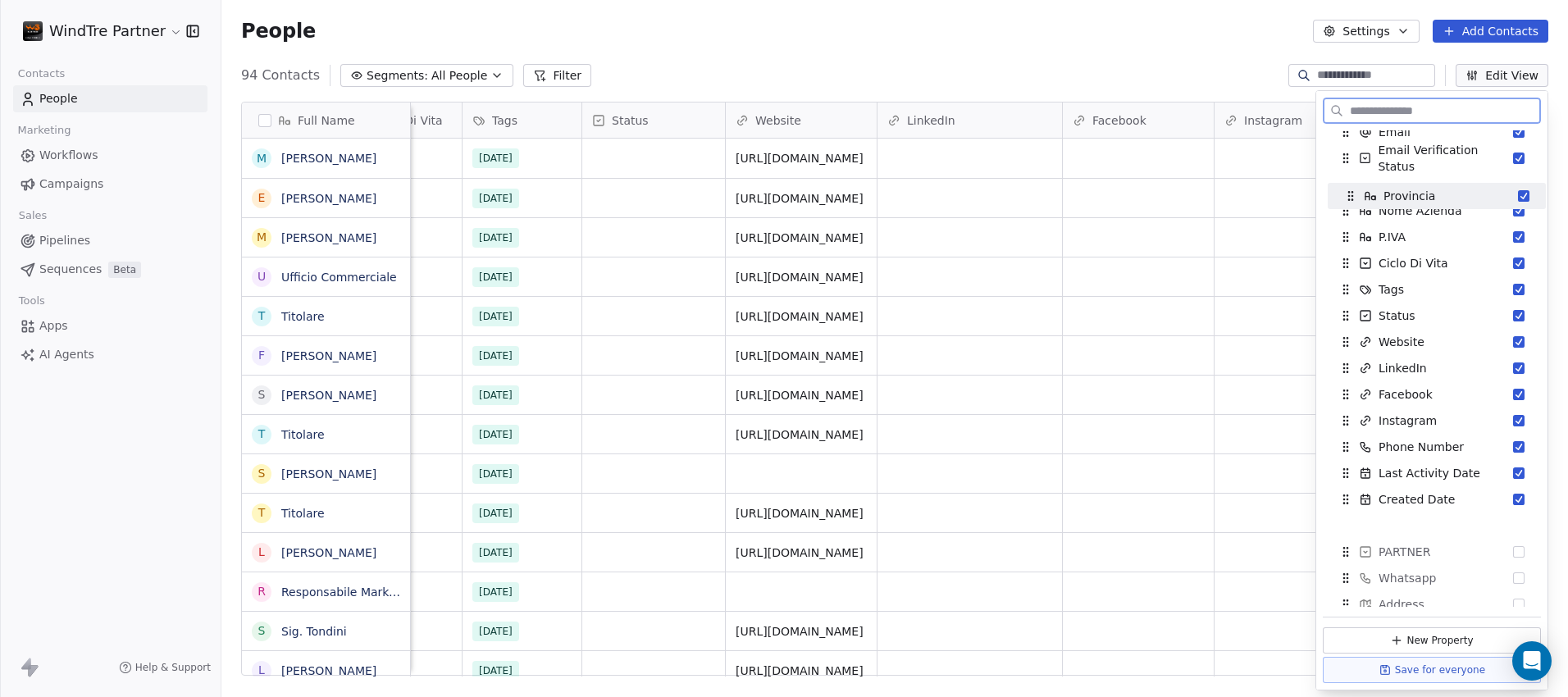
scroll to position [82, 0]
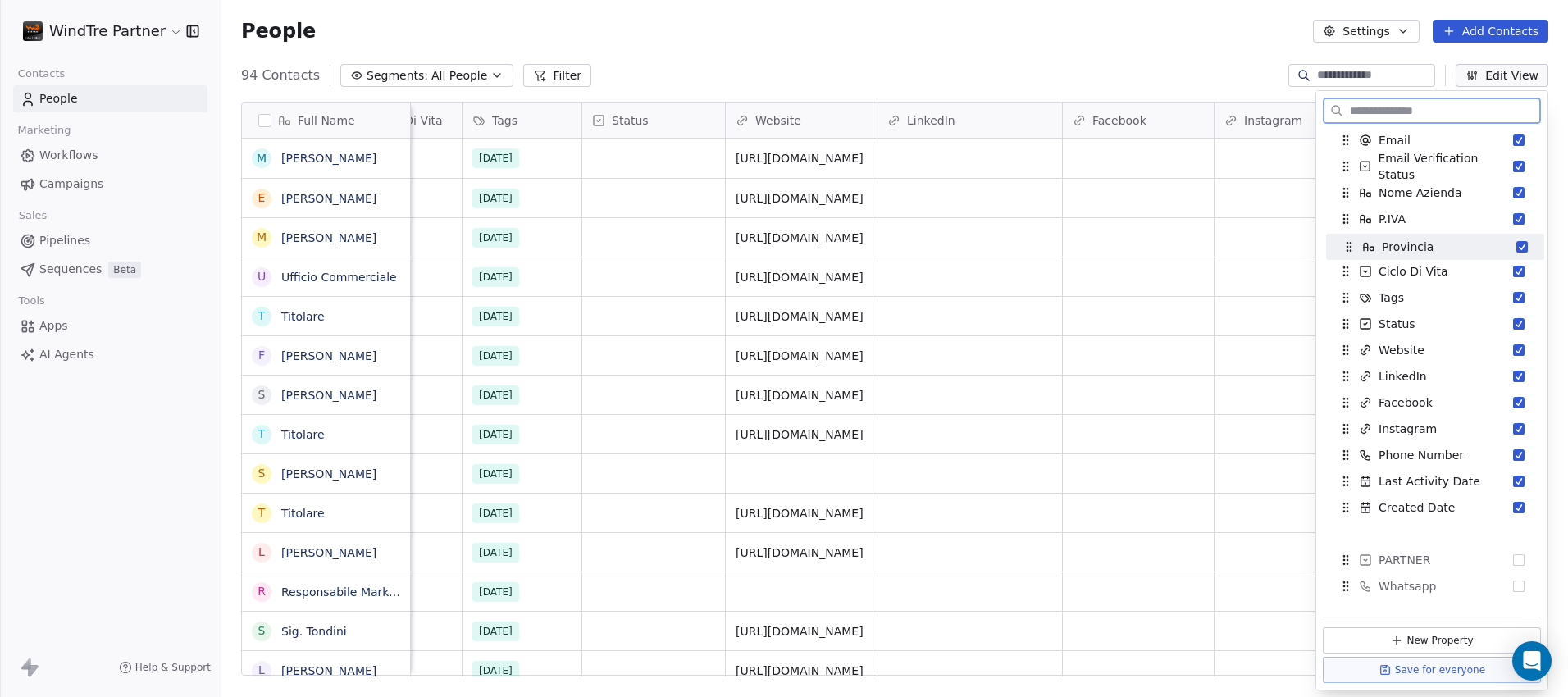
drag, startPoint x: 1342, startPoint y: 367, endPoint x: 1346, endPoint y: 247, distance: 120.1
click at [1346, 247] on icon "Suggestions" at bounding box center [1349, 247] width 14 height 14
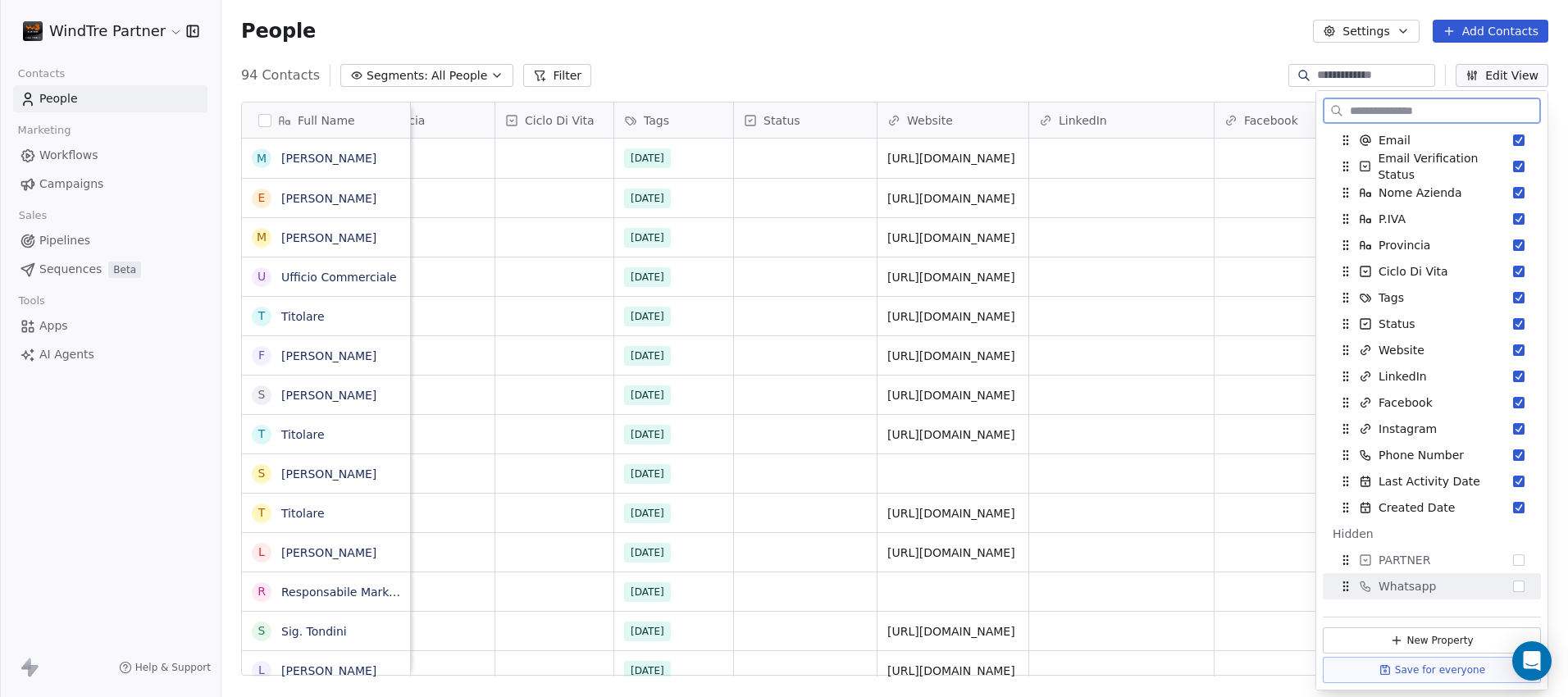
click at [1463, 672] on button "Save for everyone" at bounding box center [1432, 669] width 218 height 26
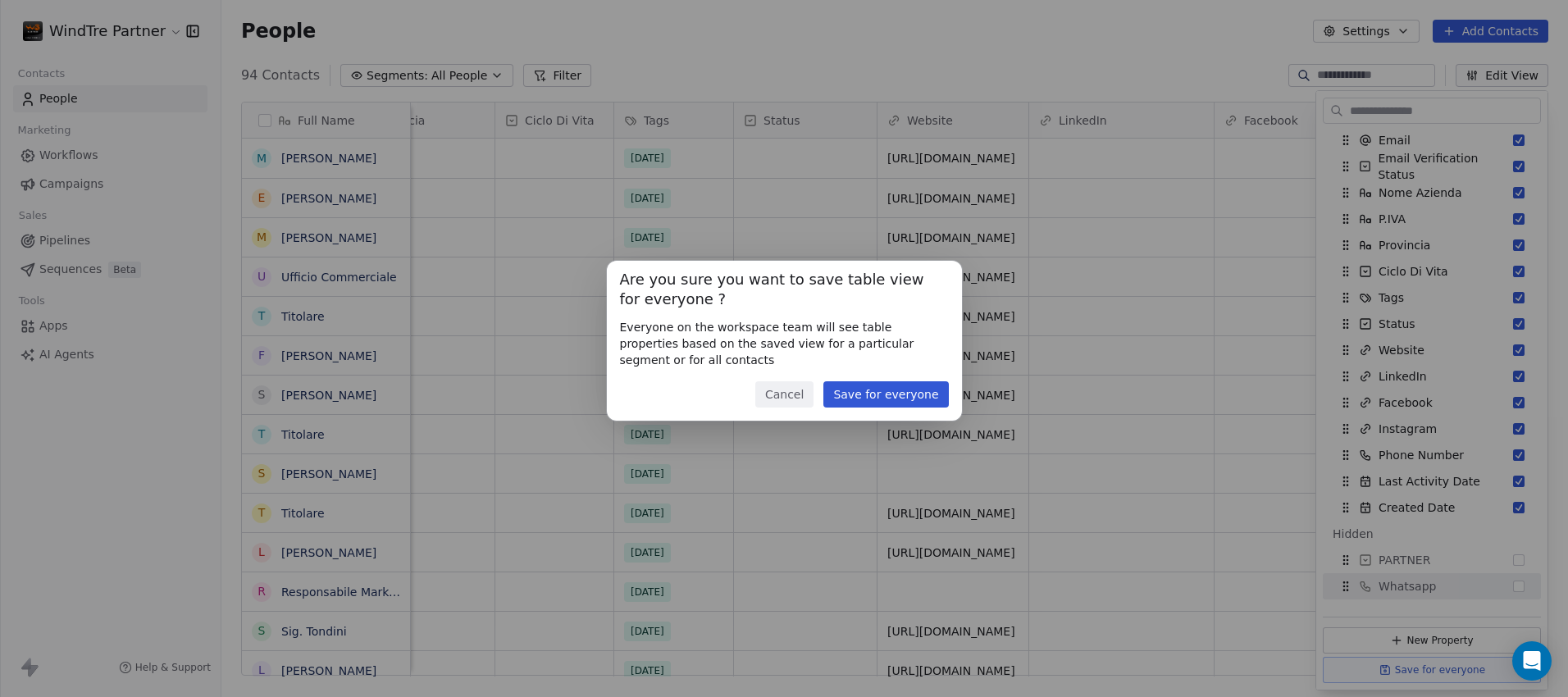
click at [935, 389] on button "Save for everyone" at bounding box center [885, 394] width 125 height 26
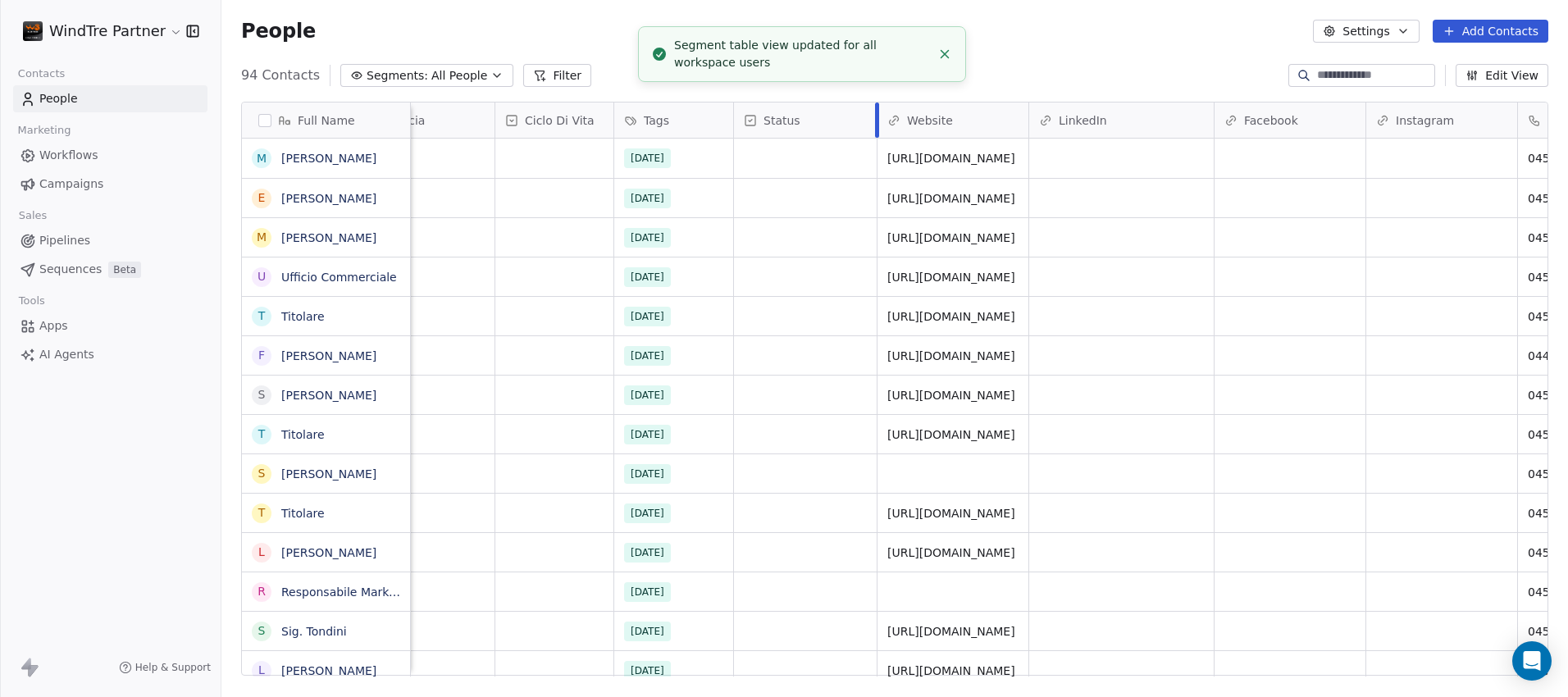
click at [875, 117] on div at bounding box center [877, 120] width 4 height 36
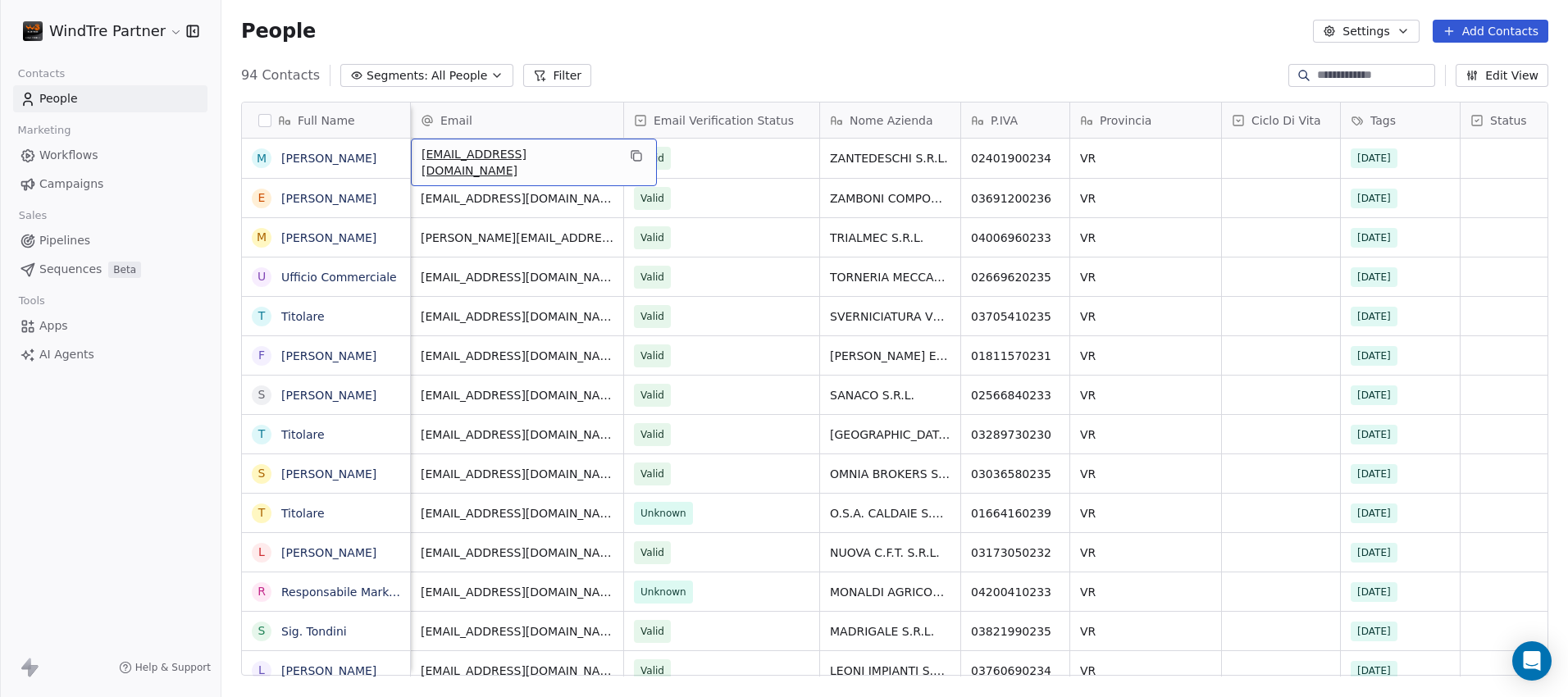
scroll to position [0, 0]
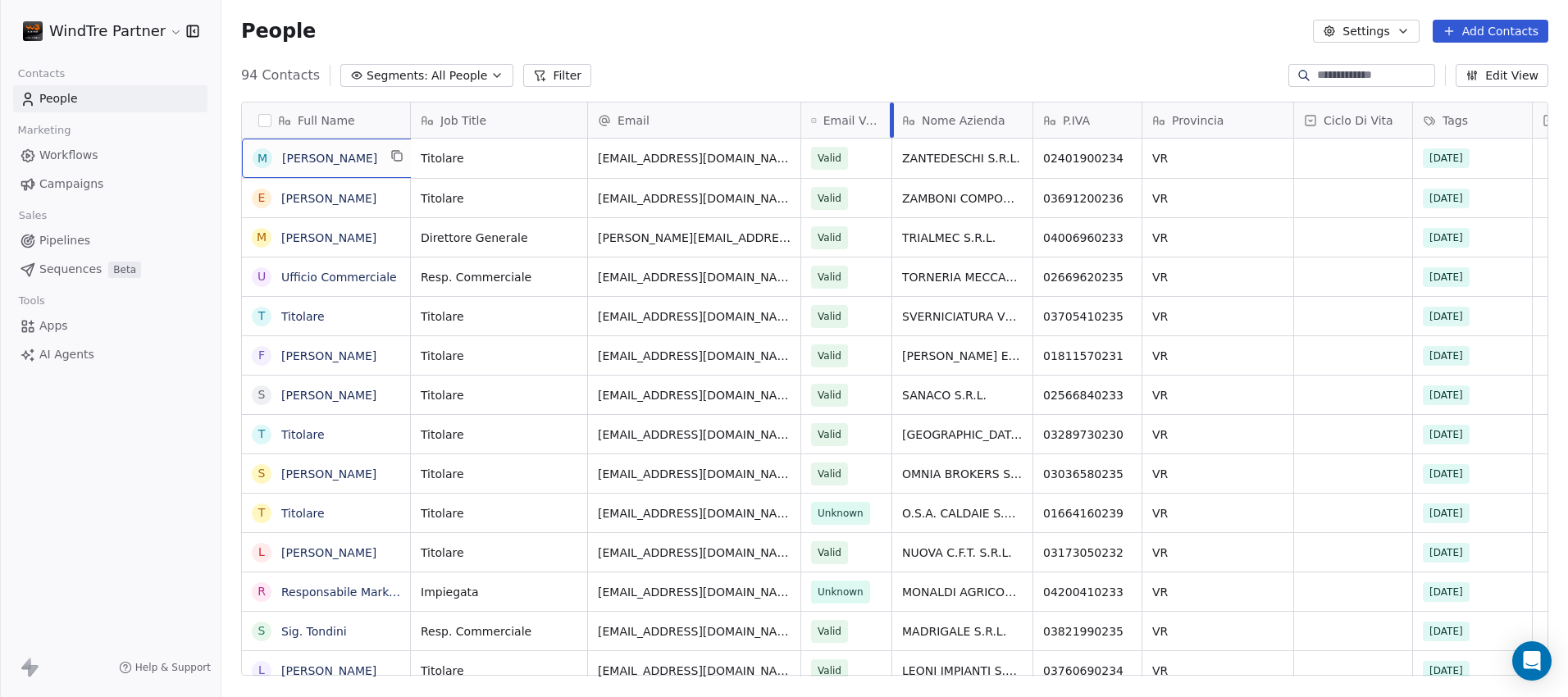
drag, startPoint x: 994, startPoint y: 115, endPoint x: 889, endPoint y: 140, distance: 107.9
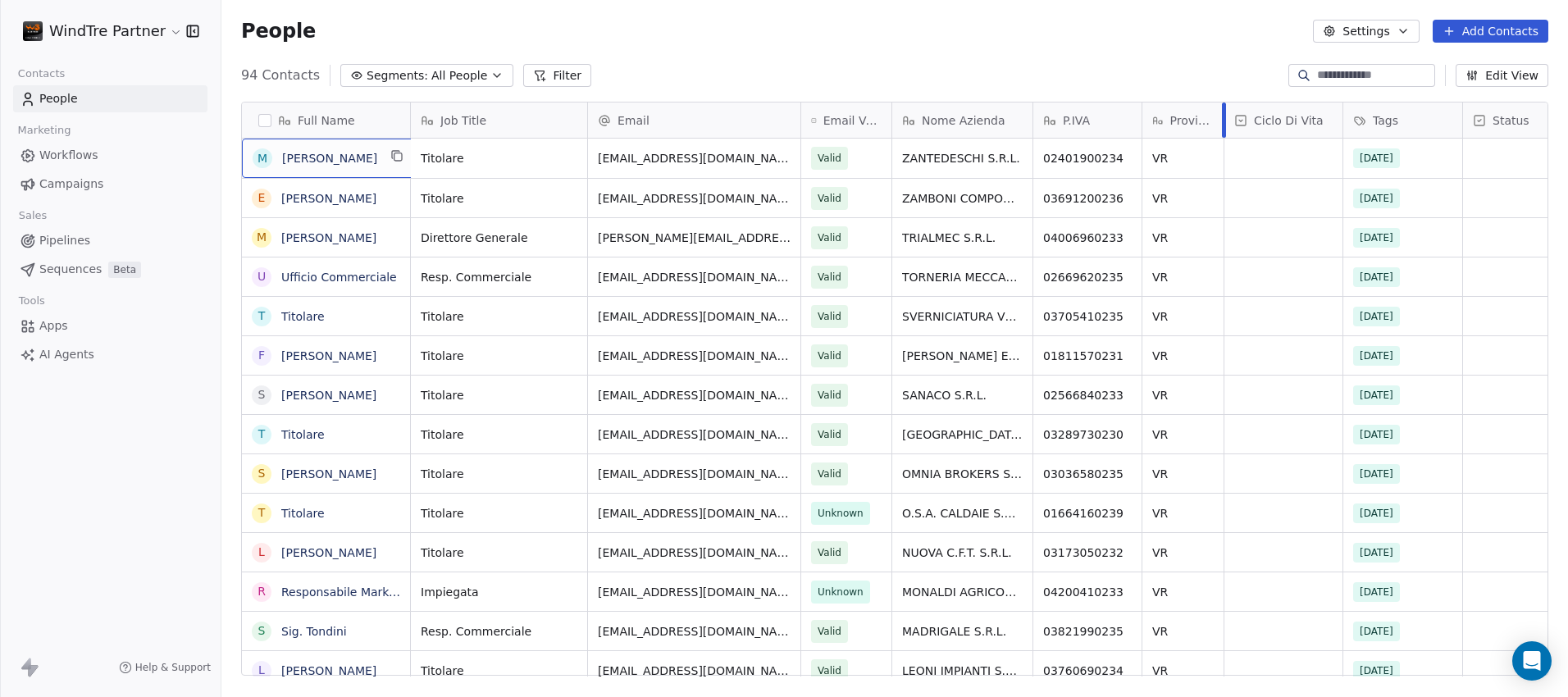
drag, startPoint x: 1293, startPoint y: 124, endPoint x: 1216, endPoint y: 127, distance: 77.1
click at [1216, 127] on div "Provincia" at bounding box center [1183, 120] width 82 height 36
click at [1346, 155] on html "WindTre Partner Contacts People Marketing Workflows Campaigns Sales Pipelines S…" at bounding box center [784, 348] width 1568 height 697
click at [1250, 156] on div "grid" at bounding box center [1283, 158] width 118 height 40
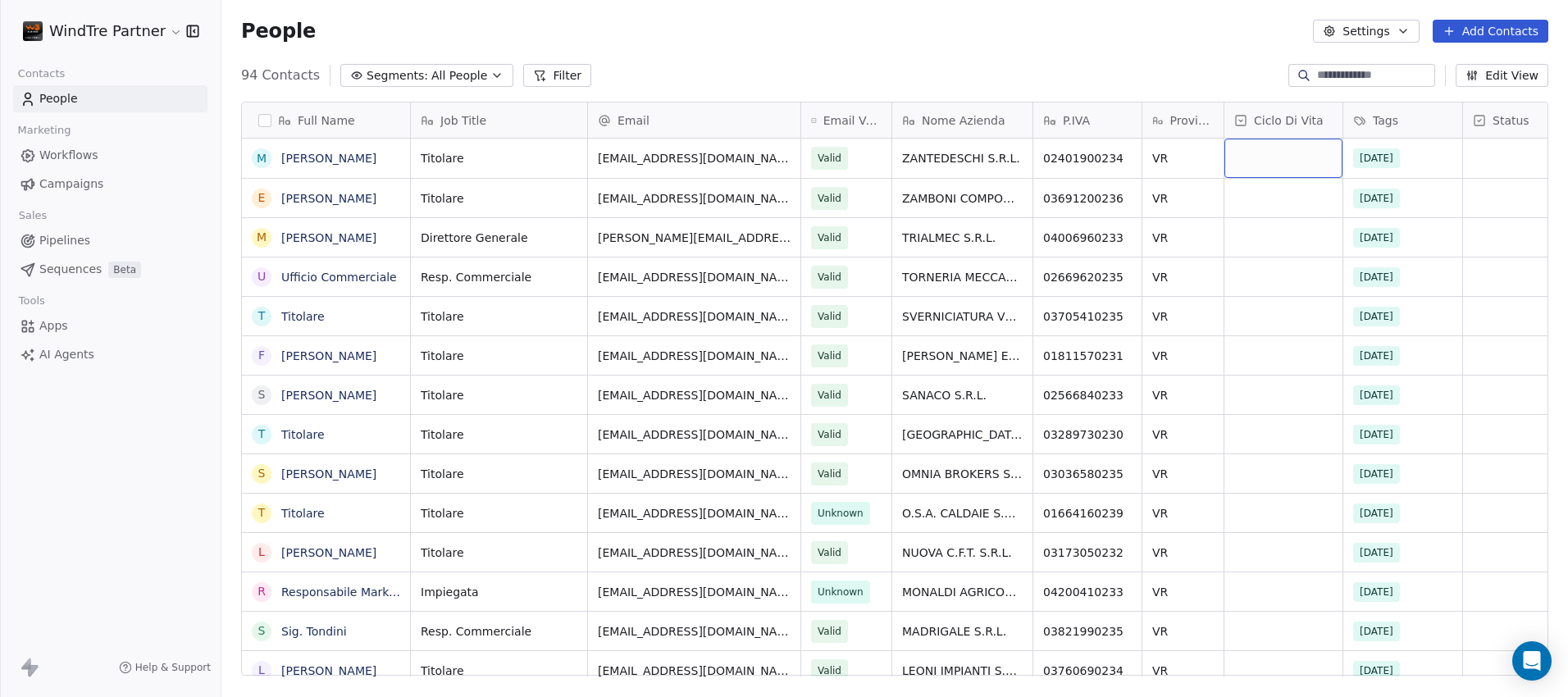
click at [1250, 156] on div "grid" at bounding box center [1283, 158] width 118 height 40
click at [1458, 156] on html "WindTre Partner Contacts People Marketing Workflows Campaigns Sales Pipelines S…" at bounding box center [784, 348] width 1568 height 697
click at [1462, 123] on div "Job Title Email Email Verification Status Nome Azienda P.IVA Provincia Ciclo Di…" at bounding box center [1576, 120] width 2331 height 36
drag, startPoint x: 1462, startPoint y: 123, endPoint x: 1434, endPoint y: 120, distance: 28.2
click at [1434, 120] on div at bounding box center [1435, 120] width 4 height 36
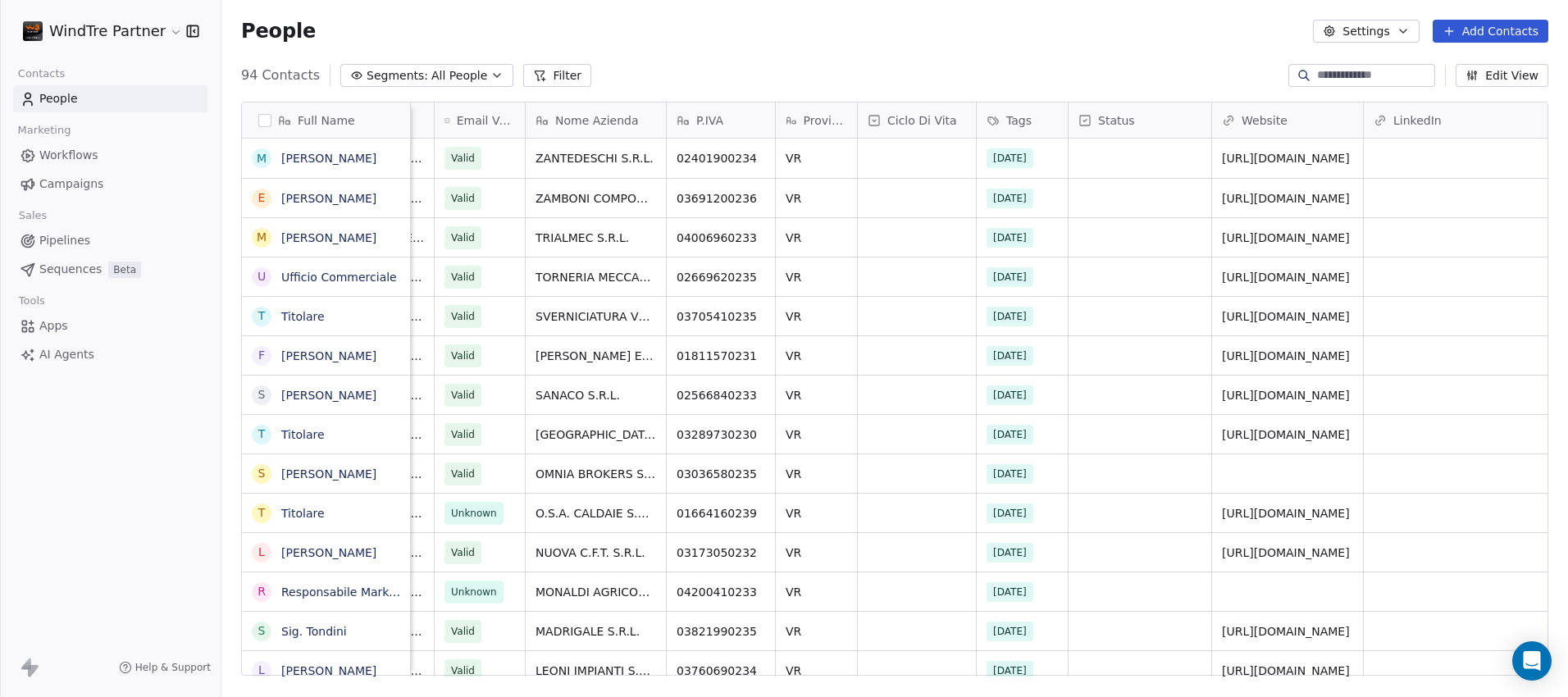
scroll to position [0, 373]
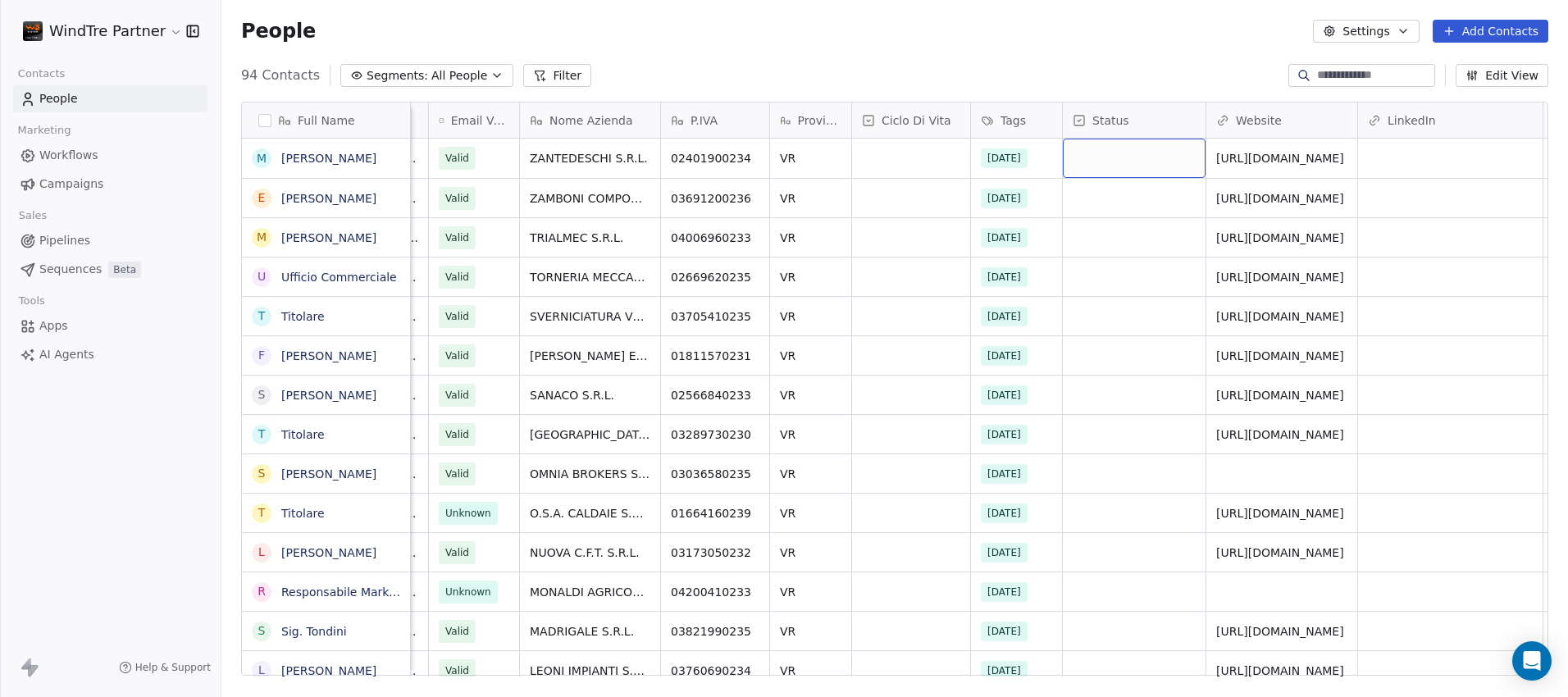
click at [1128, 160] on div "grid" at bounding box center [1134, 158] width 143 height 40
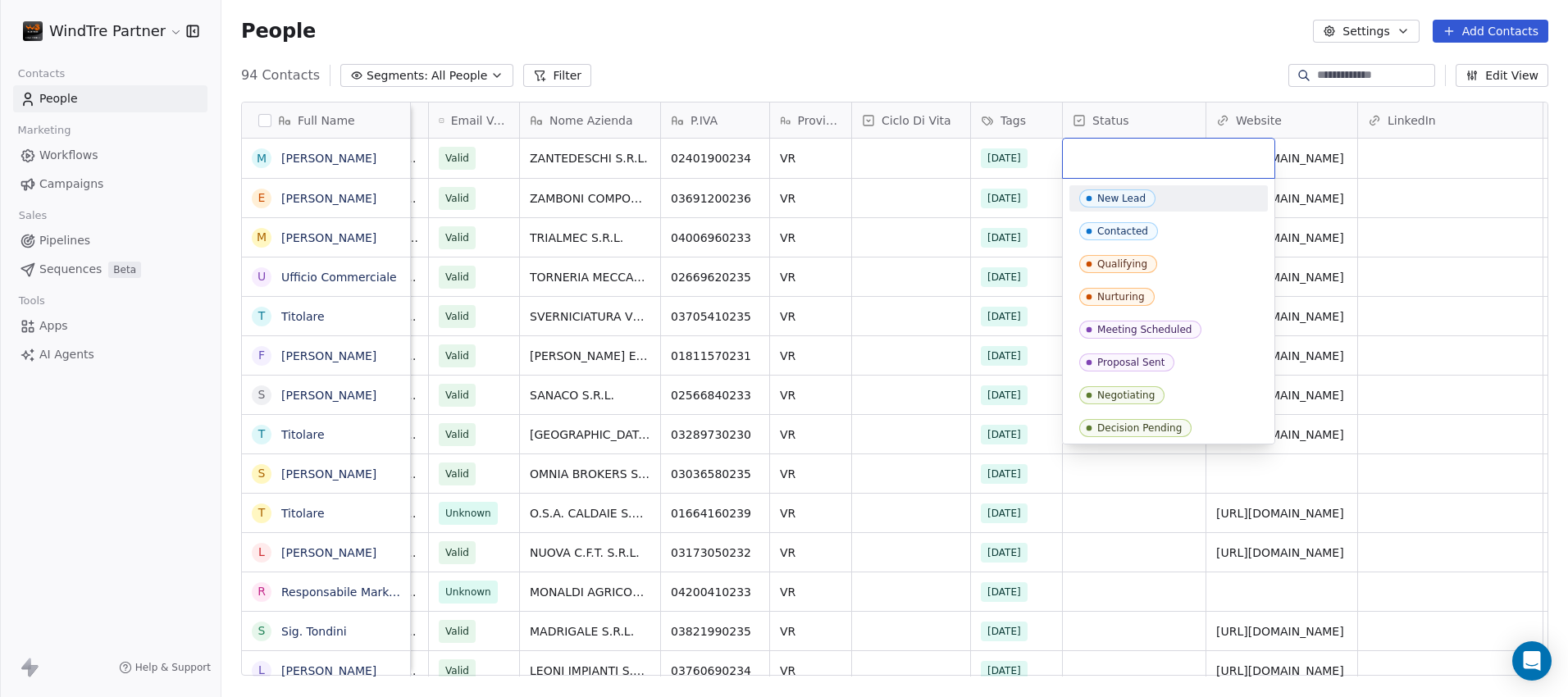
click at [1139, 73] on html "WindTre Partner Contacts People Marketing Workflows Campaigns Sales Pipelines S…" at bounding box center [784, 348] width 1568 height 697
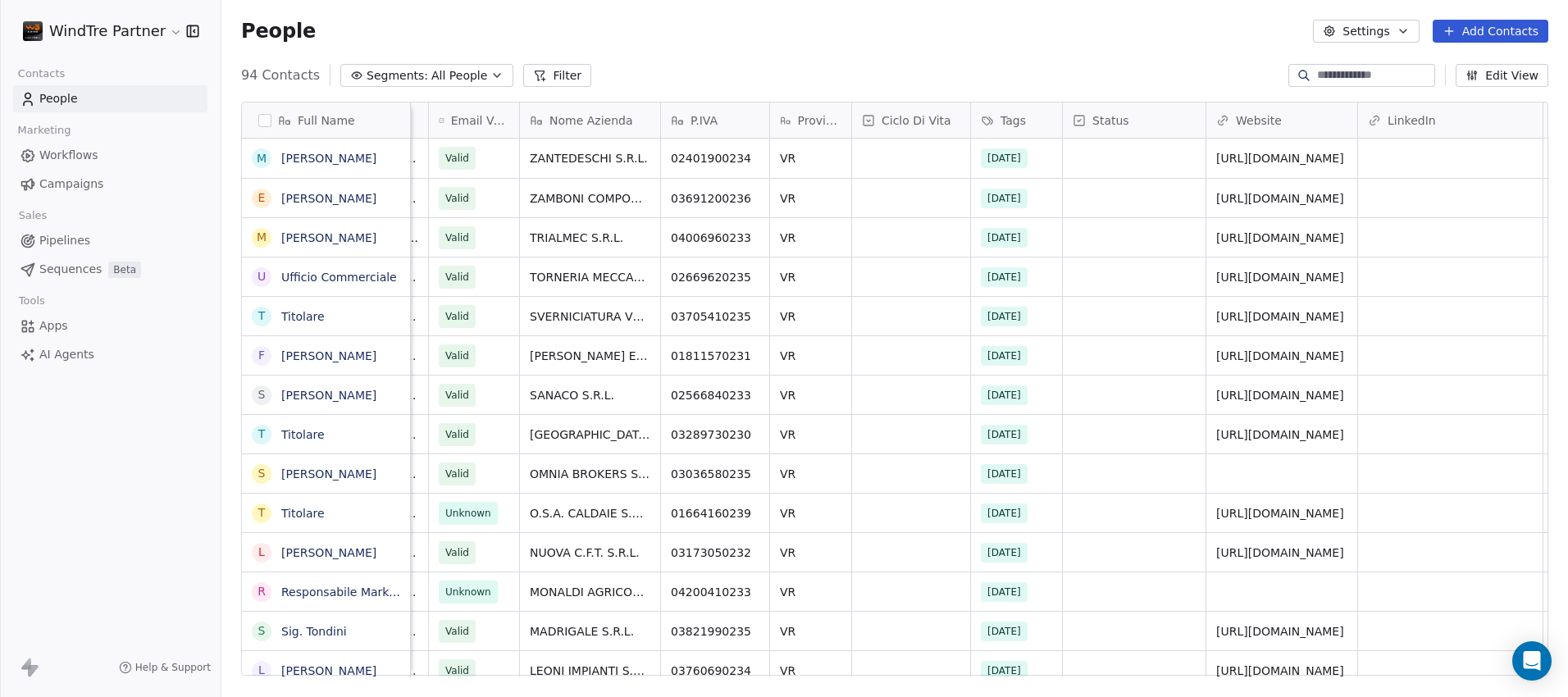
drag, startPoint x: 931, startPoint y: 676, endPoint x: 1006, endPoint y: 672, distance: 75.1
click at [1006, 672] on div "Job Title Email Email Verification Status Nome Azienda P.IVA Provincia Ciclo Di…" at bounding box center [978, 389] width 1136 height 573
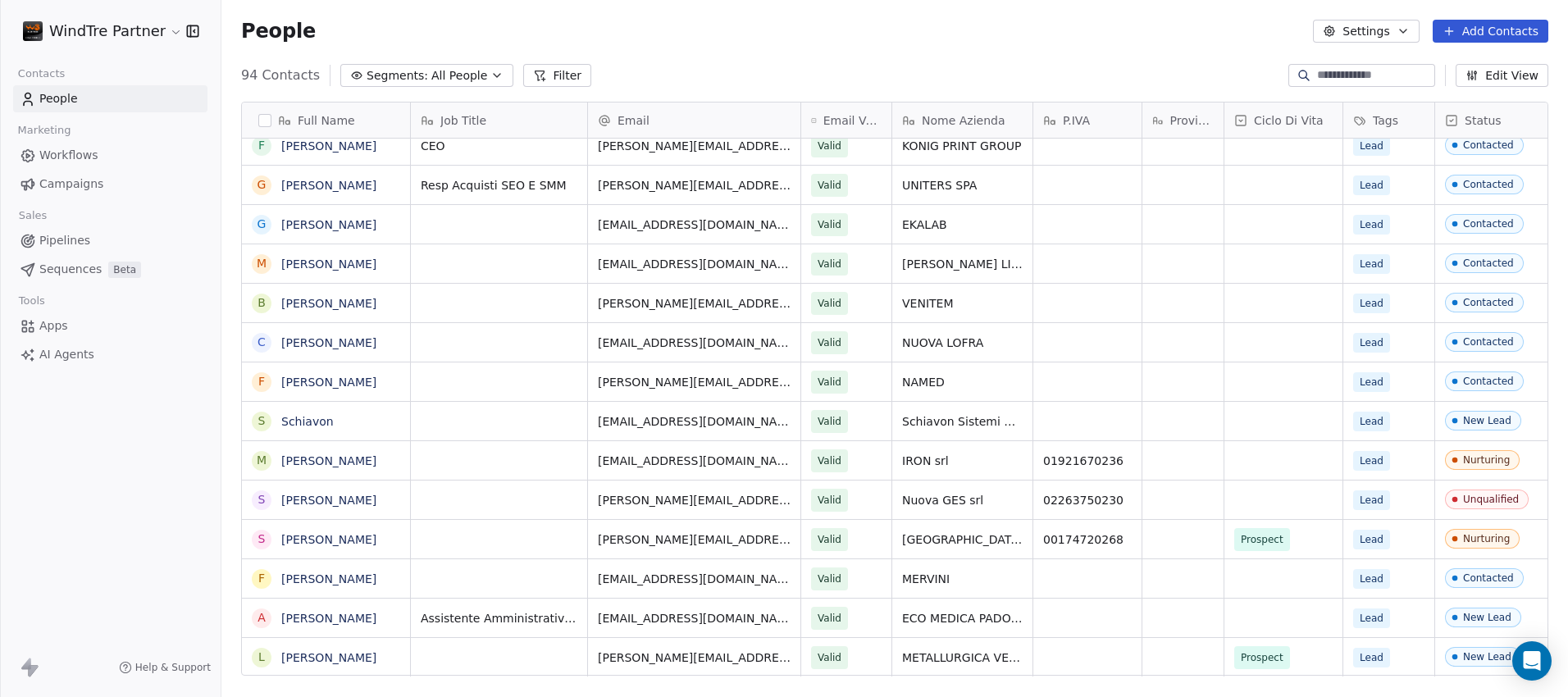
scroll to position [13, 0]
click at [123, 26] on html "WindTre Partner Contacts People Marketing Workflows Campaigns Sales Pipelines S…" at bounding box center [784, 348] width 1568 height 697
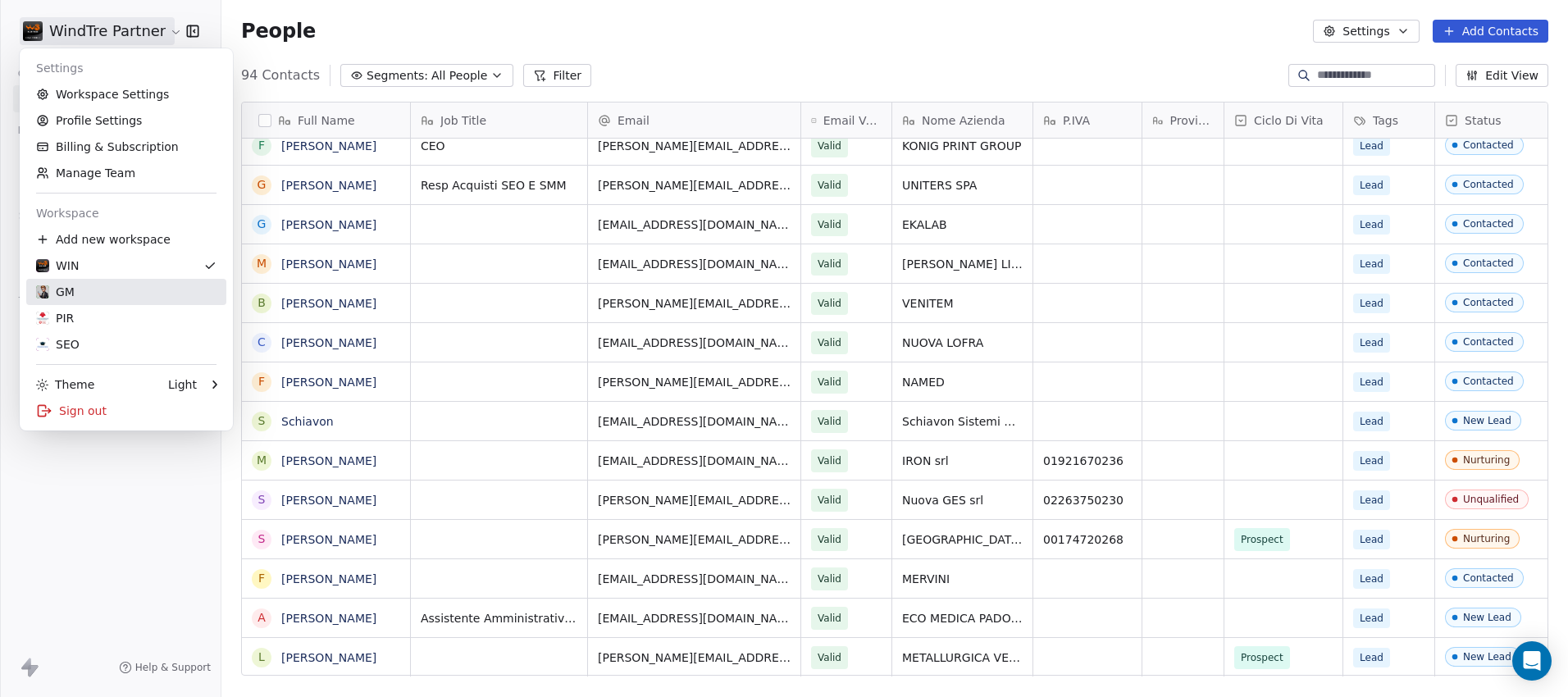
click at [80, 288] on div "GM" at bounding box center [126, 292] width 181 height 16
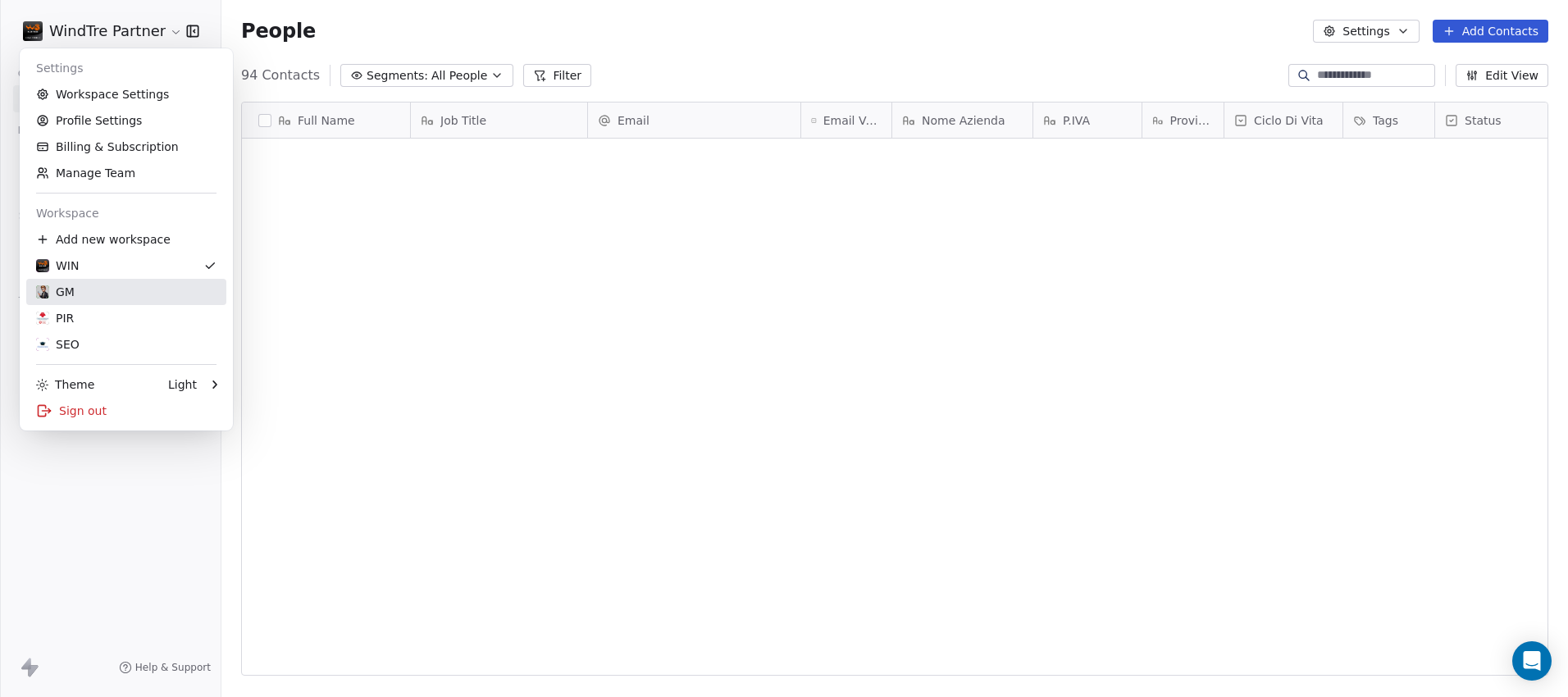
scroll to position [0, 0]
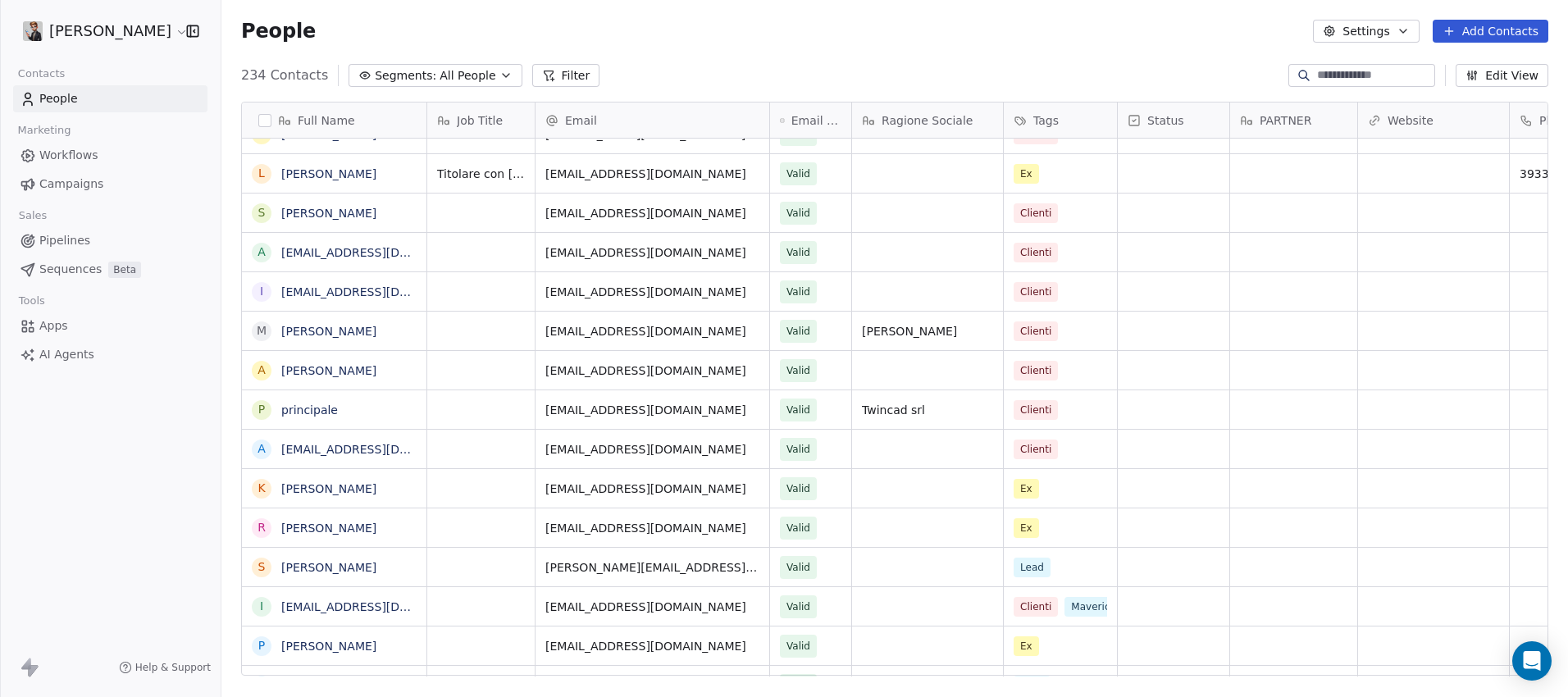
scroll to position [1499, 0]
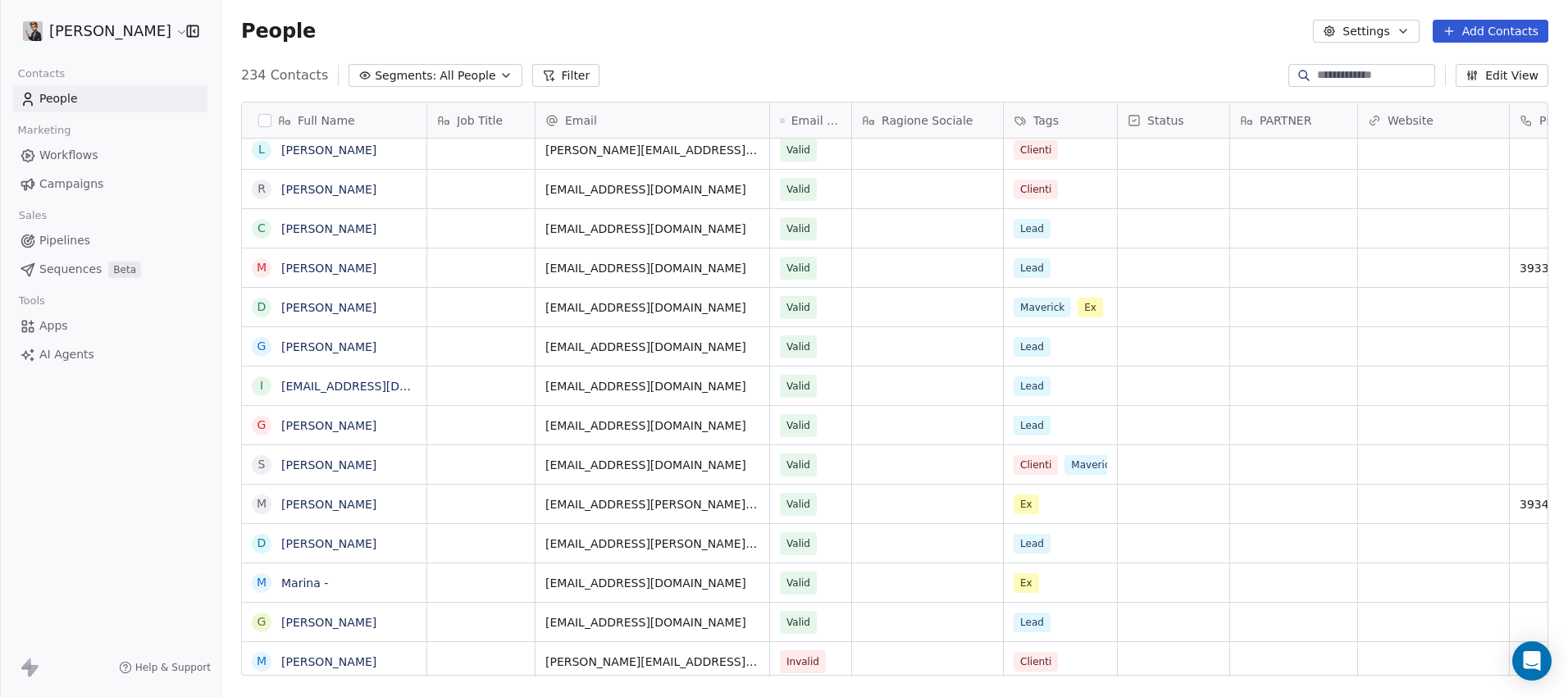
click at [1105, 124] on div "Tags" at bounding box center [1059, 120] width 113 height 36
click at [1104, 125] on html "Giovanni Marotto Contacts People Marketing Workflows Campaigns Sales Pipelines …" at bounding box center [784, 348] width 1568 height 697
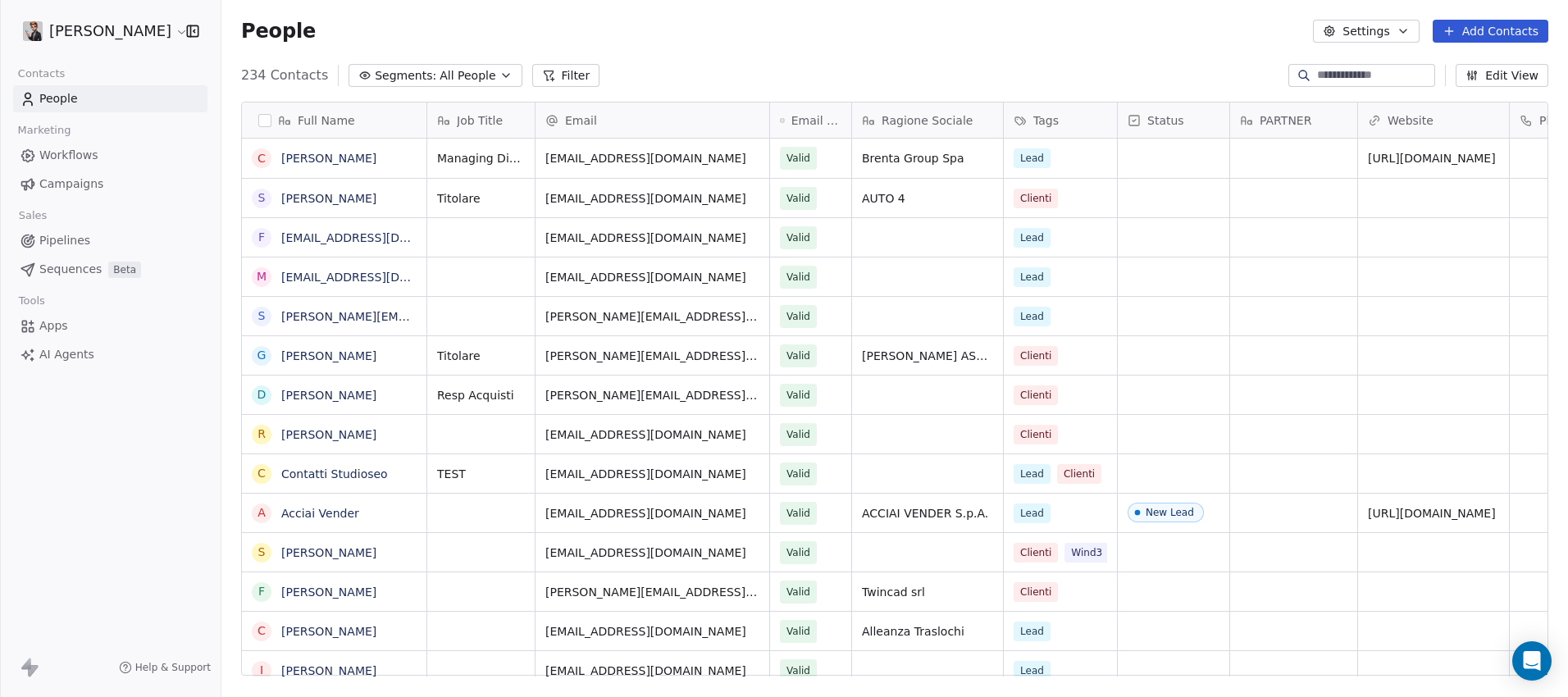
click at [1487, 75] on button "Edit View" at bounding box center [1501, 75] width 93 height 23
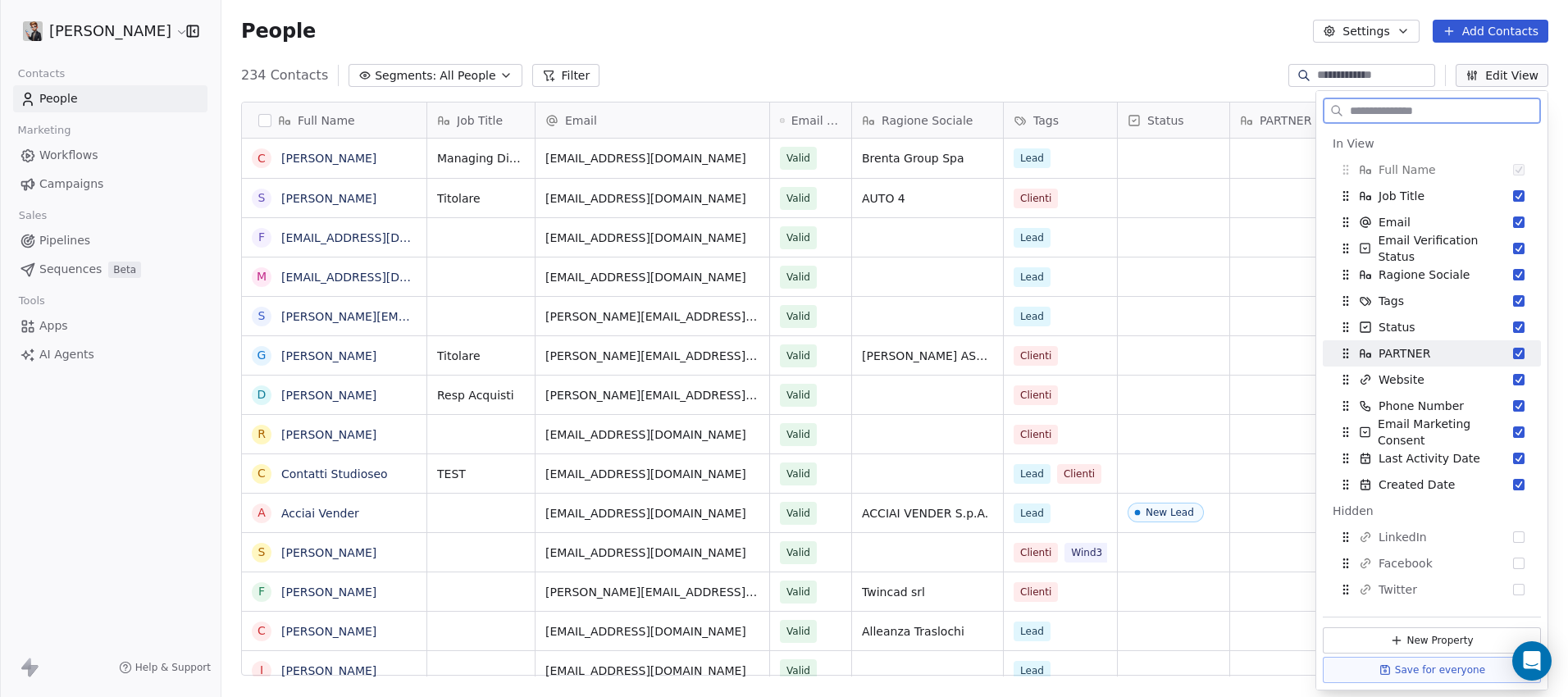
click at [1513, 355] on button "Suggestions" at bounding box center [1519, 353] width 12 height 12
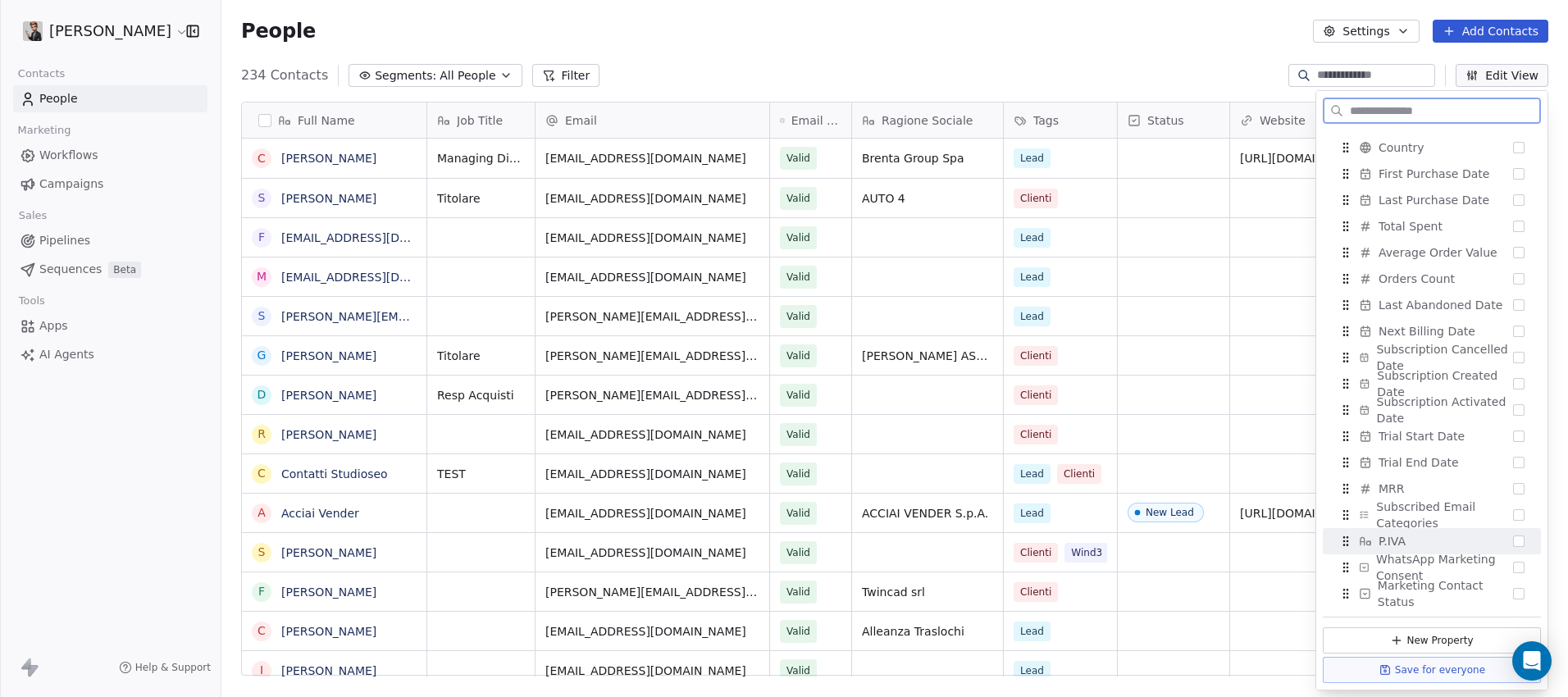
click at [1513, 541] on button "Suggestions" at bounding box center [1519, 542] width 12 height 12
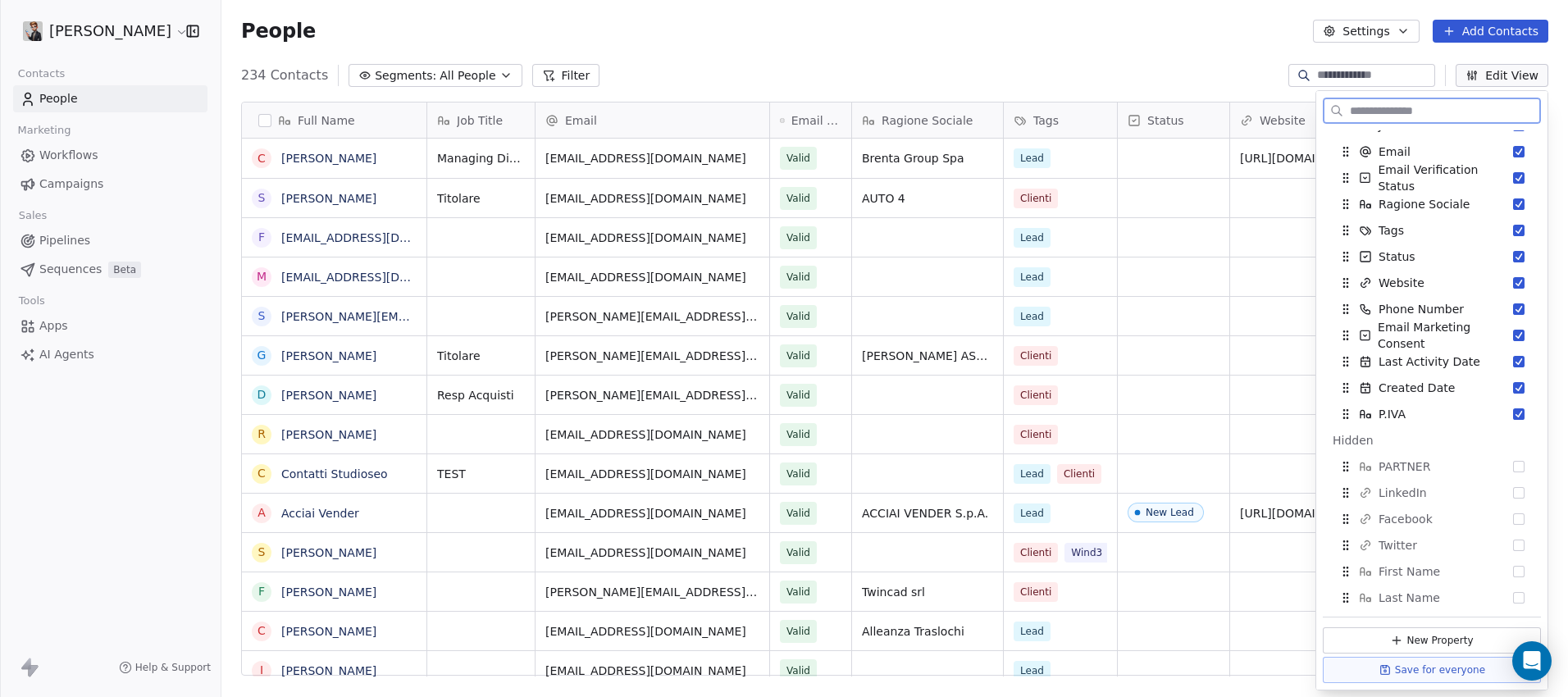
scroll to position [0, 0]
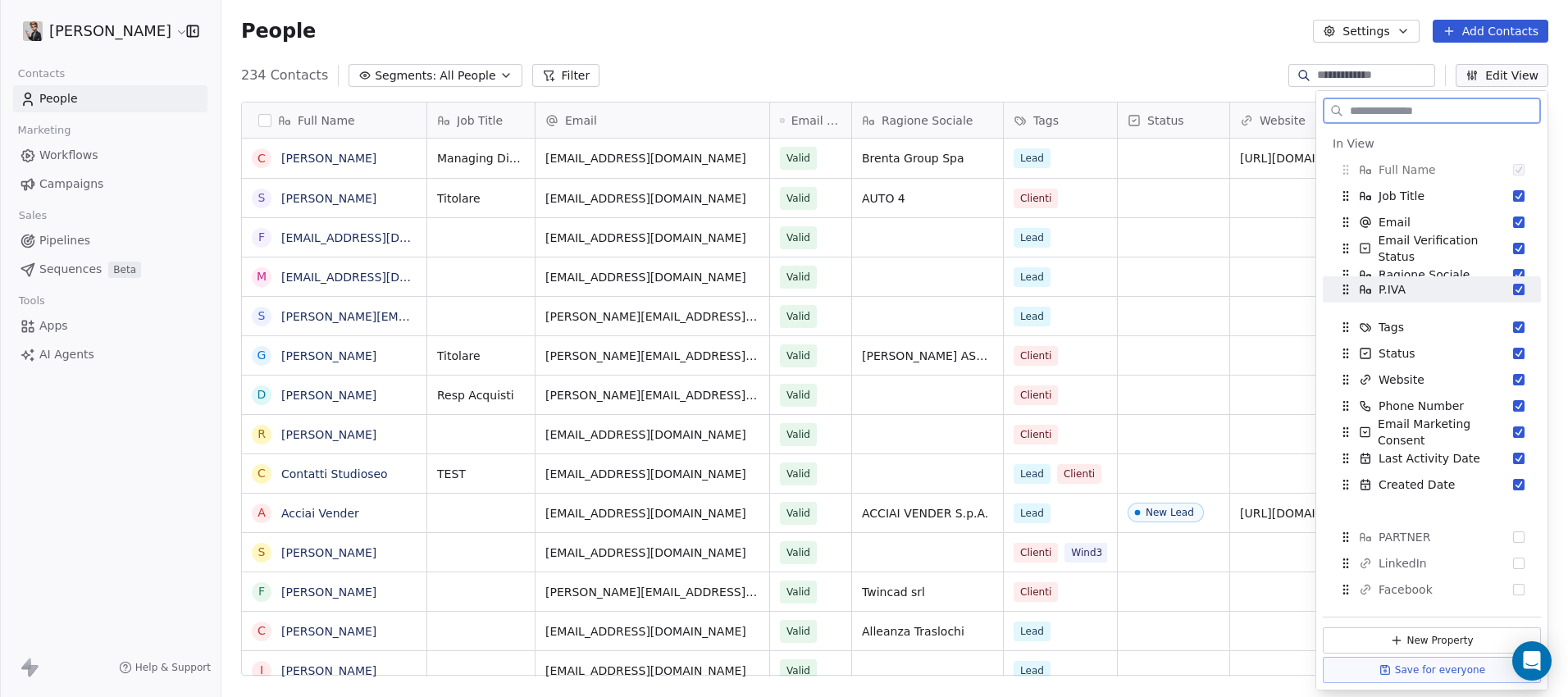
drag, startPoint x: 1345, startPoint y: 487, endPoint x: 1345, endPoint y: 291, distance: 196.0
click at [1345, 291] on icon "Suggestions" at bounding box center [1346, 290] width 14 height 14
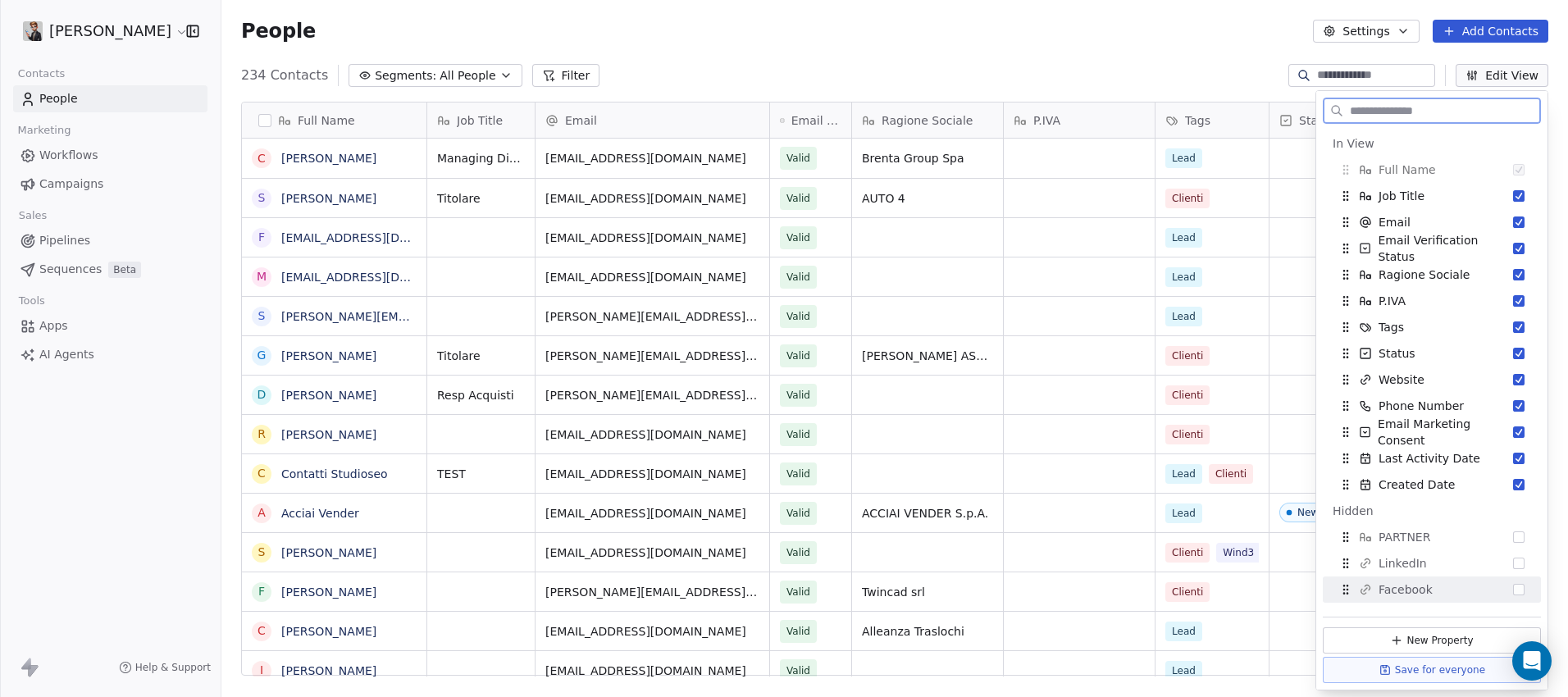
click at [1412, 666] on button "Save for everyone" at bounding box center [1432, 669] width 218 height 26
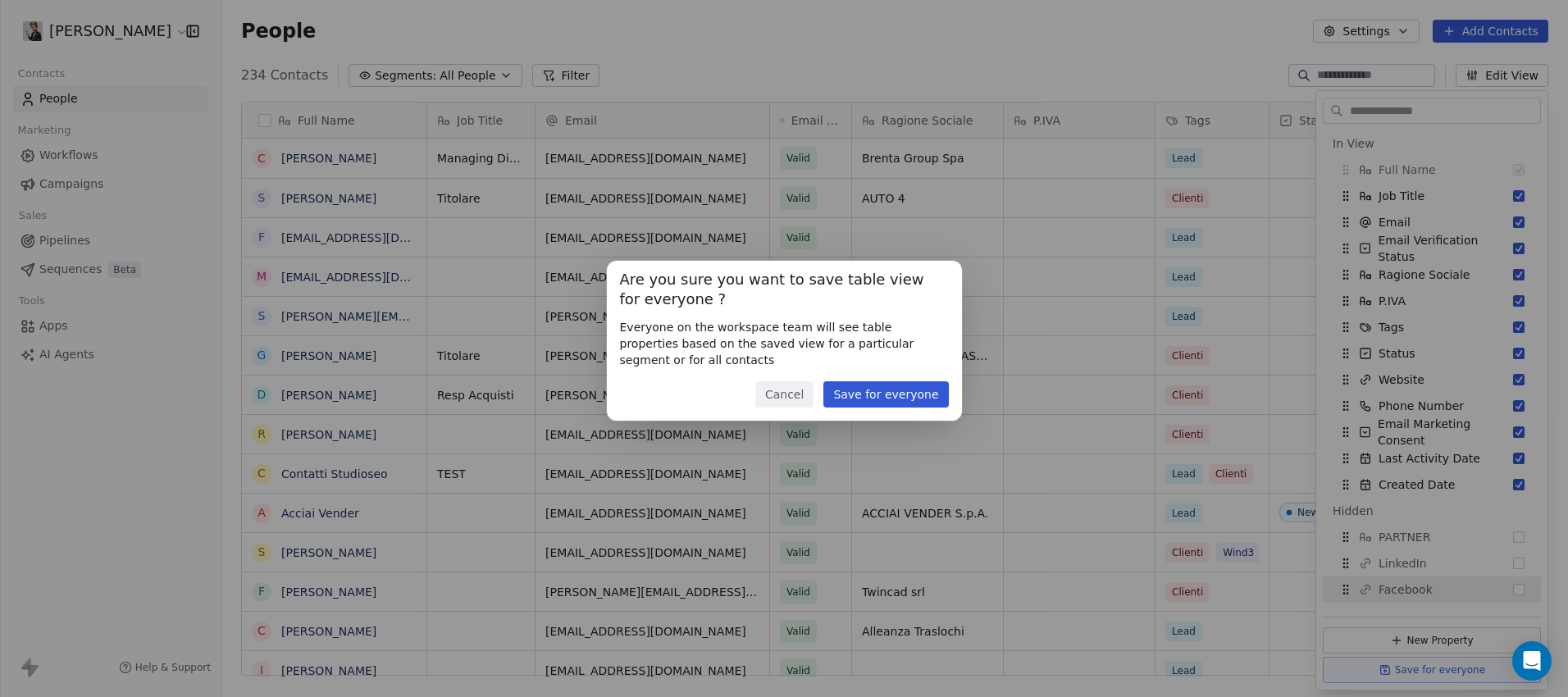
click at [854, 389] on button "Save for everyone" at bounding box center [885, 394] width 125 height 26
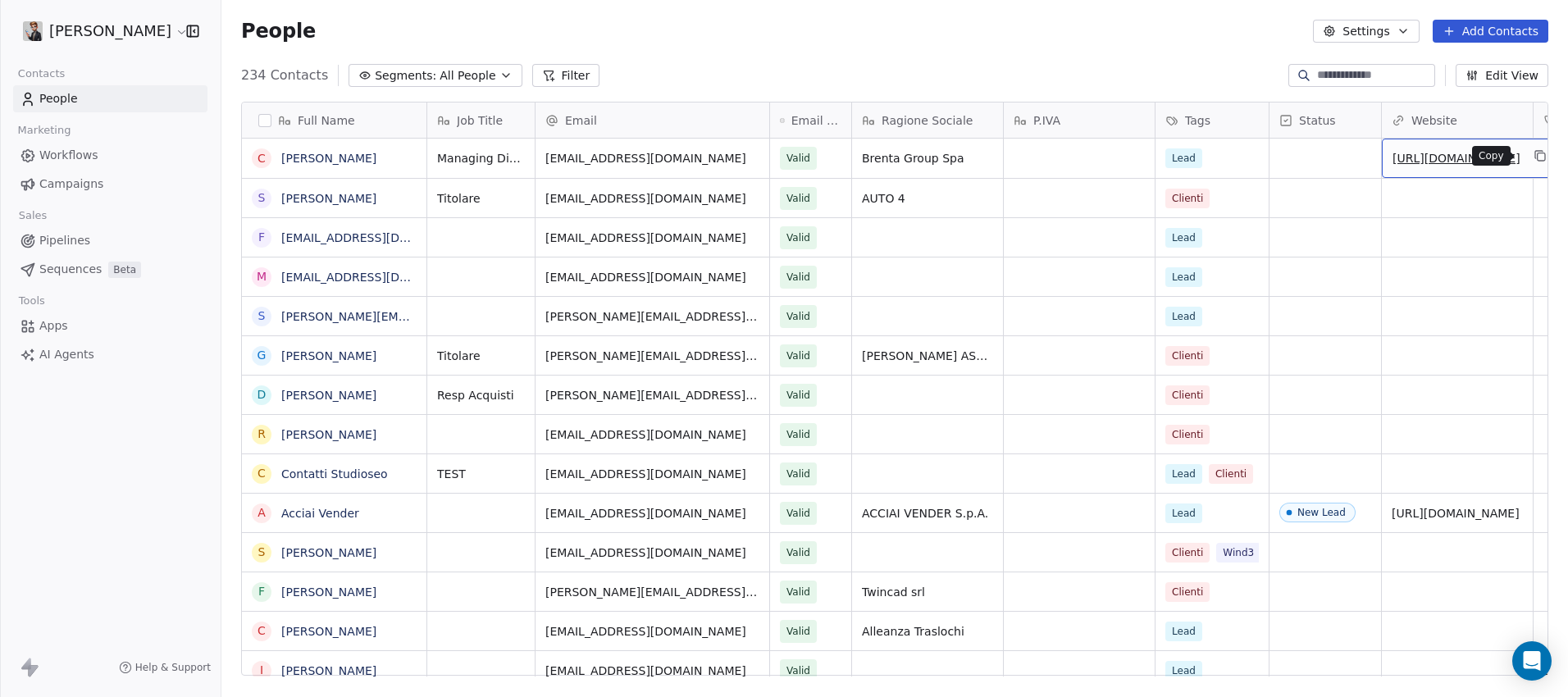
click at [1536, 153] on icon "grid" at bounding box center [1540, 157] width 8 height 8
click at [319, 160] on link "[PERSON_NAME]" at bounding box center [328, 158] width 96 height 14
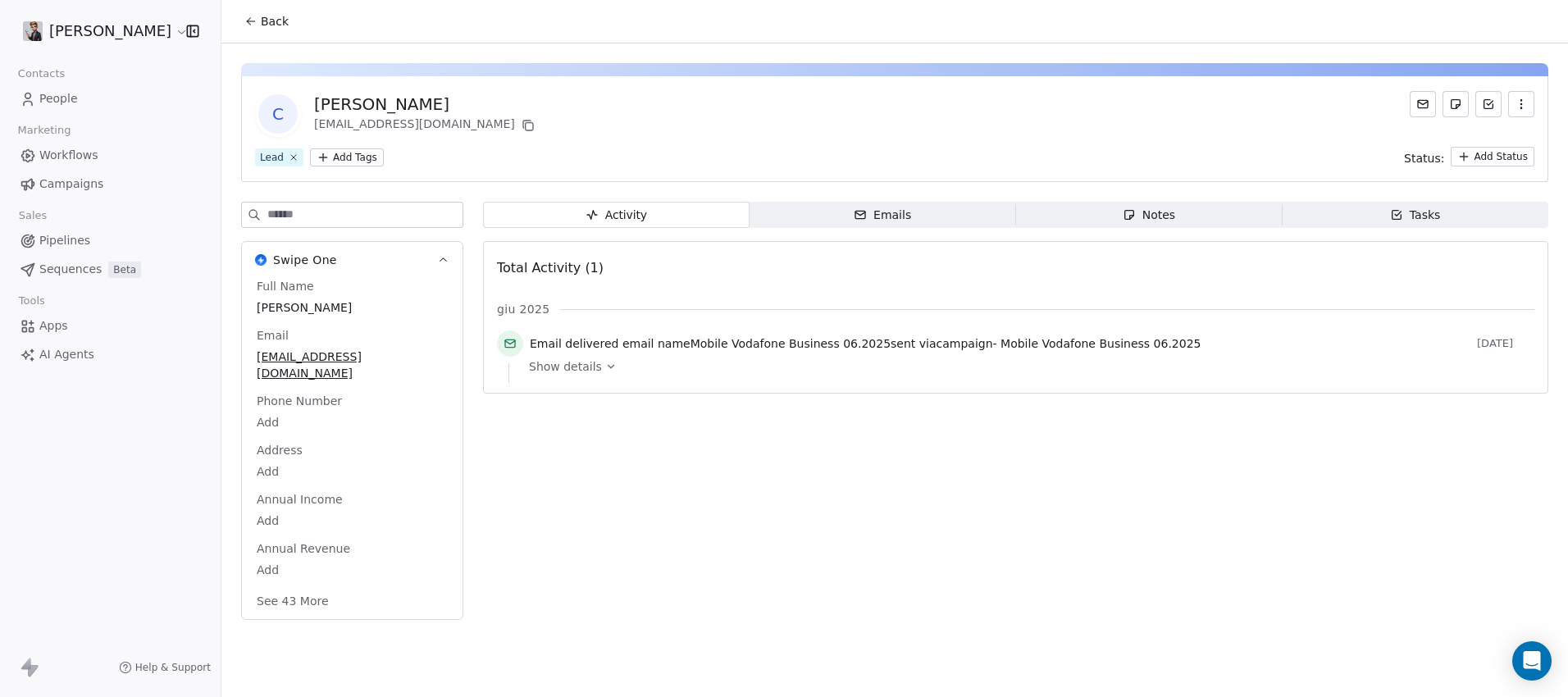
click at [606, 363] on icon at bounding box center [611, 367] width 12 height 12
click at [932, 214] on span "Emails Emails" at bounding box center [882, 214] width 266 height 26
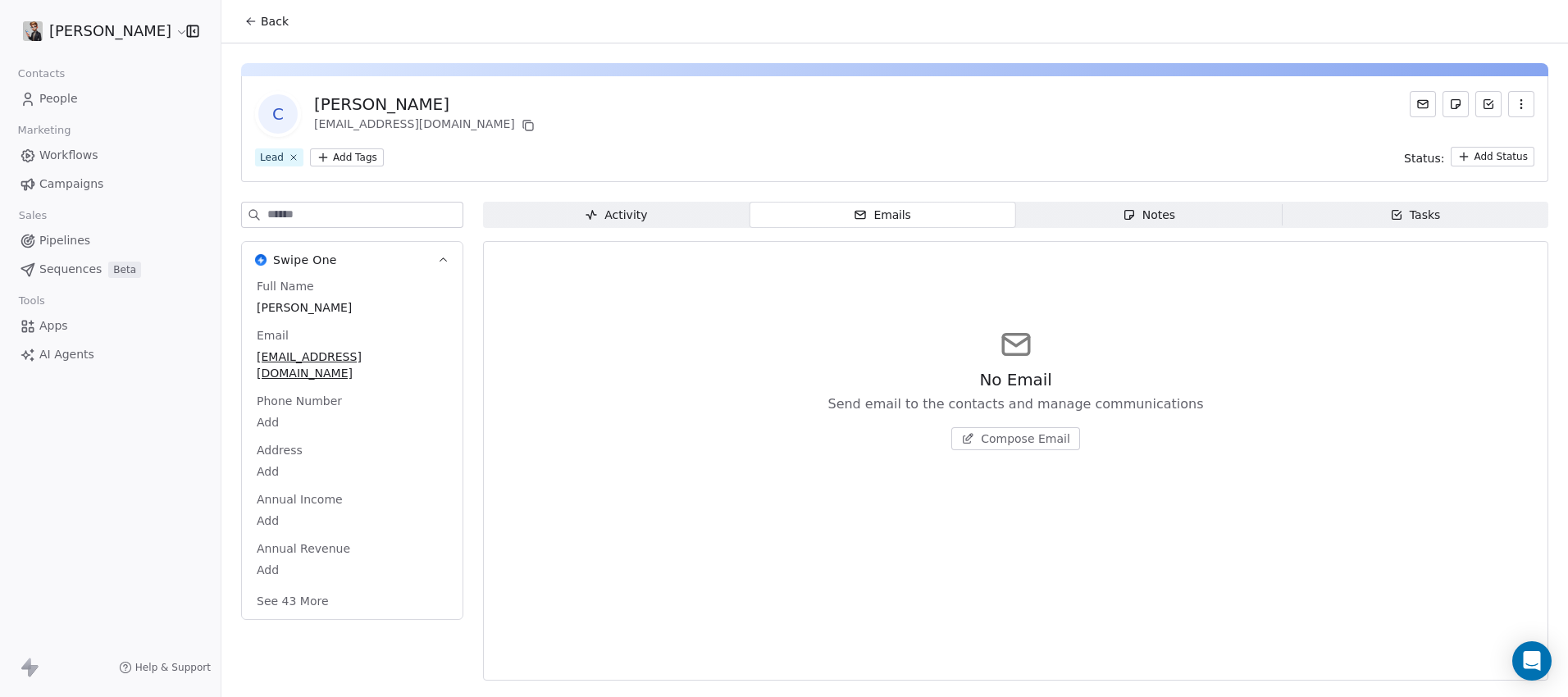
click at [1122, 214] on span "Notes Notes" at bounding box center [1149, 214] width 266 height 26
click at [1346, 214] on span "Tasks Tasks" at bounding box center [1414, 214] width 266 height 26
click at [684, 223] on span "Activity Activity" at bounding box center [616, 214] width 266 height 26
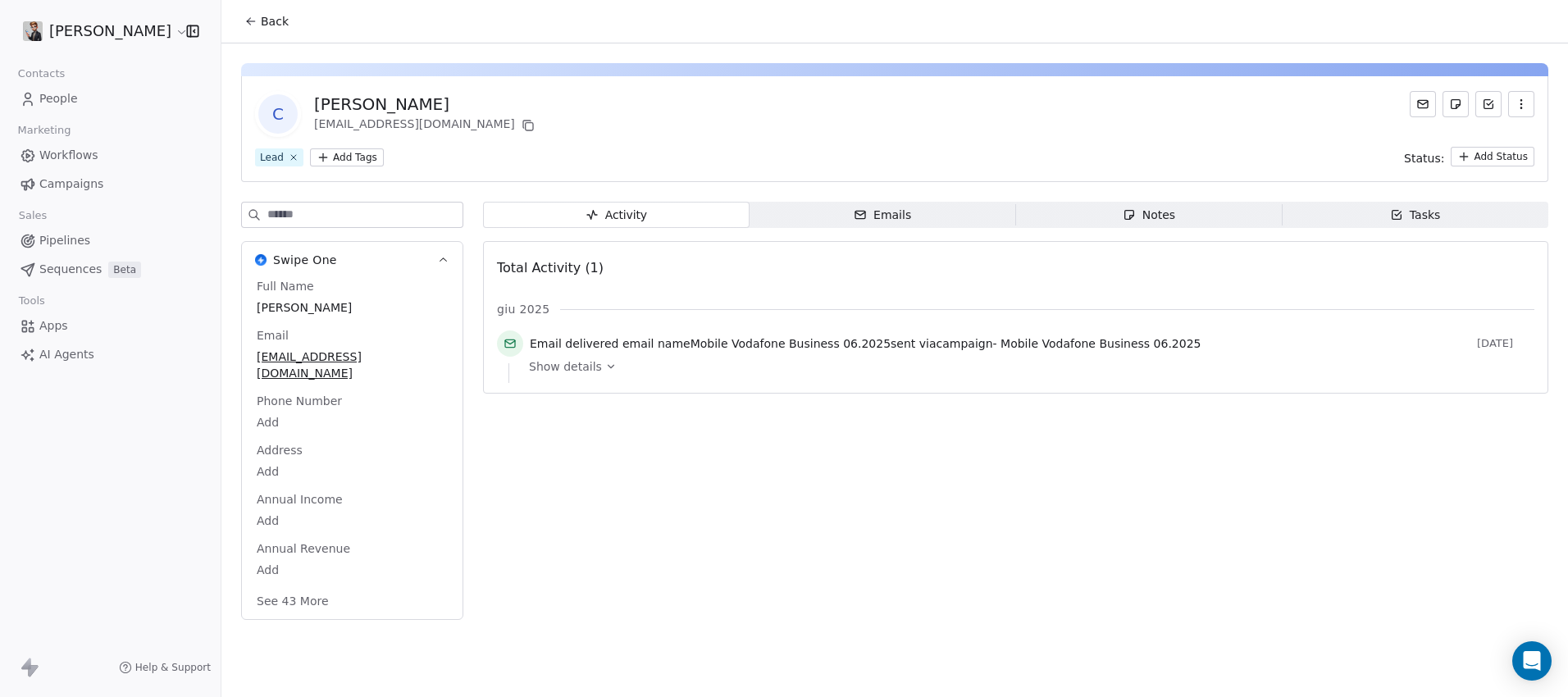
click at [863, 224] on span "Emails Emails" at bounding box center [882, 214] width 266 height 26
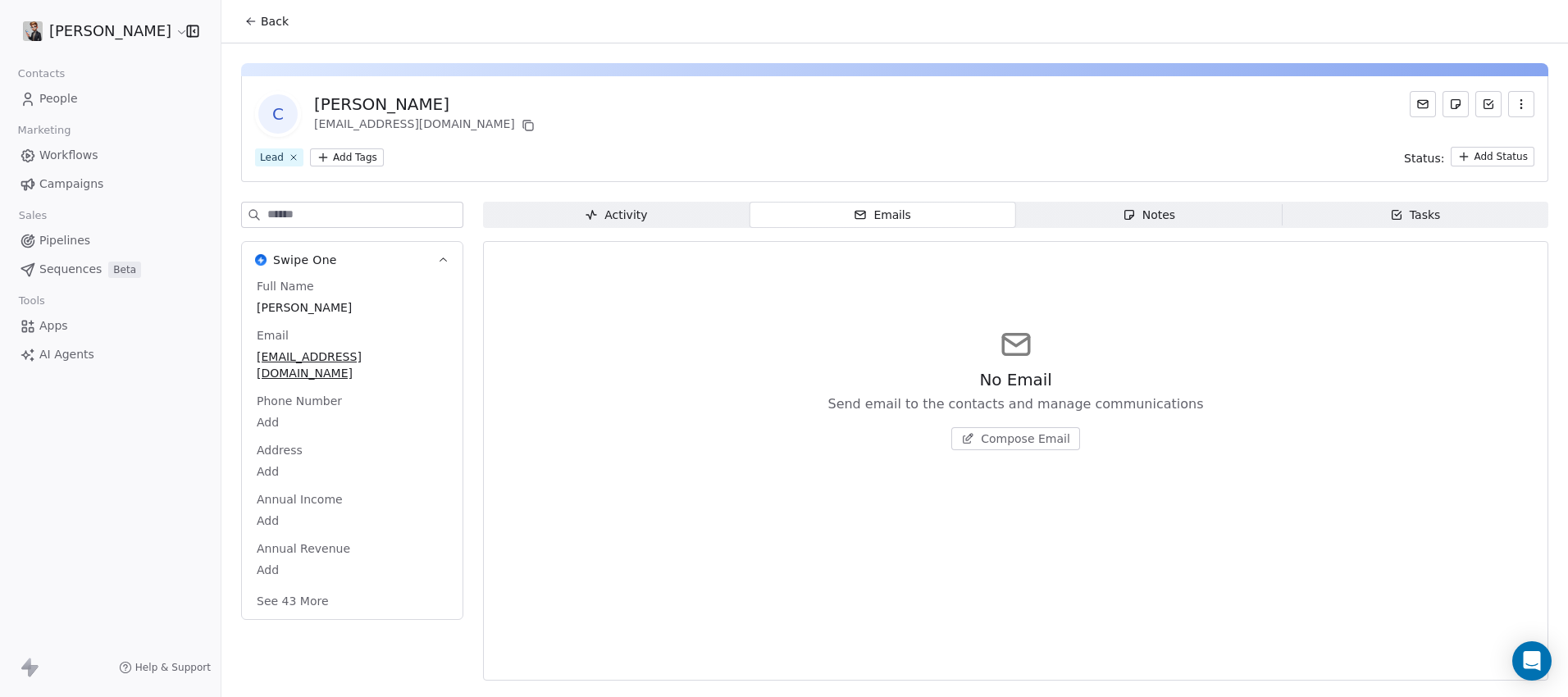
click at [1116, 214] on span "Notes Notes" at bounding box center [1149, 214] width 266 height 26
click at [1389, 211] on icon "button" at bounding box center [1396, 215] width 14 height 14
click at [521, 125] on icon at bounding box center [528, 125] width 14 height 14
click at [303, 590] on button "See 43 More" at bounding box center [293, 600] width 92 height 30
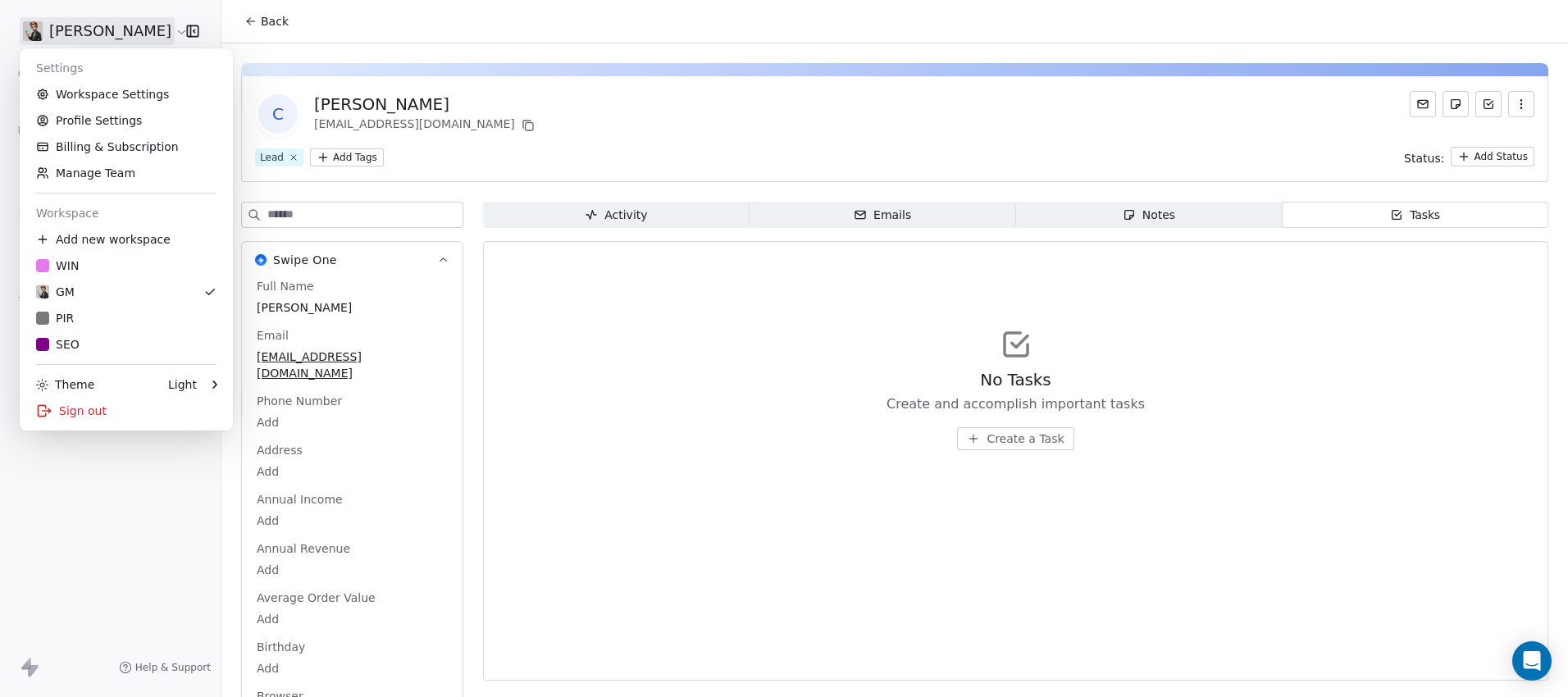
click at [79, 31] on html "[PERSON_NAME] Contacts People Marketing Workflows Campaigns Sales Pipelines Seq…" at bounding box center [784, 348] width 1568 height 697
click at [107, 583] on html "[PERSON_NAME] Contacts People Marketing Workflows Campaigns Sales Pipelines Seq…" at bounding box center [784, 348] width 1568 height 697
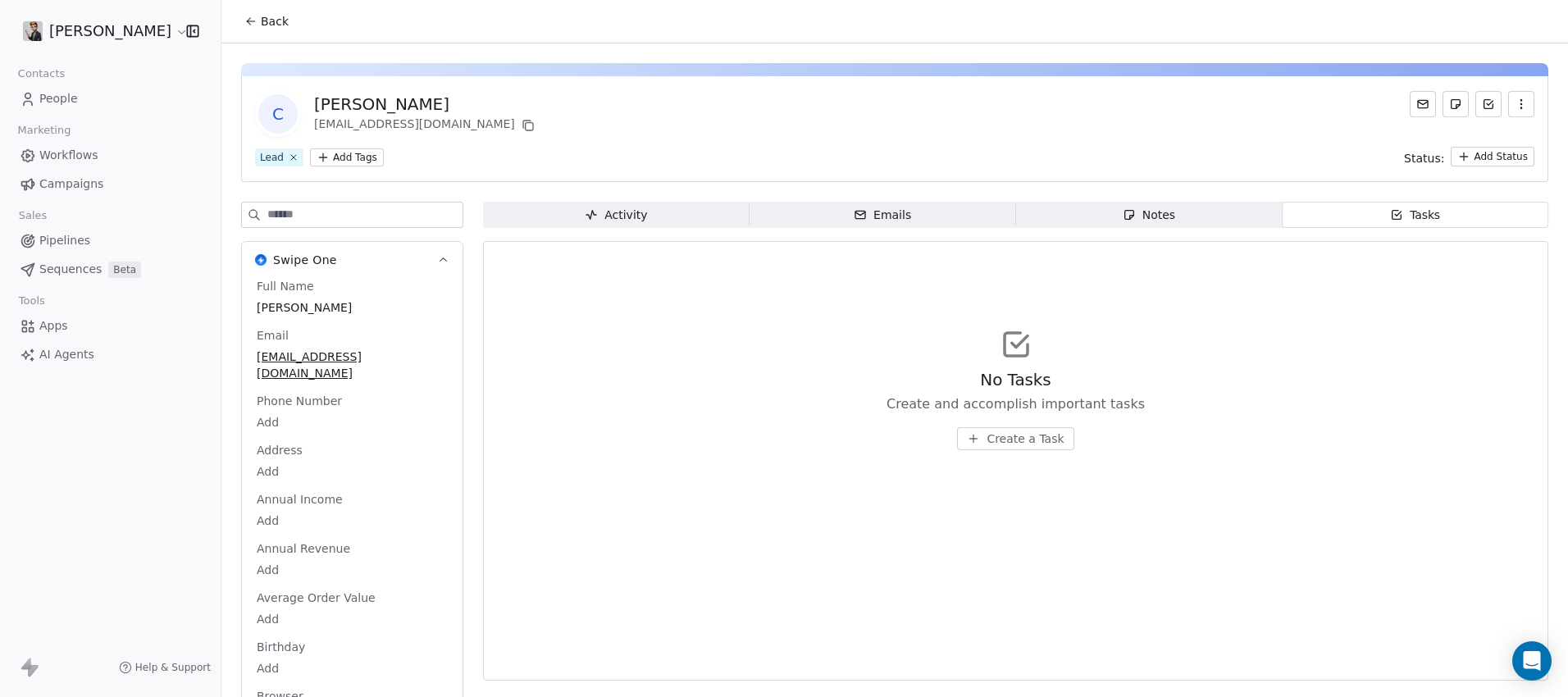
click at [252, 24] on icon at bounding box center [251, 21] width 14 height 14
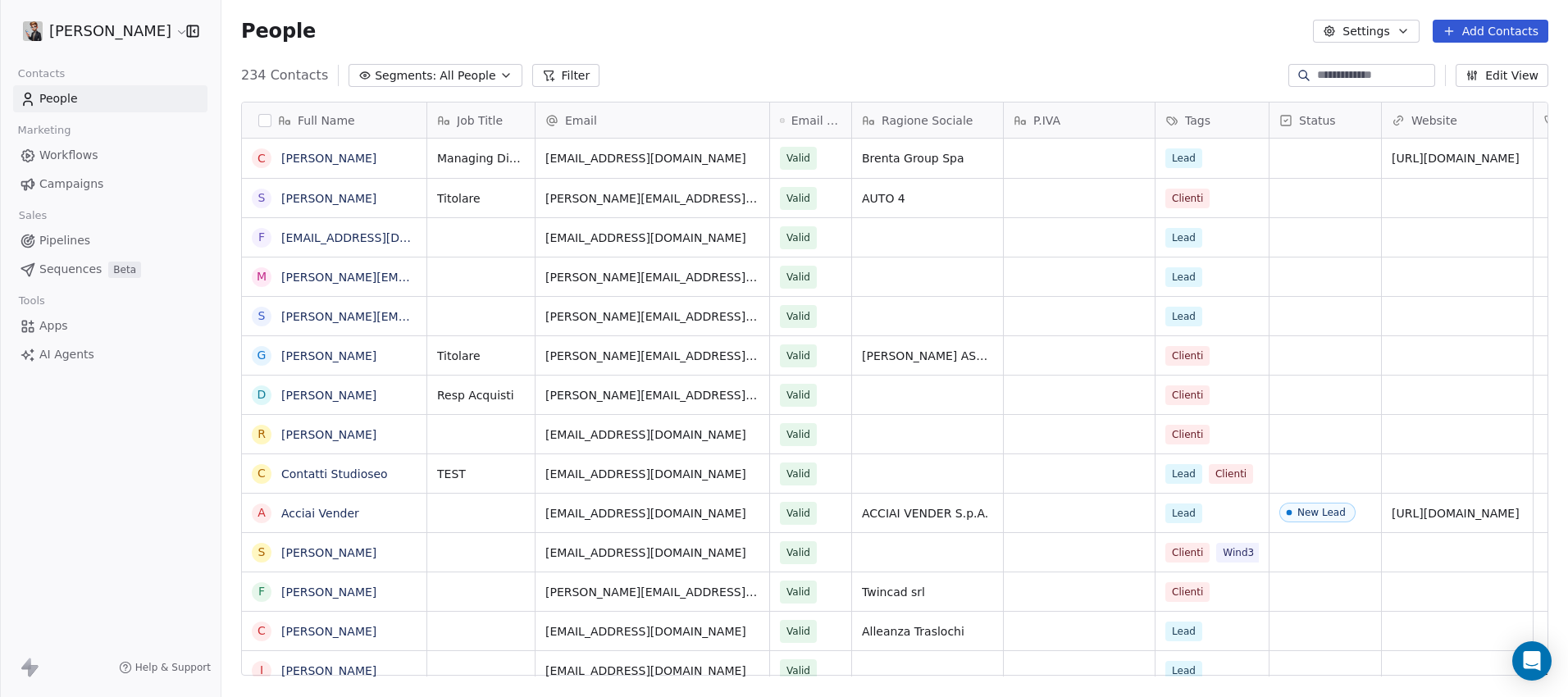
scroll to position [600, 1334]
click at [1216, 124] on div "Tags" at bounding box center [1210, 120] width 90 height 16
click at [1216, 124] on html "[PERSON_NAME] Contacts People Marketing Workflows Campaigns Sales Pipelines Seq…" at bounding box center [784, 348] width 1568 height 697
click at [499, 79] on icon "button" at bounding box center [506, 75] width 14 height 14
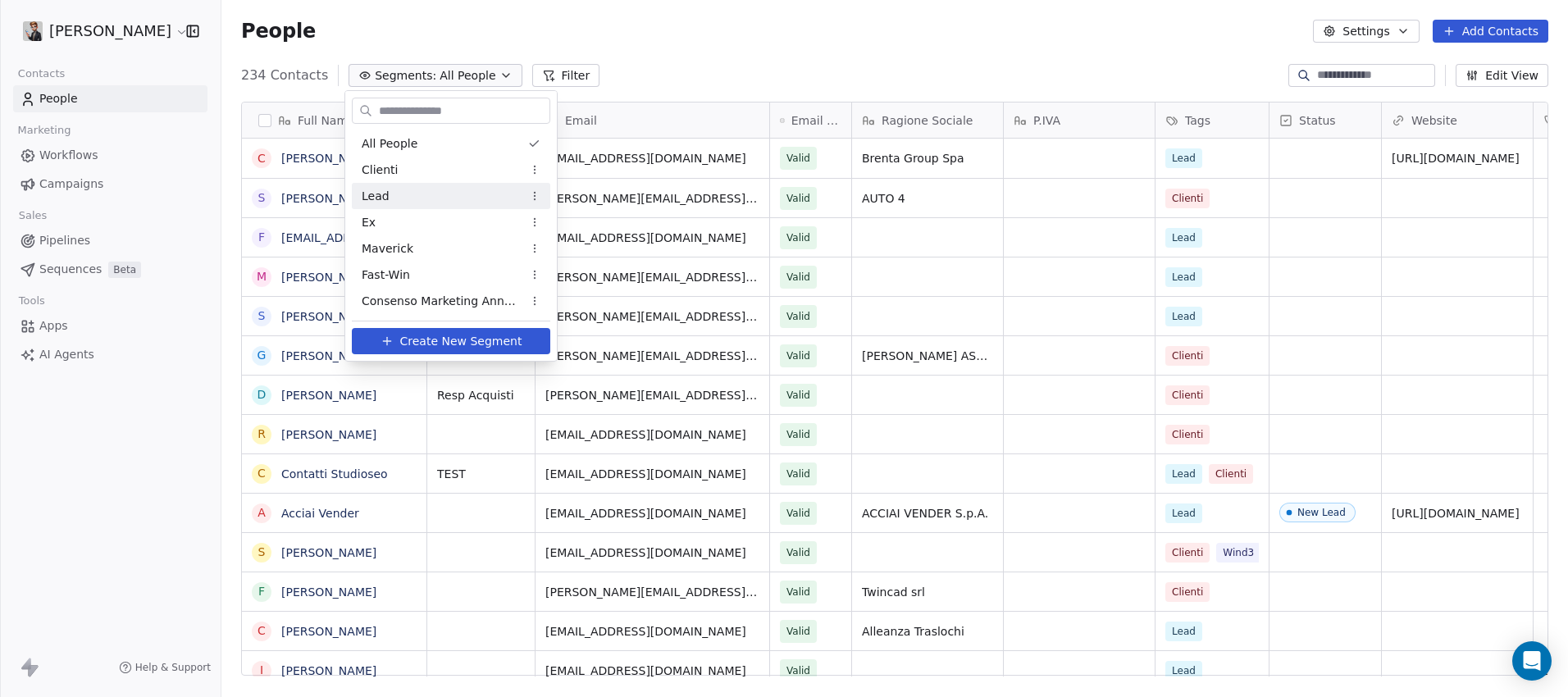
click at [417, 189] on div "Lead" at bounding box center [451, 195] width 199 height 26
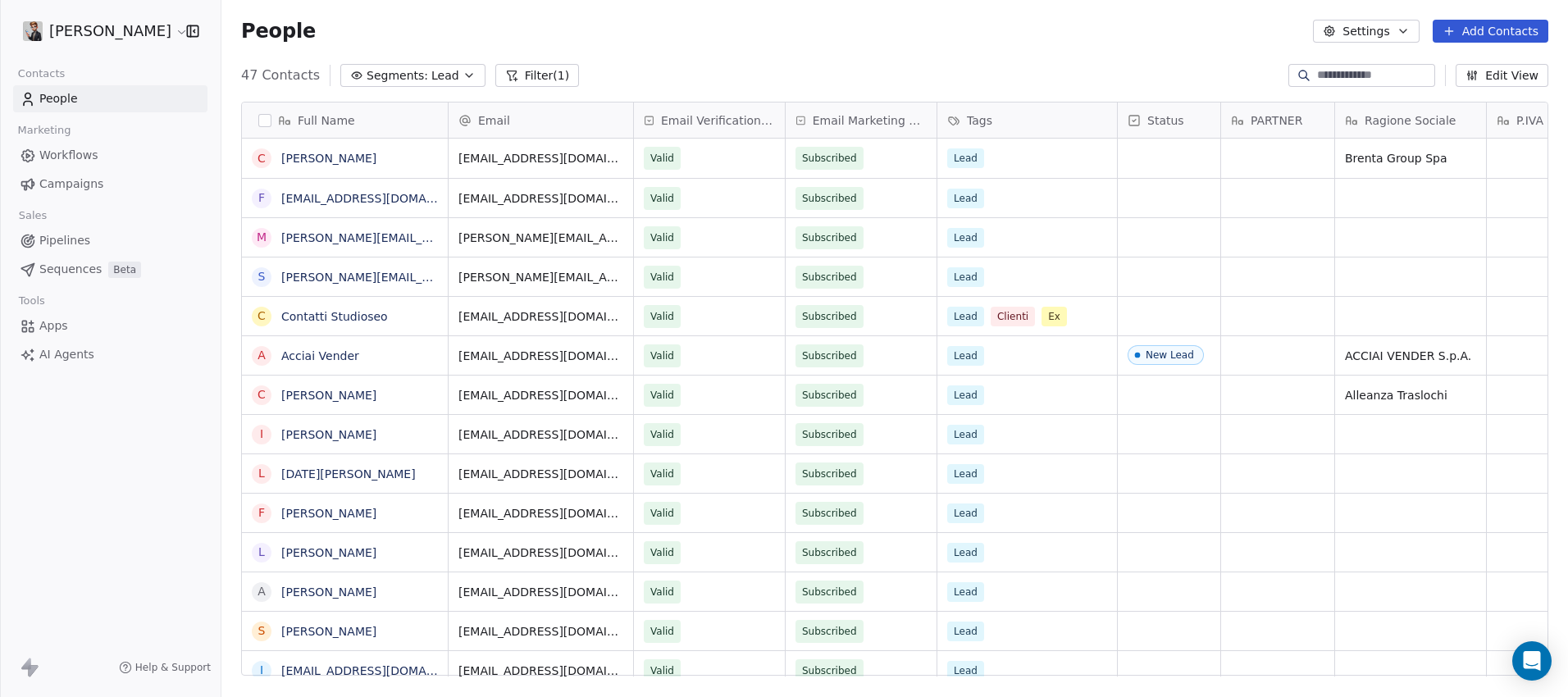
scroll to position [0, 0]
click at [431, 148] on button "grid" at bounding box center [427, 155] width 19 height 19
click at [667, 150] on icon "grid" at bounding box center [674, 156] width 14 height 14
click at [170, 26] on html "[PERSON_NAME] Contacts People Marketing Workflows Campaigns Sales Pipelines Seq…" at bounding box center [784, 348] width 1568 height 697
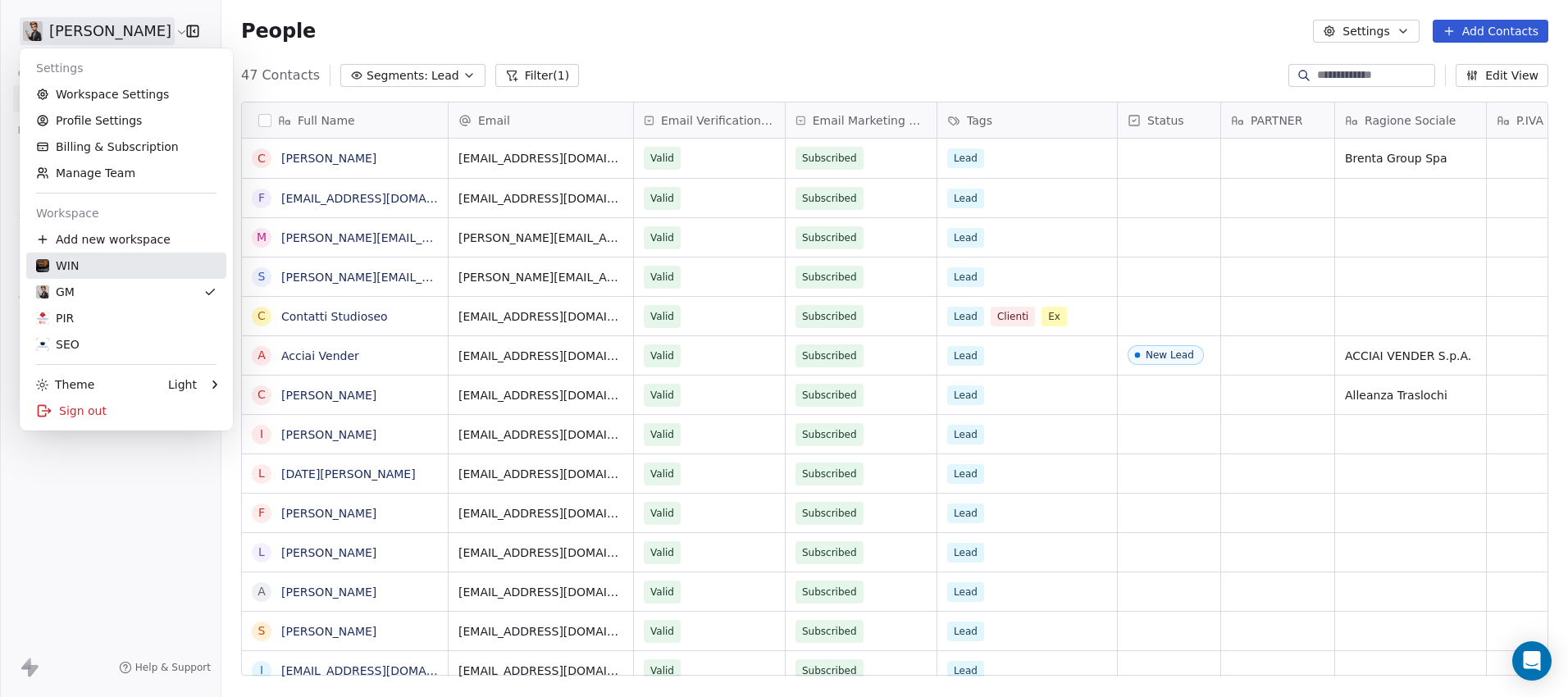
click at [104, 273] on div "WIN" at bounding box center [126, 265] width 181 height 16
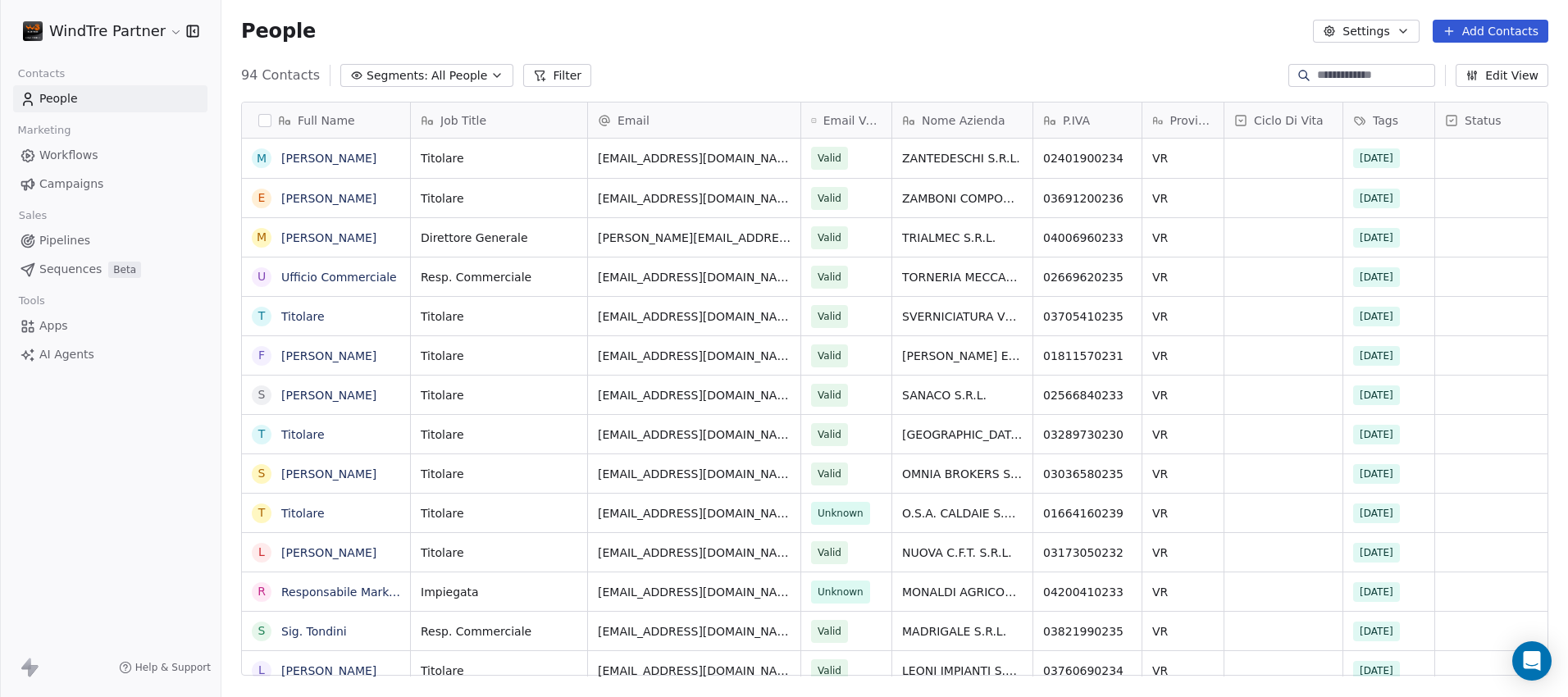
scroll to position [600, 1334]
click at [152, 24] on html "WindTre Partner Contacts People Marketing Workflows Campaigns Sales Pipelines S…" at bounding box center [784, 348] width 1568 height 697
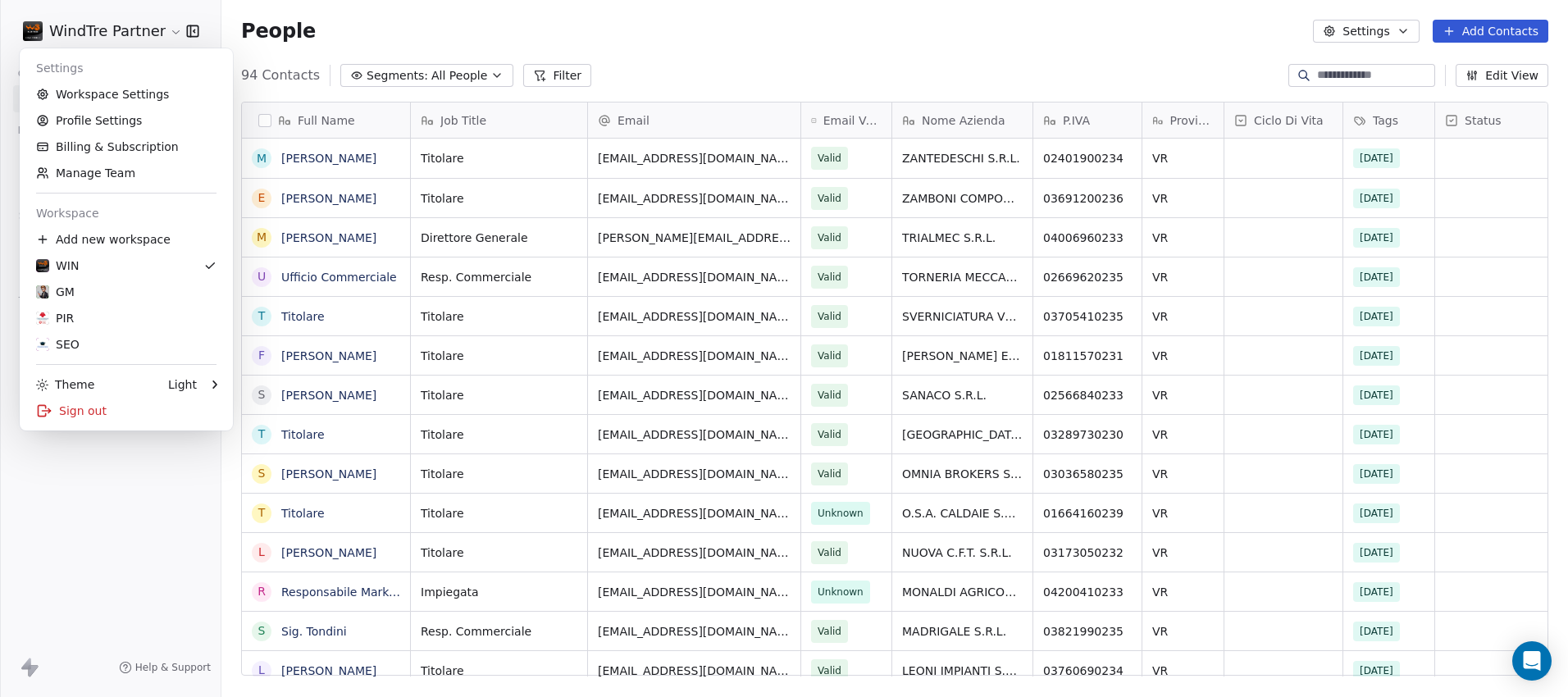
click at [569, 36] on html "WindTre Partner Contacts People Marketing Workflows Campaigns Sales Pipelines S…" at bounding box center [784, 348] width 1568 height 697
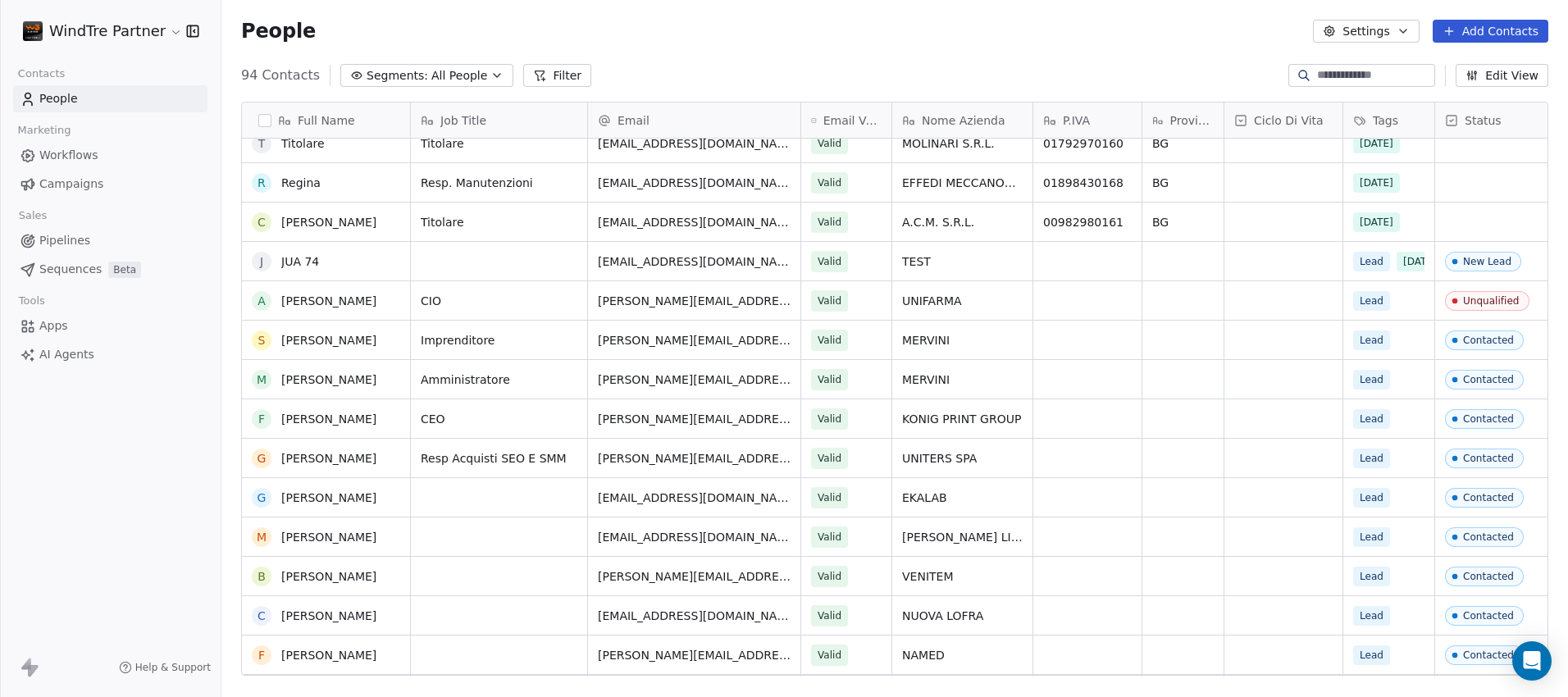
scroll to position [3162, 0]
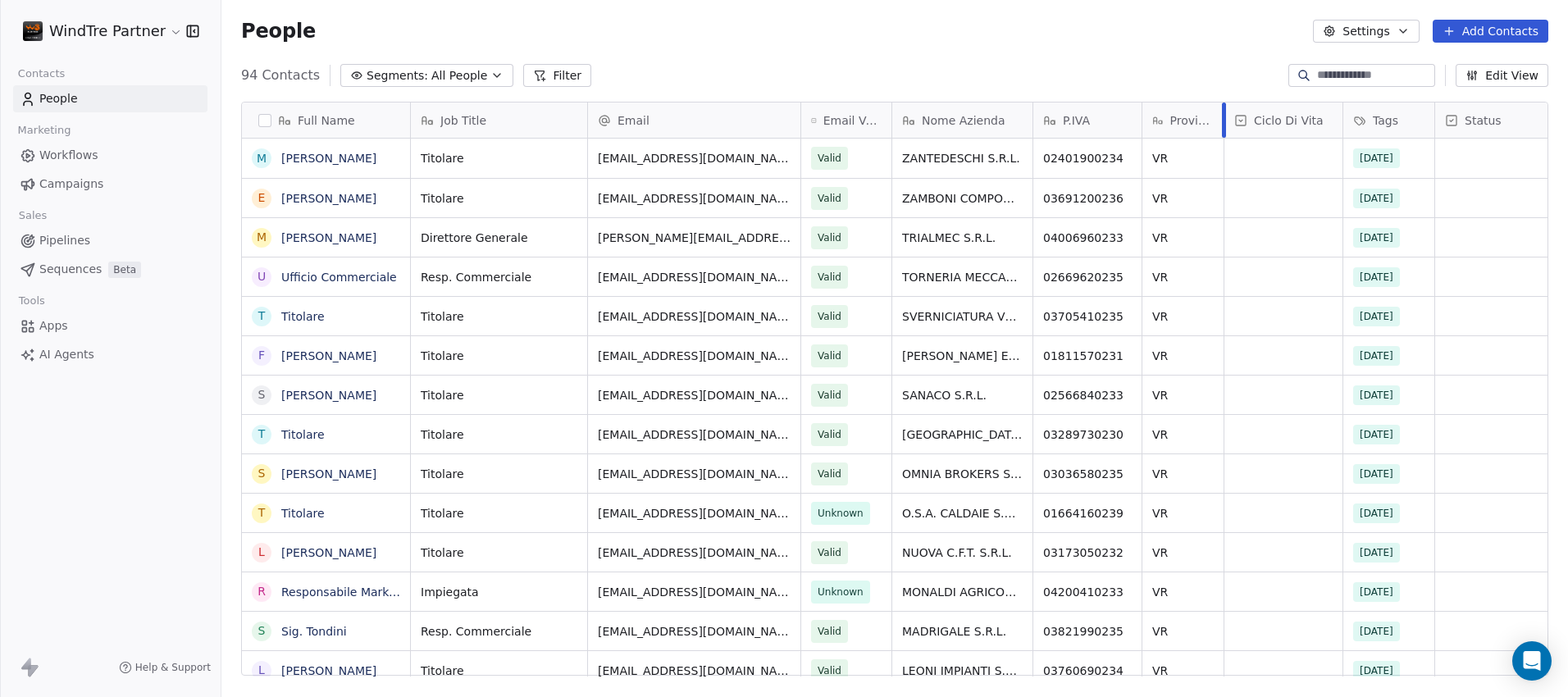
drag, startPoint x: 1221, startPoint y: 115, endPoint x: 1199, endPoint y: 113, distance: 22.1
click at [1199, 113] on div "Provincia" at bounding box center [1183, 120] width 82 height 36
click at [1325, 112] on html "WindTre Partner Contacts People Marketing Workflows Campaigns Sales Pipelines S…" at bounding box center [784, 348] width 1568 height 697
click at [1292, 142] on div "grid" at bounding box center [1283, 158] width 118 height 40
click at [1191, 72] on html "WindTre Partner Contacts People Marketing Workflows Campaigns Sales Pipelines S…" at bounding box center [784, 348] width 1568 height 697
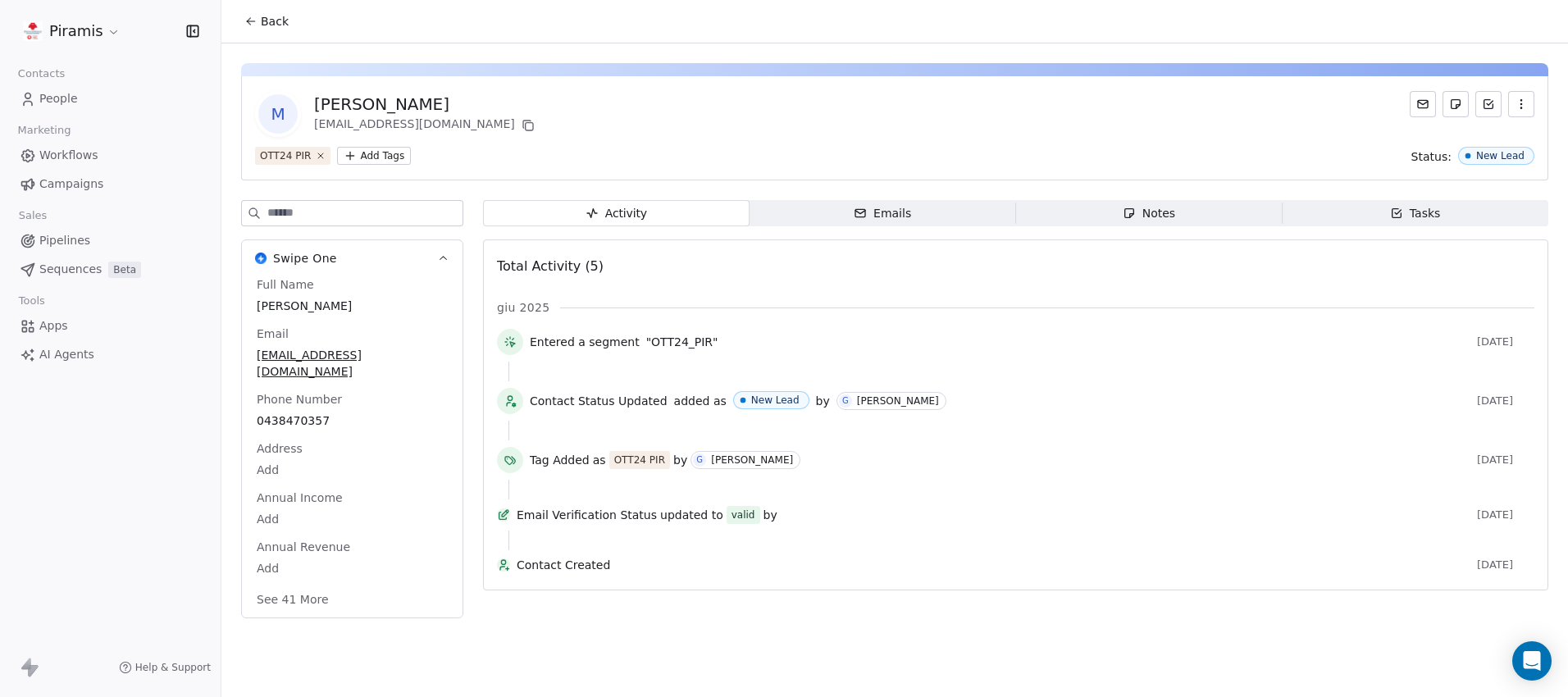
click at [886, 217] on div "Emails" at bounding box center [882, 213] width 57 height 17
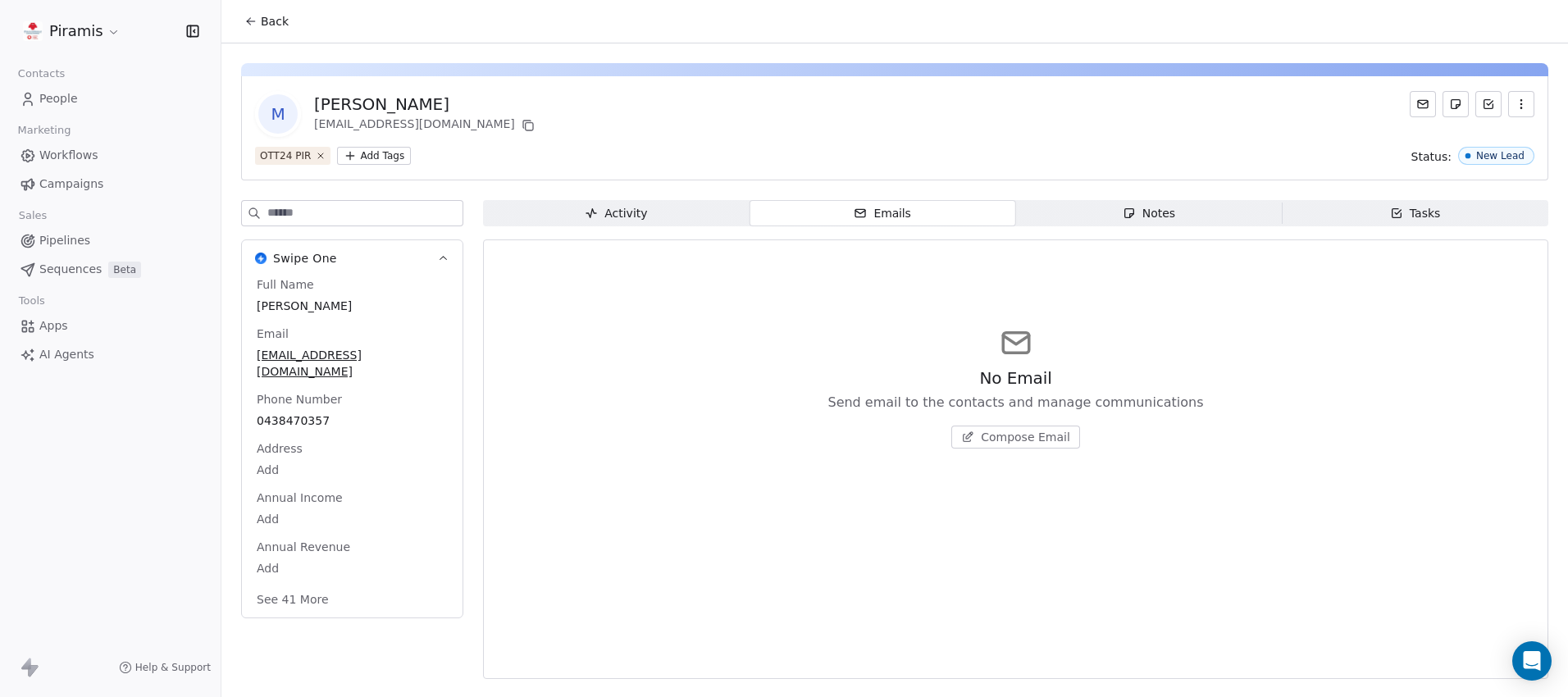
click at [602, 208] on div "Activity" at bounding box center [616, 213] width 63 height 17
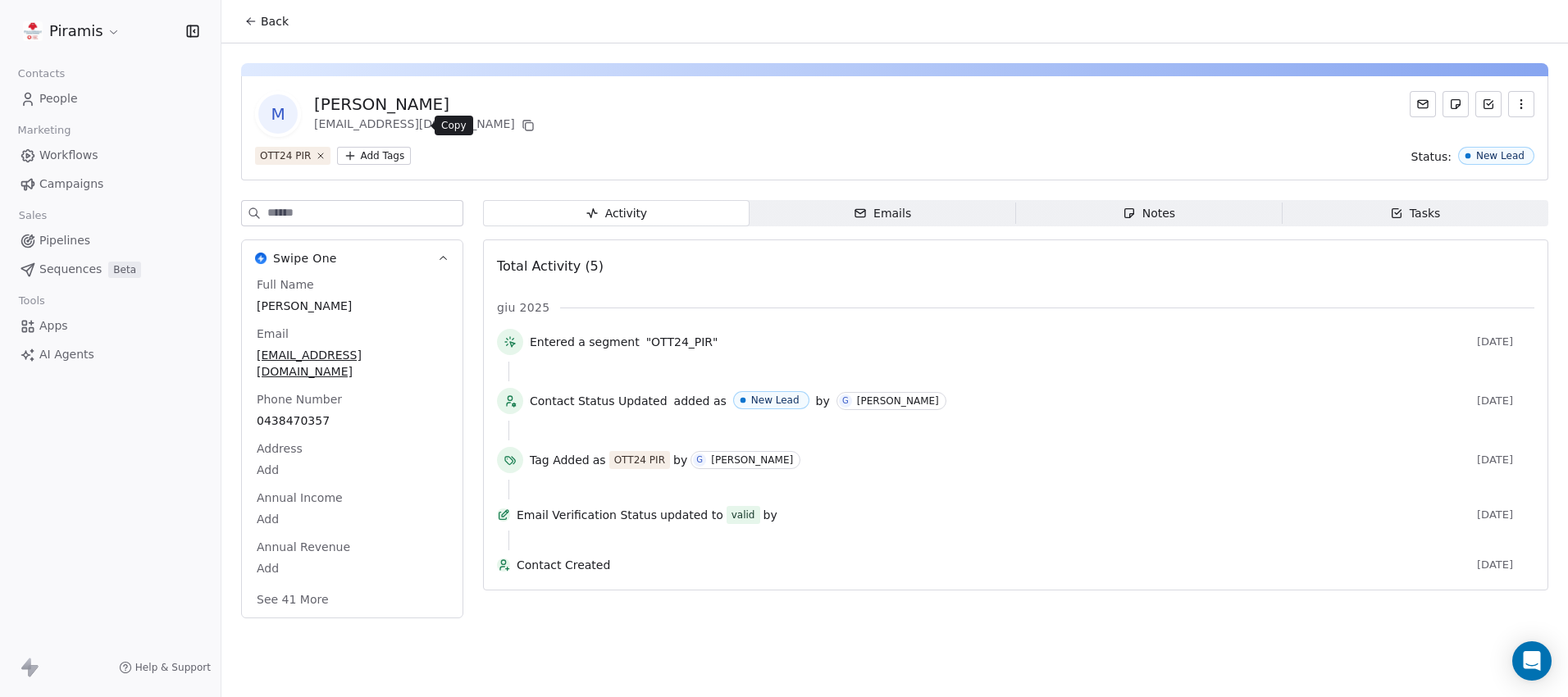
click at [521, 128] on icon at bounding box center [528, 125] width 14 height 14
click at [247, 22] on icon at bounding box center [248, 22] width 3 height 3
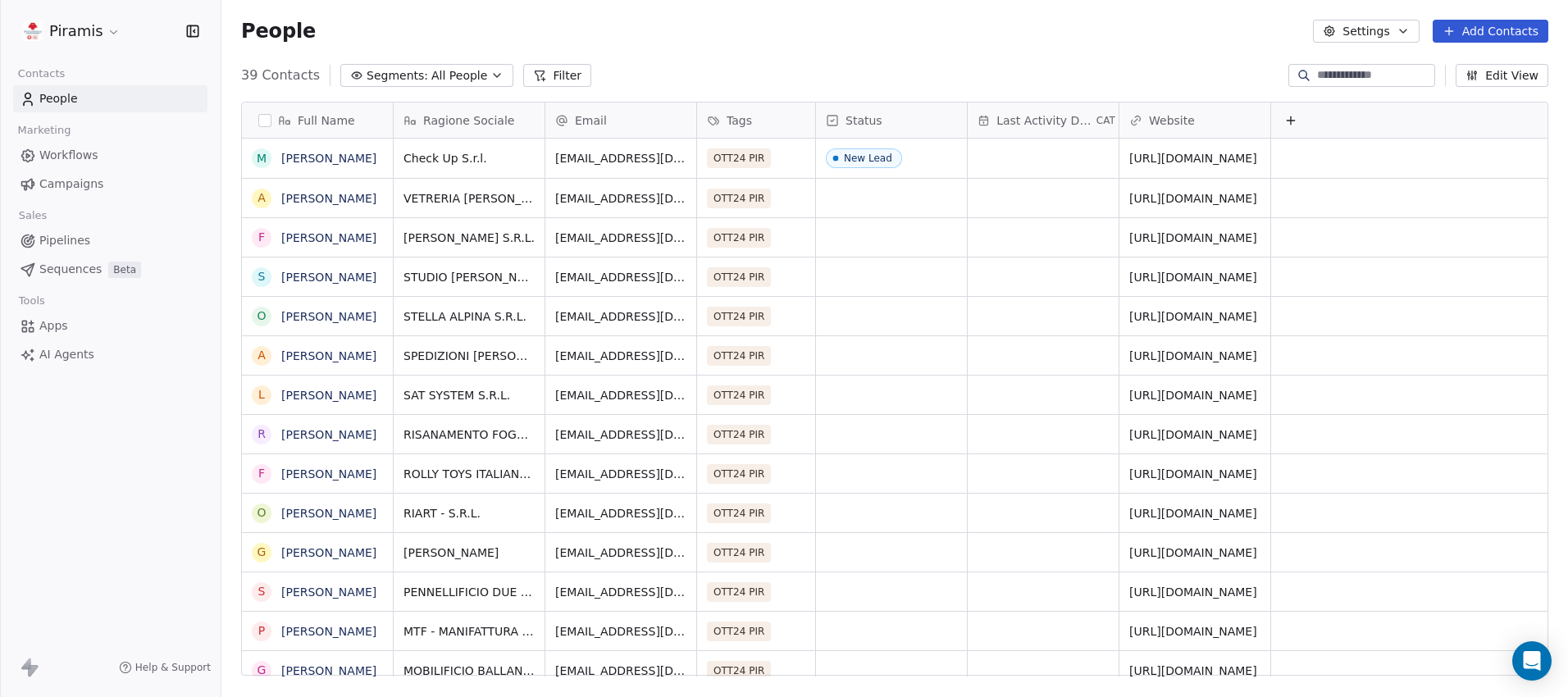
scroll to position [600, 1334]
click at [1271, 156] on icon "grid" at bounding box center [1277, 156] width 14 height 14
